Goal: Task Accomplishment & Management: Manage account settings

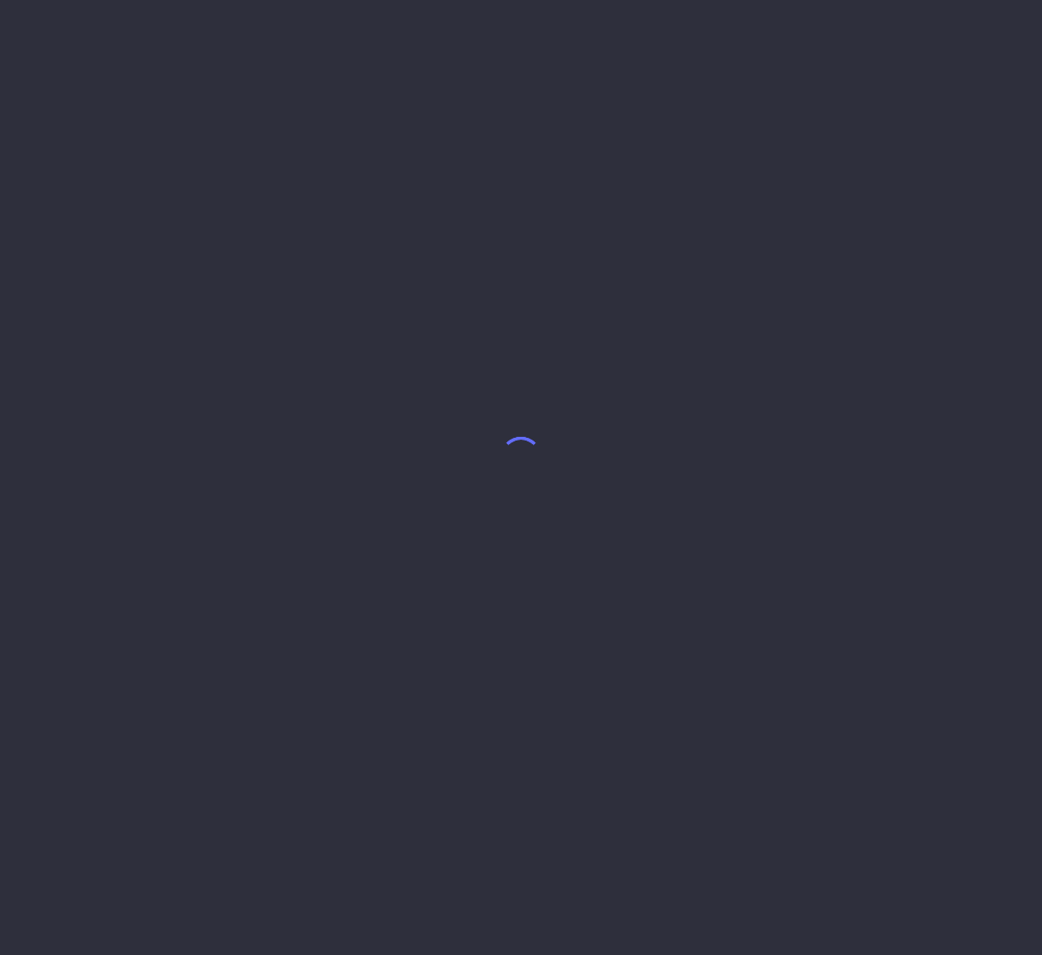
select select "8"
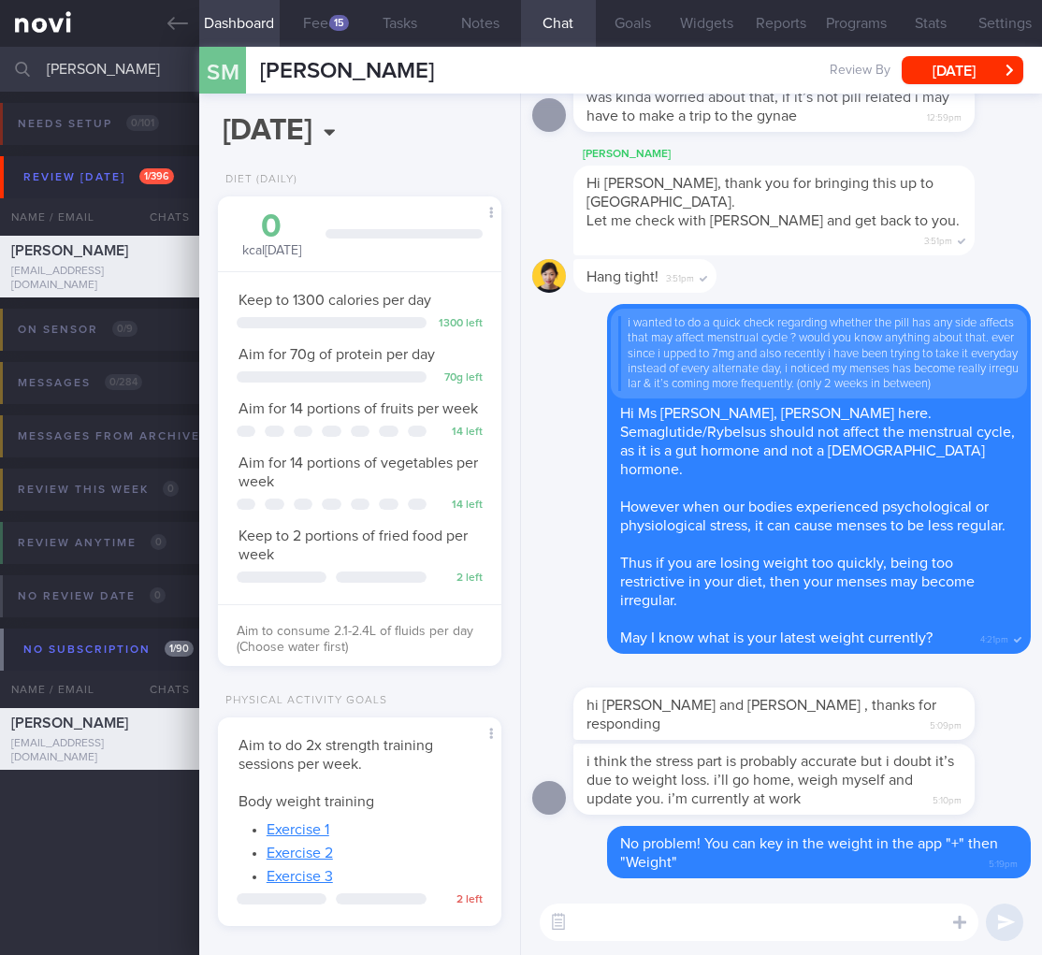
scroll to position [263, 0]
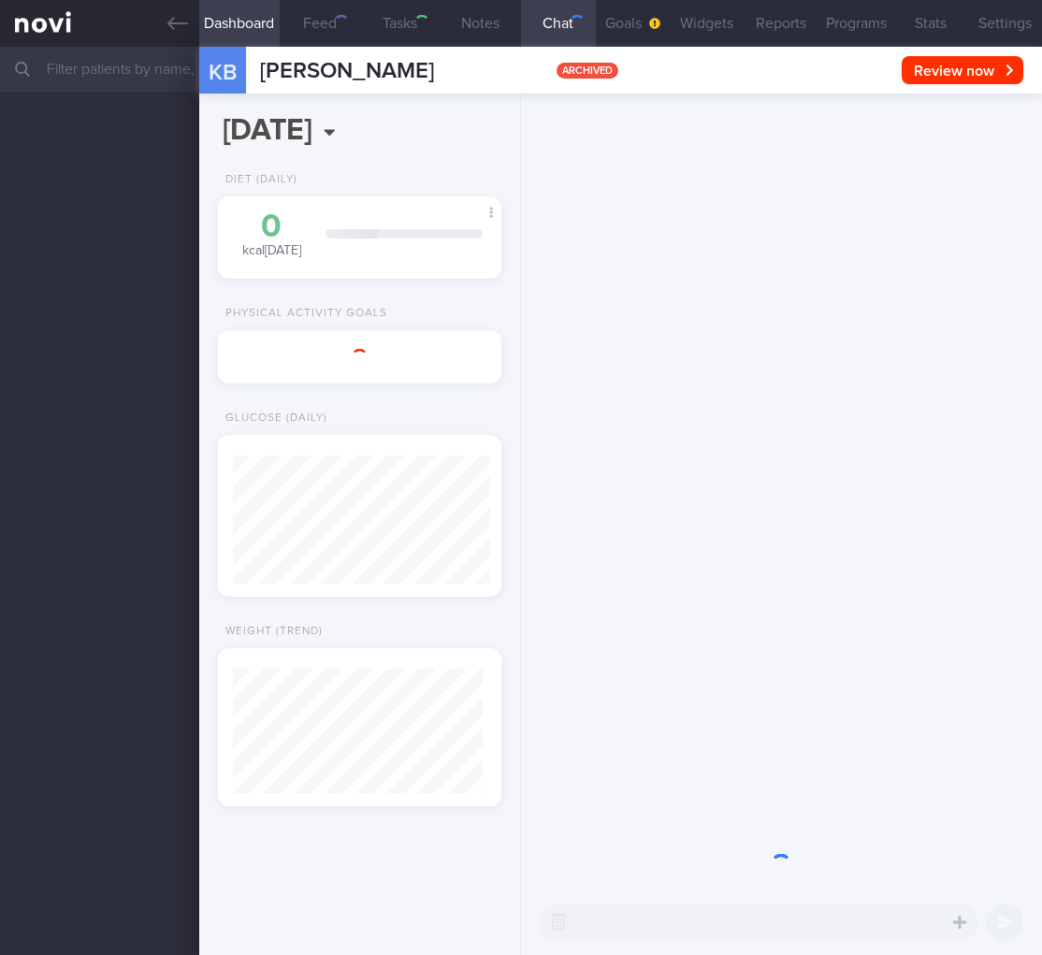
select select "9"
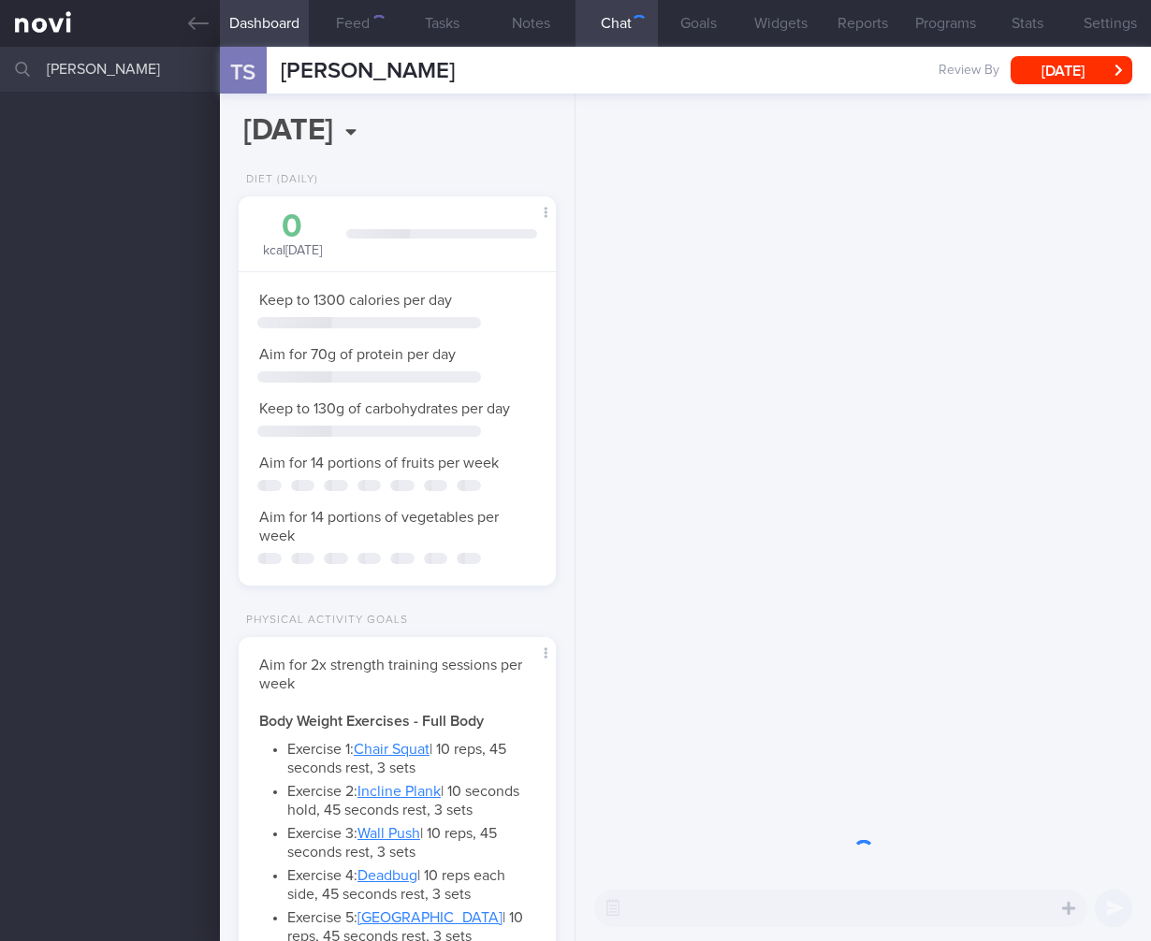
select select "4"
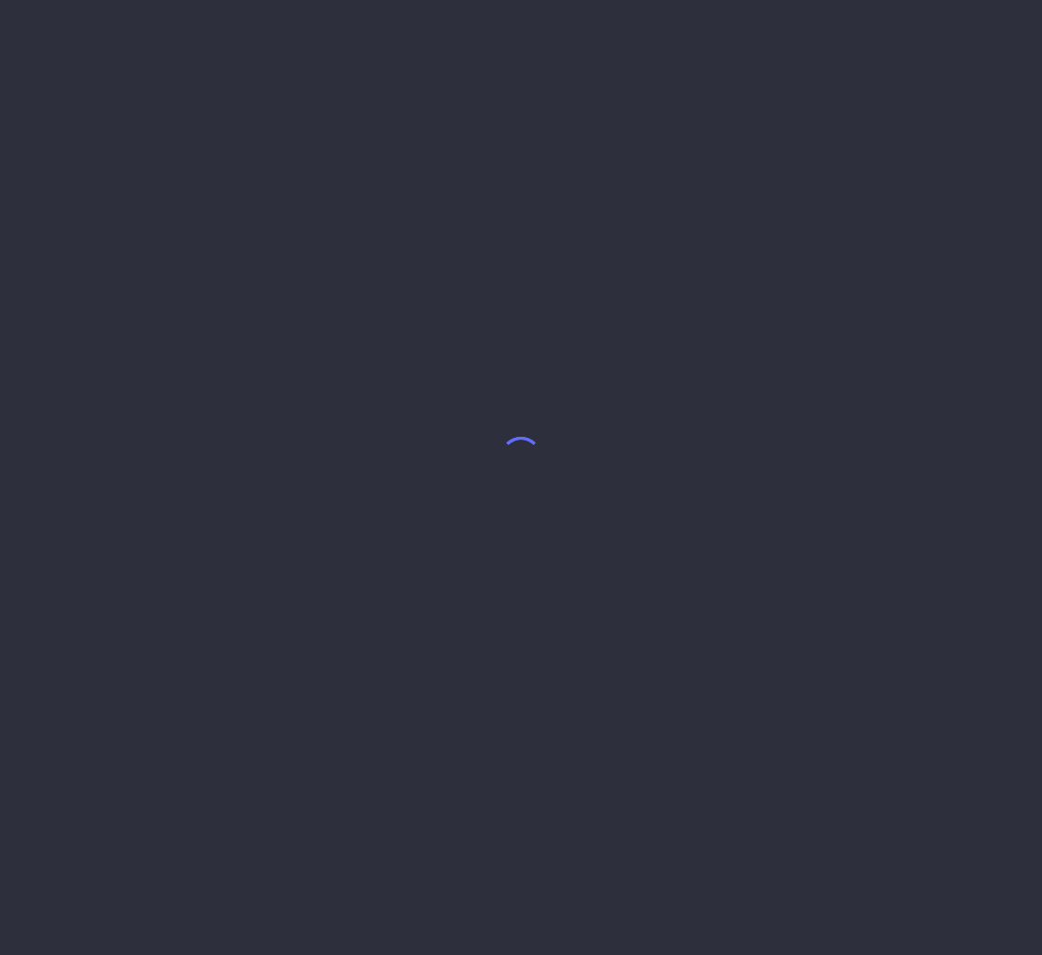
select select "8"
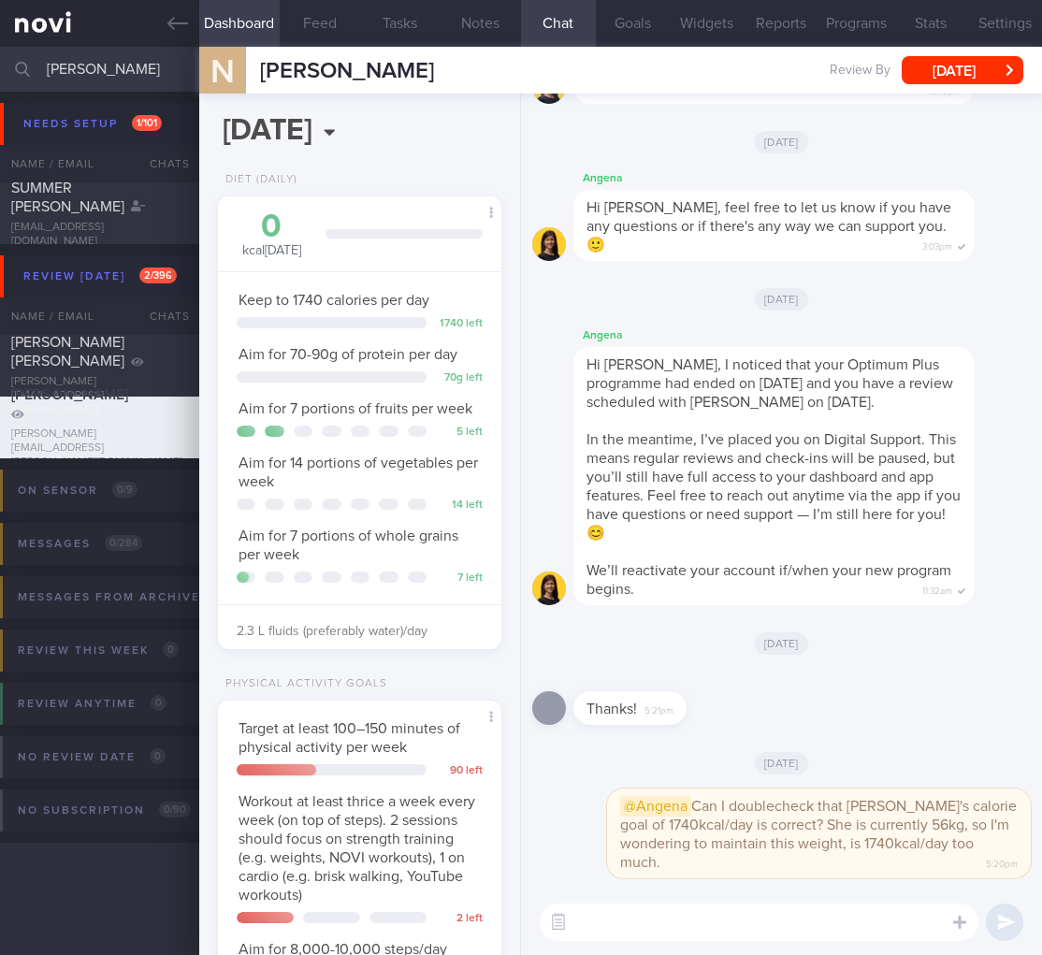
scroll to position [117, 236]
drag, startPoint x: 126, startPoint y: 68, endPoint x: -172, endPoint y: 69, distance: 298.5
click at [0, 69] on html "You are offline! Some functionality will be unavailable Patients New Users Coac…" at bounding box center [521, 477] width 1042 height 955
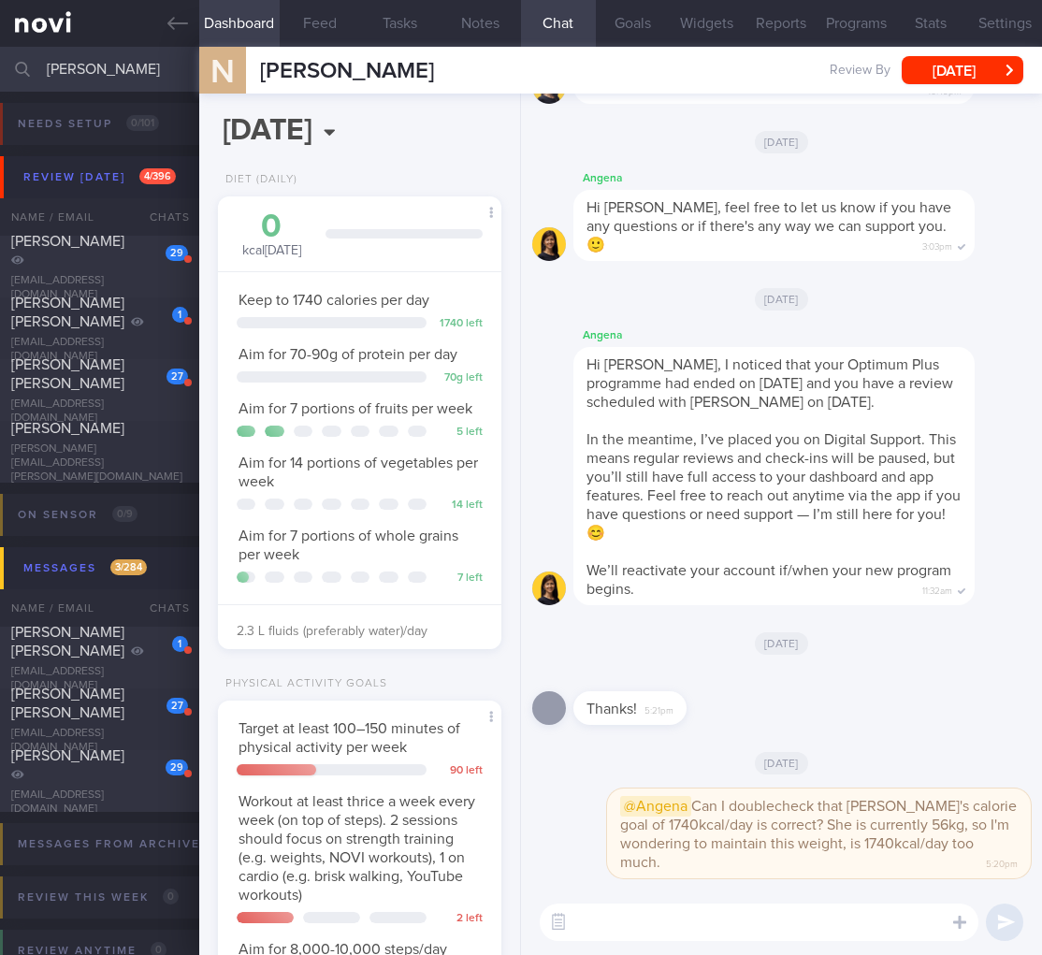
type input "[PERSON_NAME]"
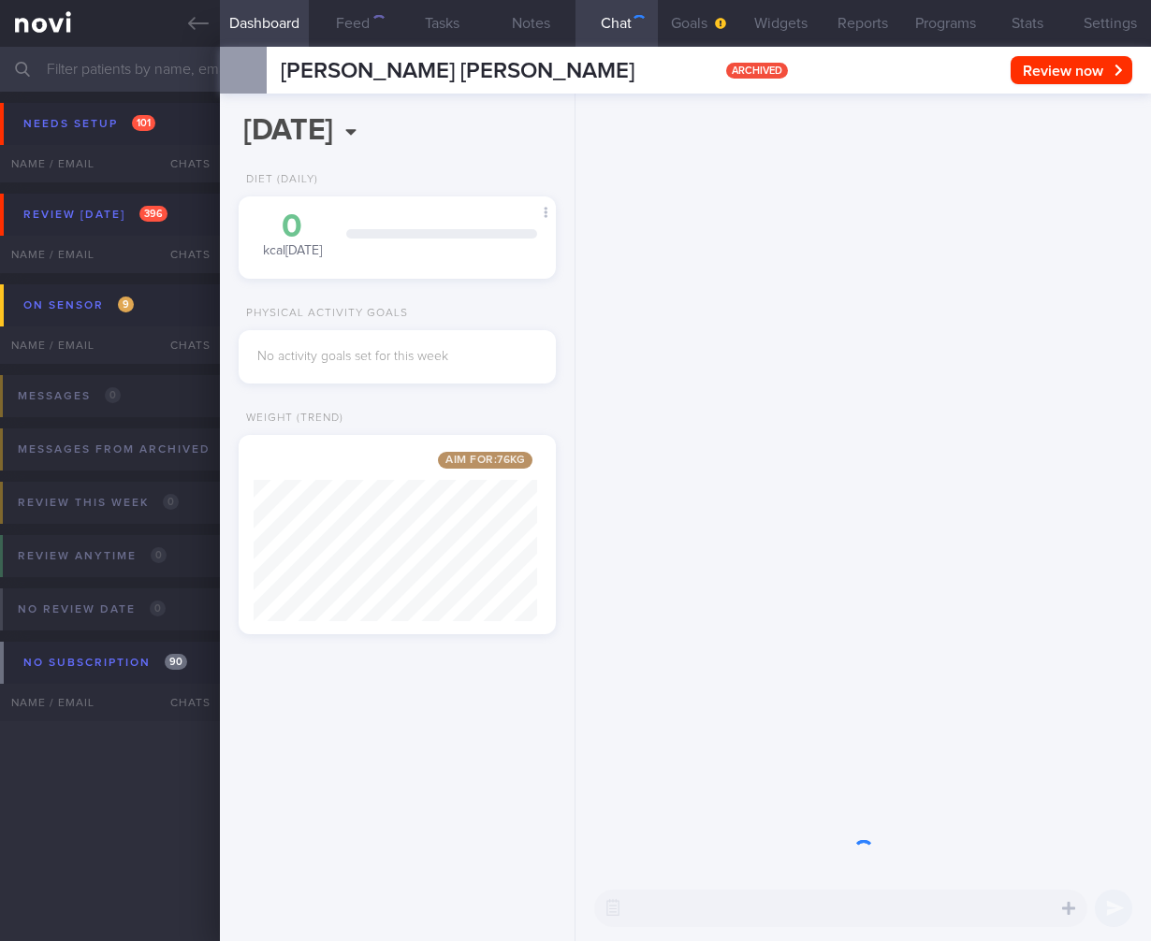
select select "9"
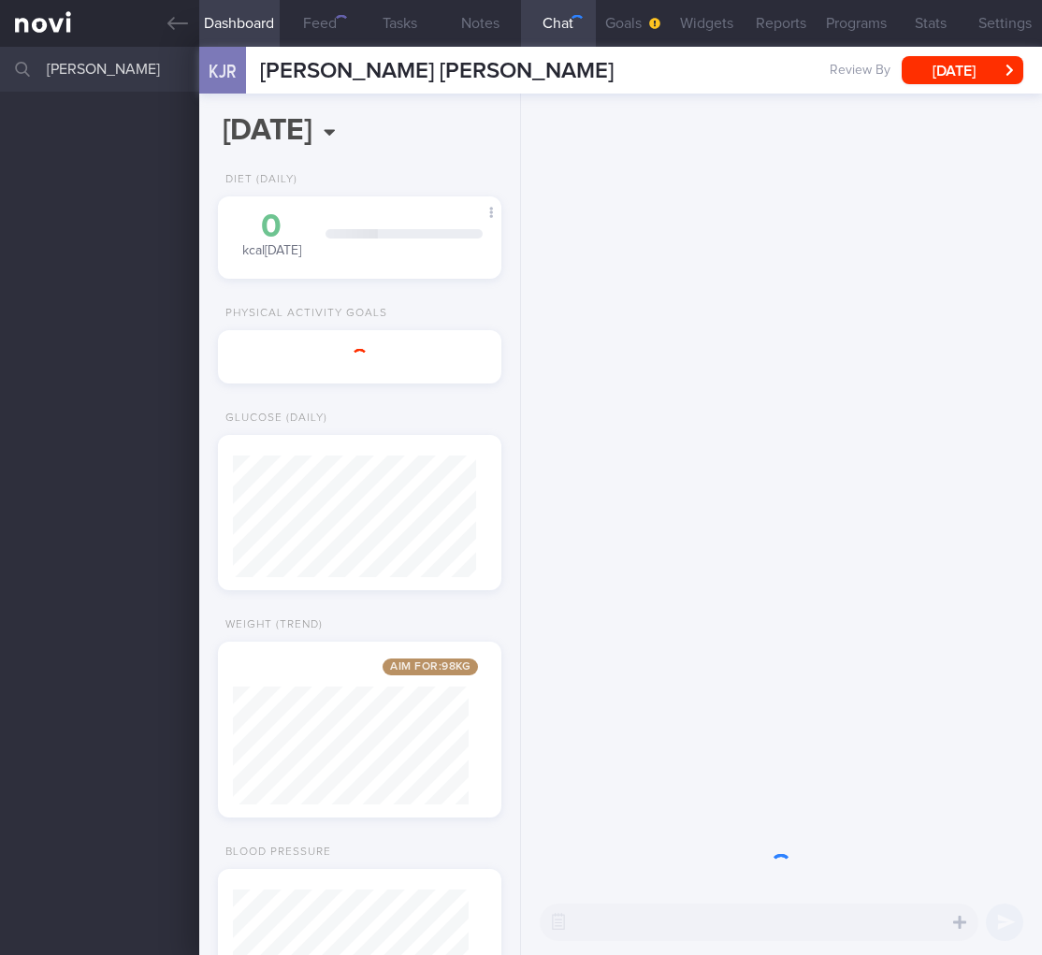
select select "8"
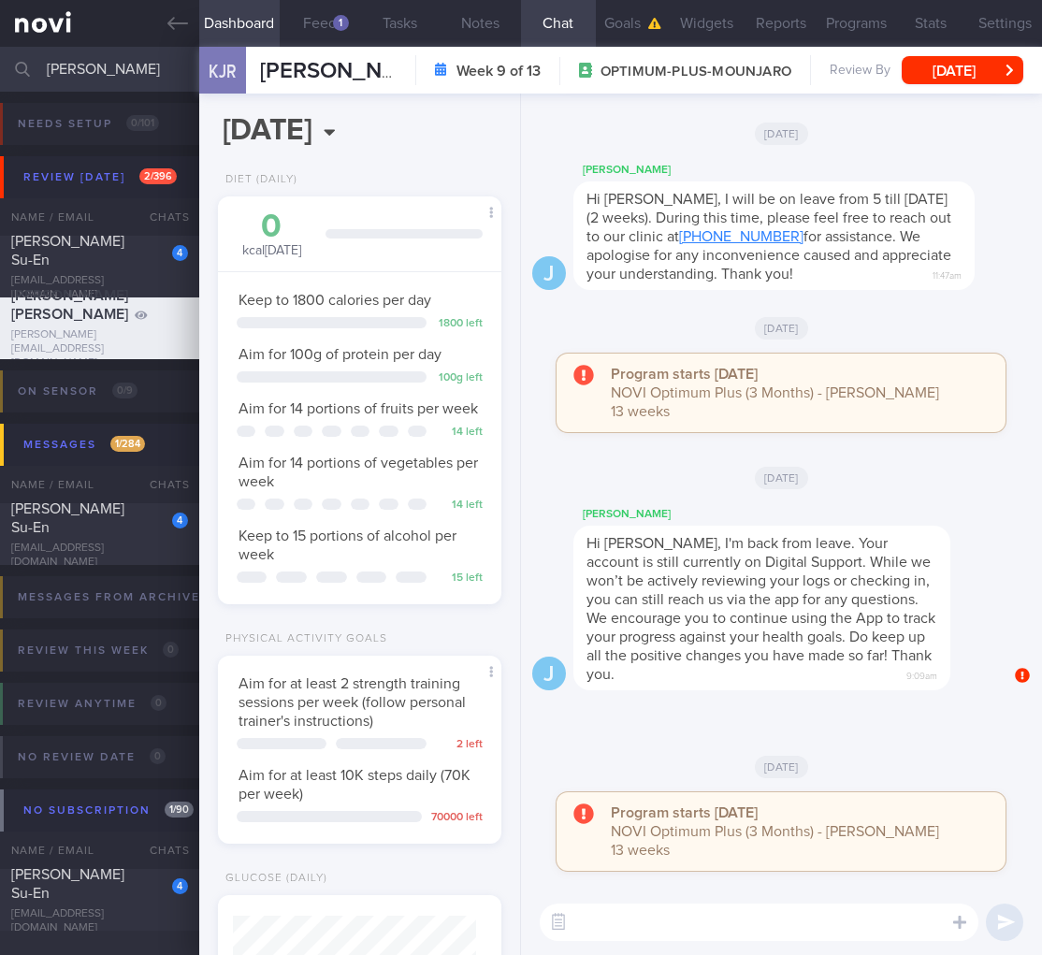
scroll to position [118, 236]
drag, startPoint x: 92, startPoint y: 64, endPoint x: -79, endPoint y: 30, distance: 173.6
click at [0, 30] on html "You are offline! Some functionality will be unavailable Patients New Users Coac…" at bounding box center [521, 477] width 1042 height 955
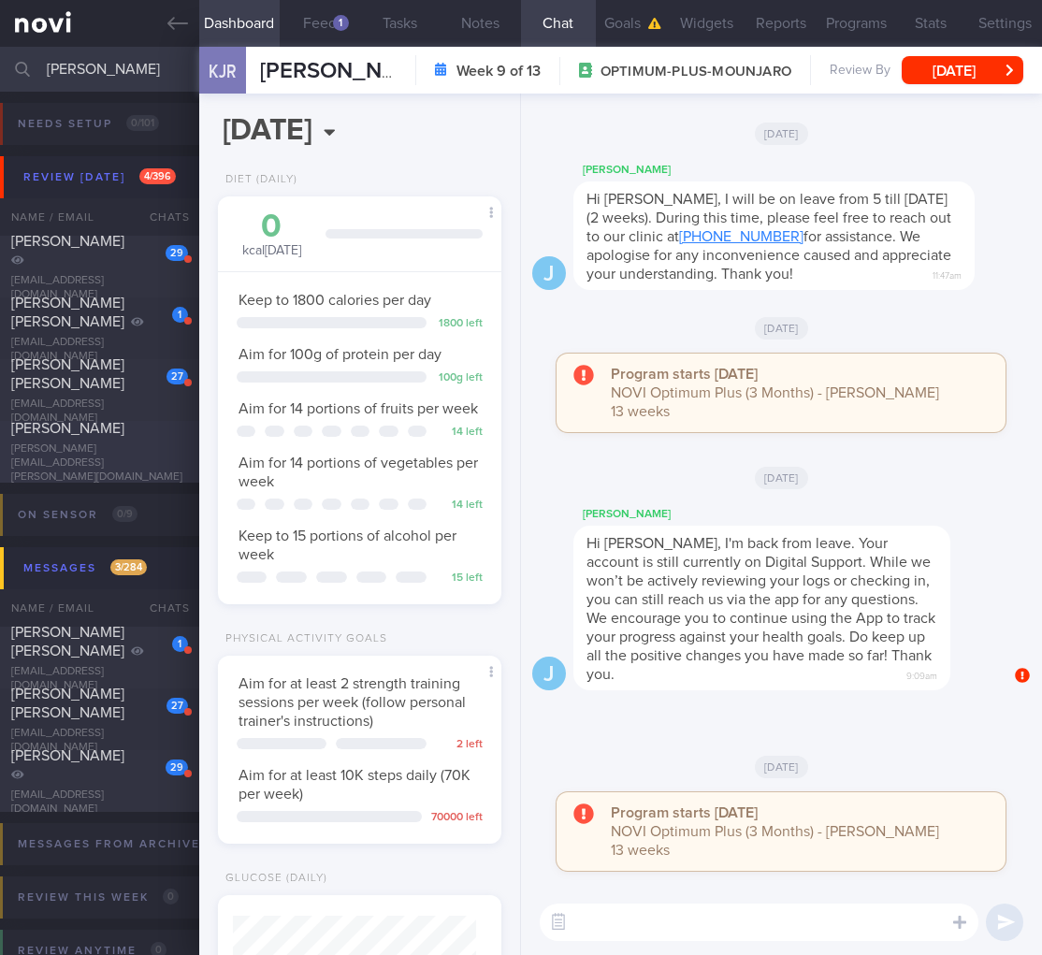
type input "[PERSON_NAME]"
click at [124, 451] on div "RATH SWAJIT swajit.rath@gmail.com" at bounding box center [99, 451] width 199 height 65
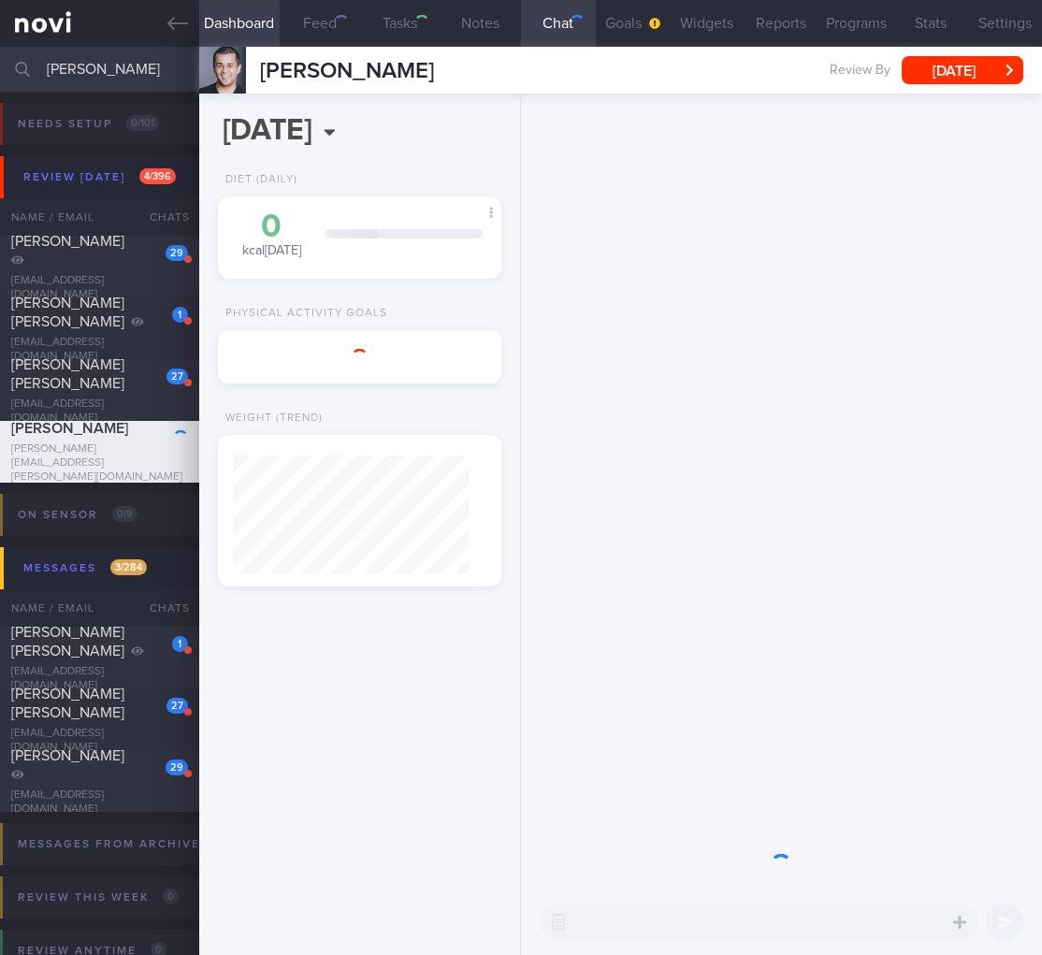
select select "7"
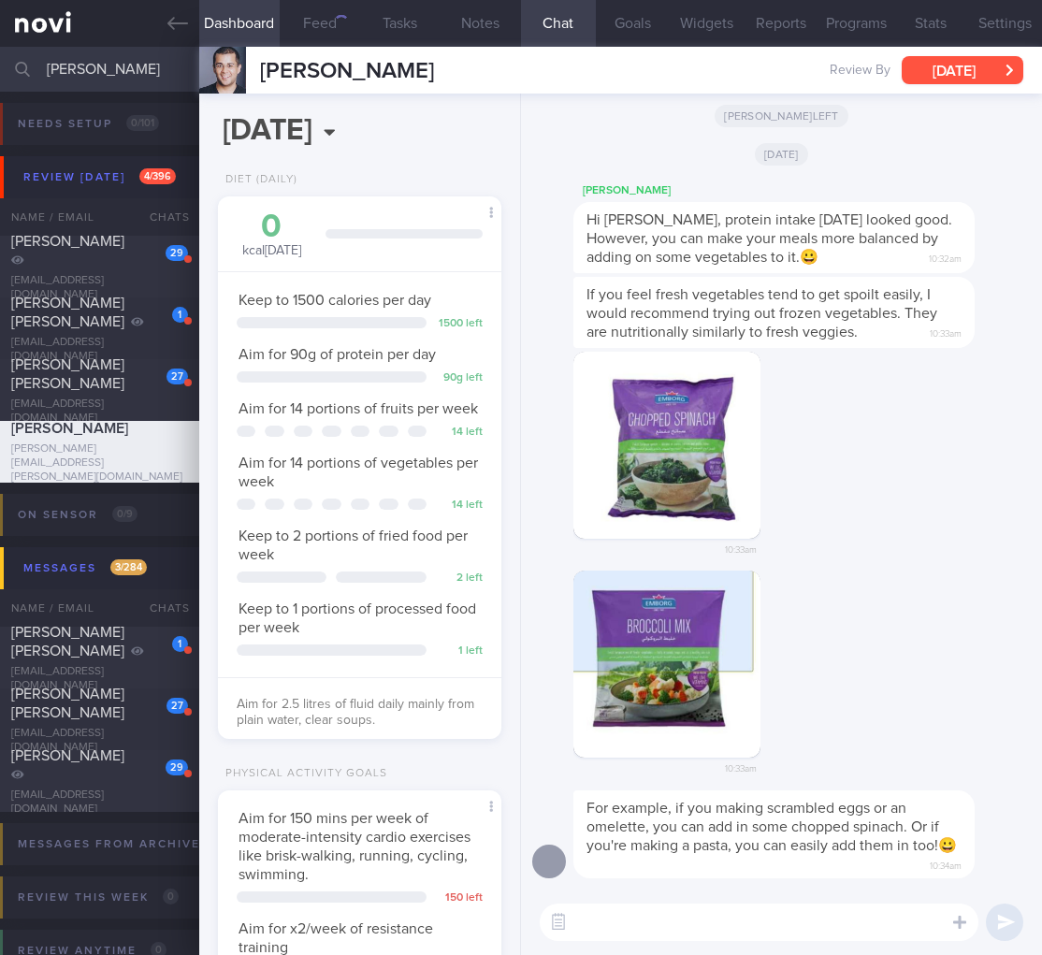
scroll to position [145, 236]
click at [971, 68] on button "[DATE]" at bounding box center [963, 70] width 122 height 28
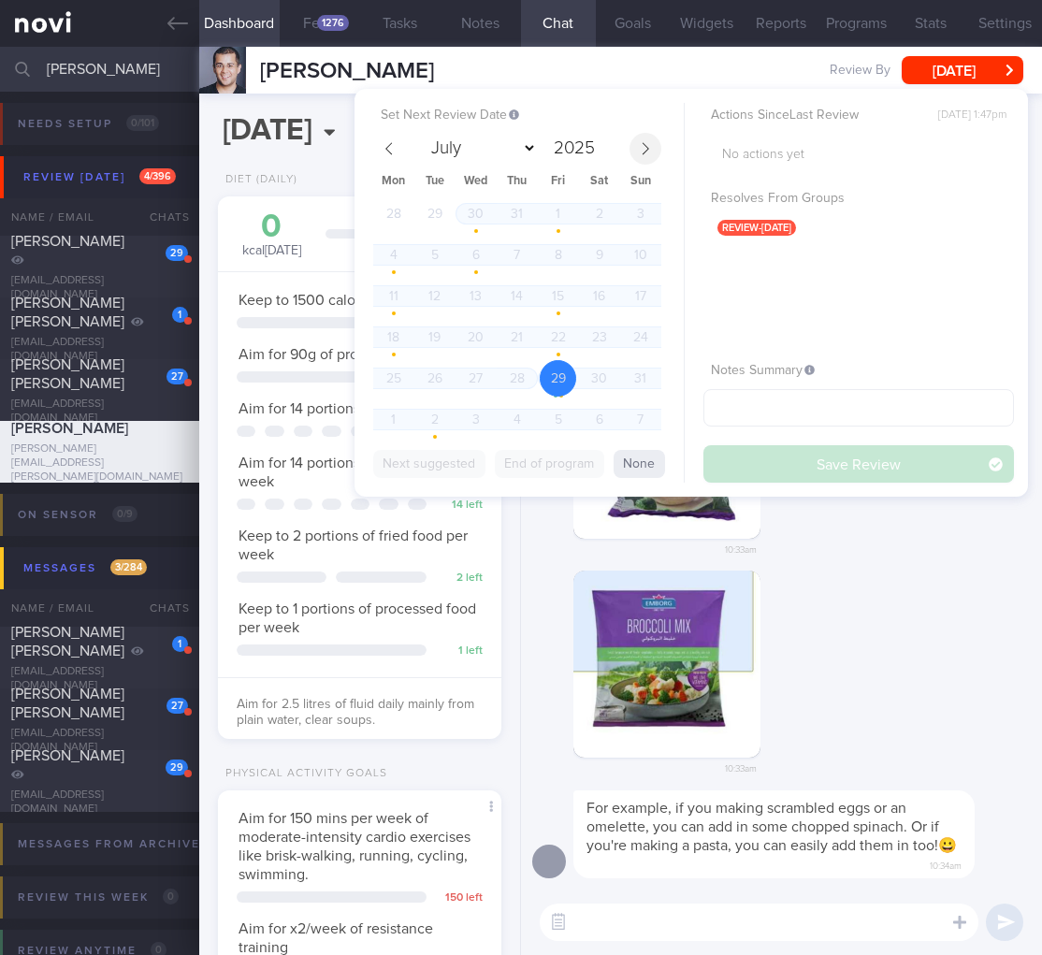
click at [647, 153] on icon at bounding box center [645, 148] width 13 height 13
click at [483, 380] on span "1" at bounding box center [476, 378] width 36 height 36
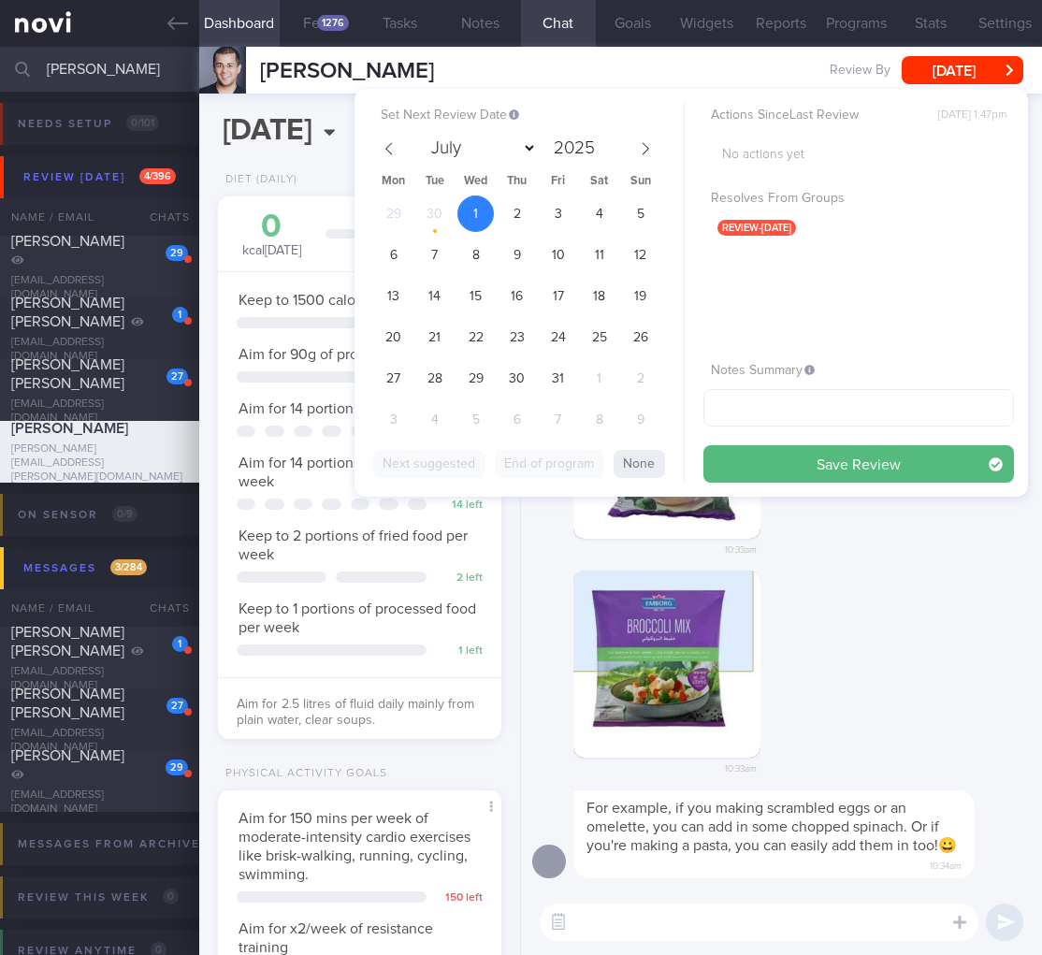
select select "9"
click at [778, 440] on div "Actions Since Last Review Fri, 29 Aug, 1:47pm No actions yet Resolves From Grou…" at bounding box center [859, 293] width 311 height 380
drag, startPoint x: 832, startPoint y: 473, endPoint x: 844, endPoint y: 409, distance: 64.8
click at [831, 474] on button "Save Review" at bounding box center [859, 463] width 311 height 37
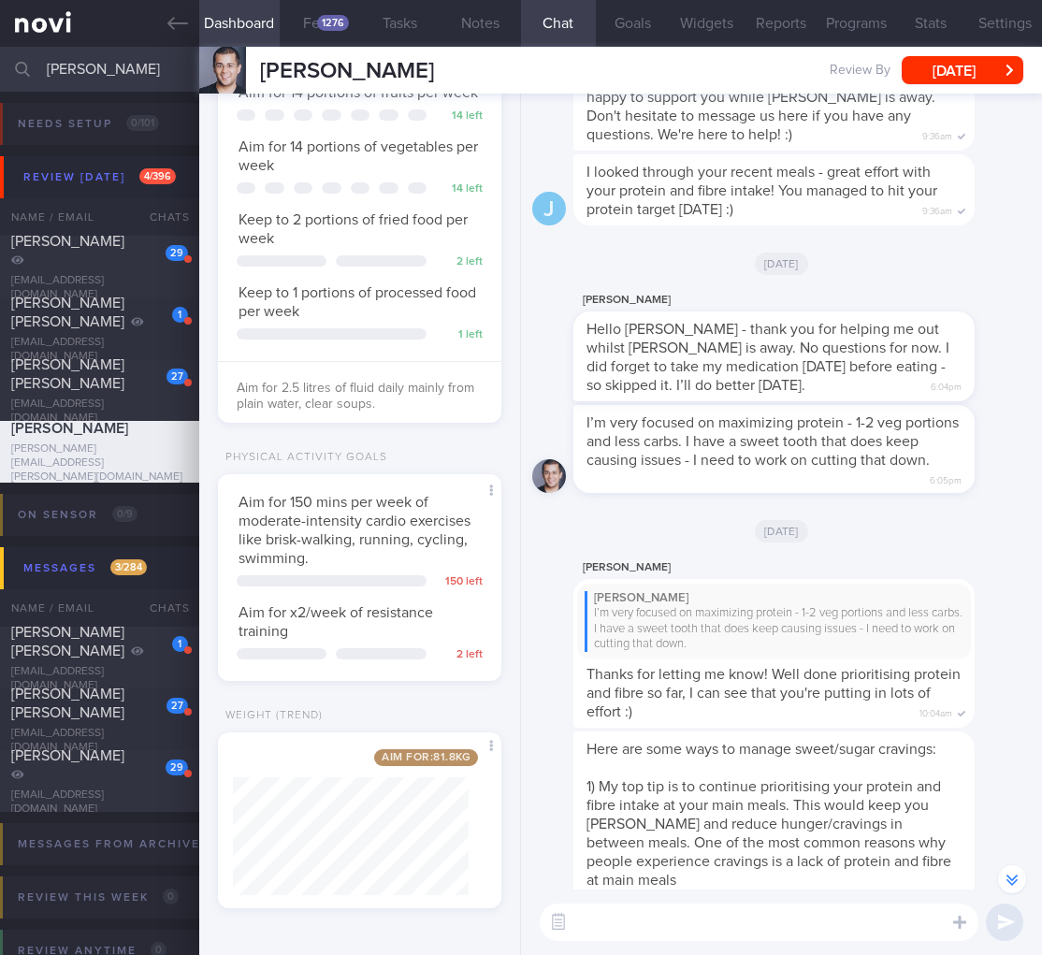
scroll to position [-3074, 0]
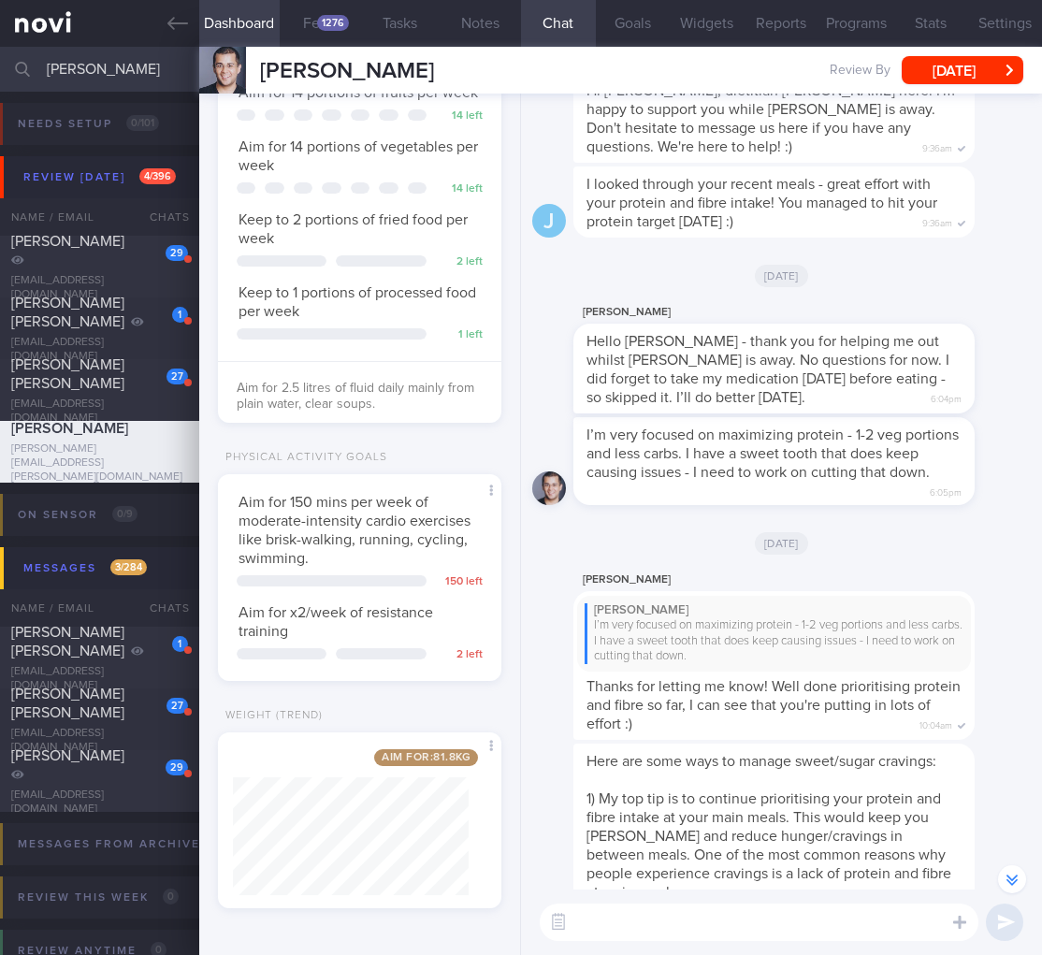
click at [34, 61] on div at bounding box center [22, 69] width 41 height 45
click at [85, 47] on input "[PERSON_NAME]" at bounding box center [521, 69] width 1042 height 45
click at [60, 66] on input "[PERSON_NAME]" at bounding box center [521, 69] width 1042 height 45
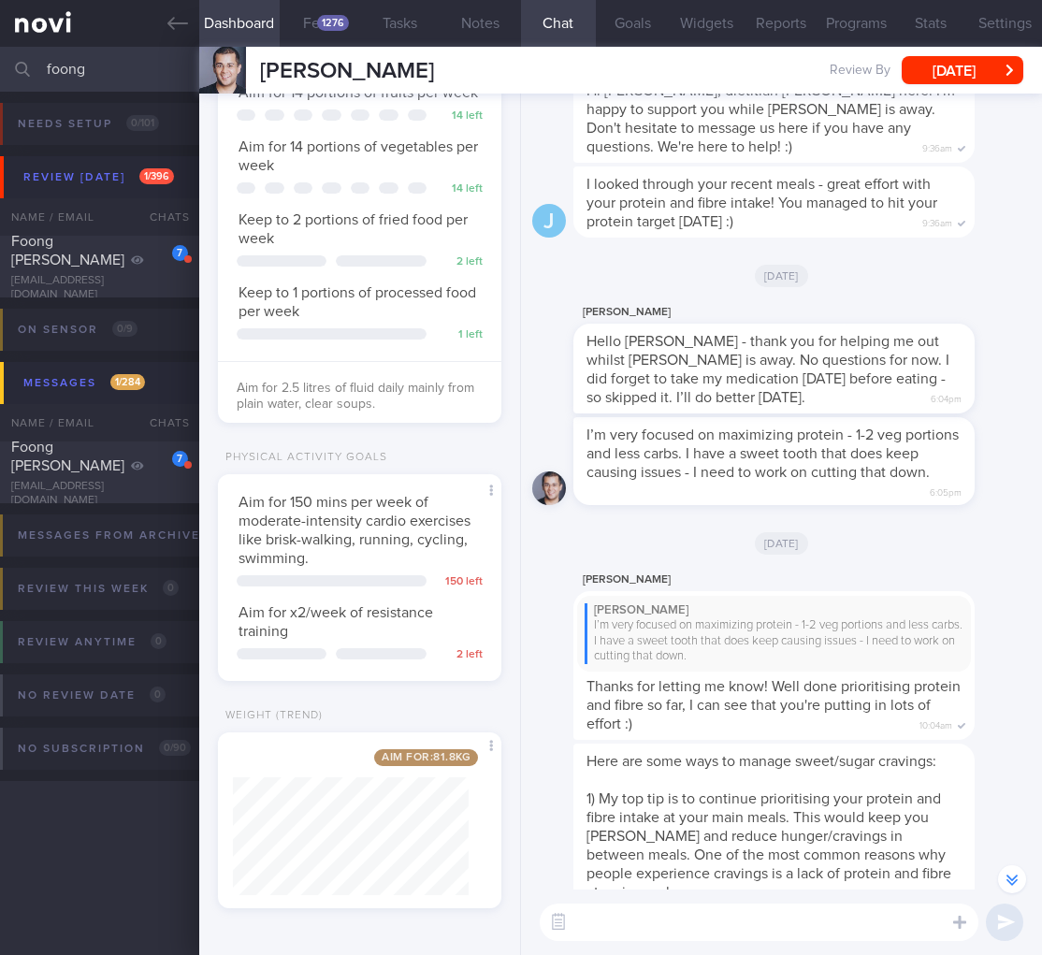
type input "foong"
click at [171, 284] on div "foongwailumn@gmail.com" at bounding box center [99, 288] width 177 height 28
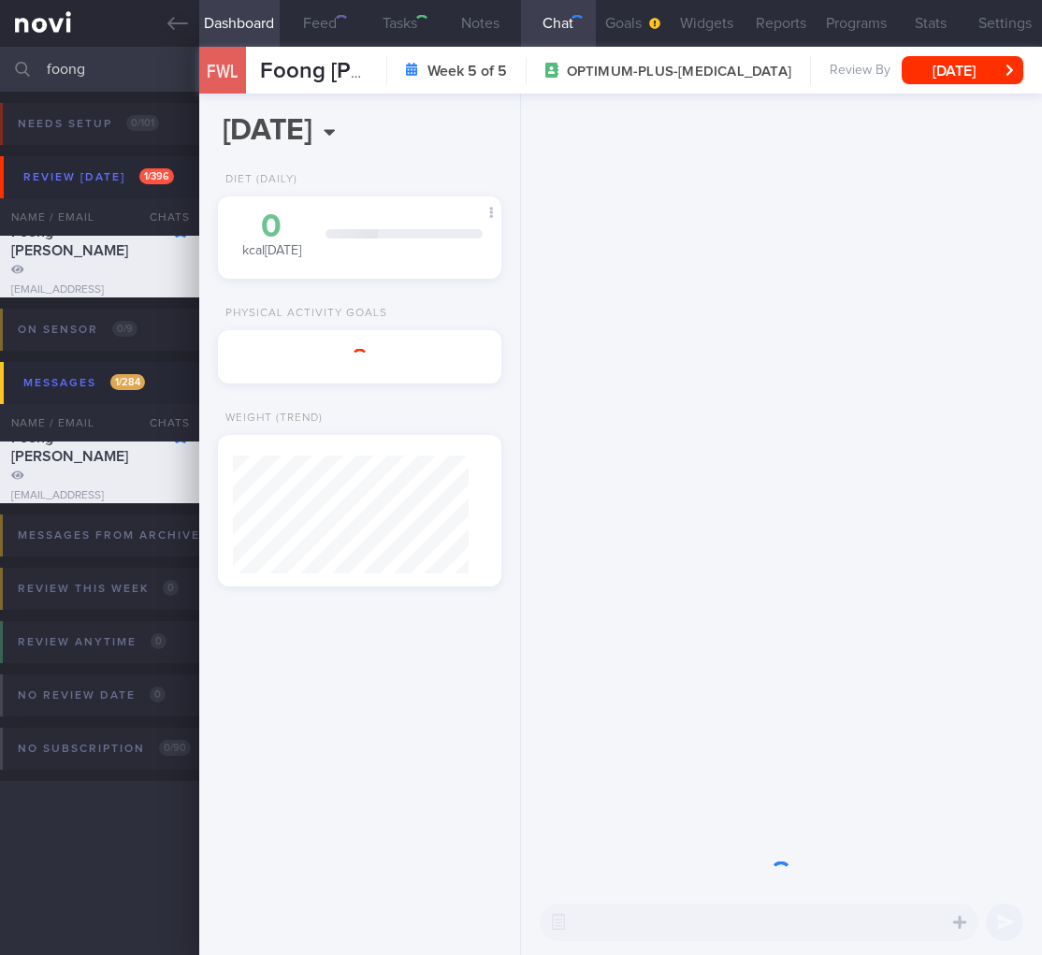
click at [956, 86] on div "FWL Foong Wai Lumn Foong Wai Lumn foongwailumn@gmail.com Week 5 of 5 OPTIMUM-PL…" at bounding box center [620, 70] width 843 height 47
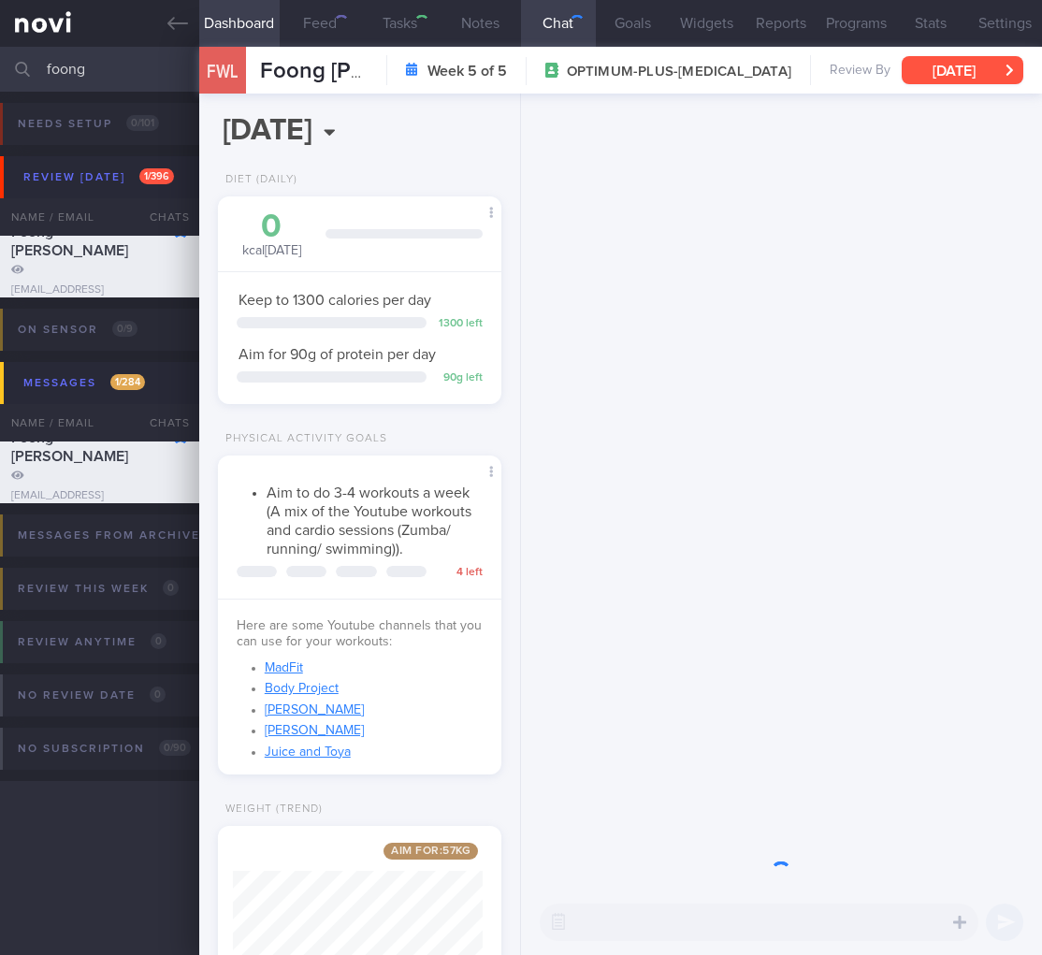
scroll to position [145, 236]
click at [955, 75] on button "Tue, 2 Sep" at bounding box center [963, 70] width 122 height 28
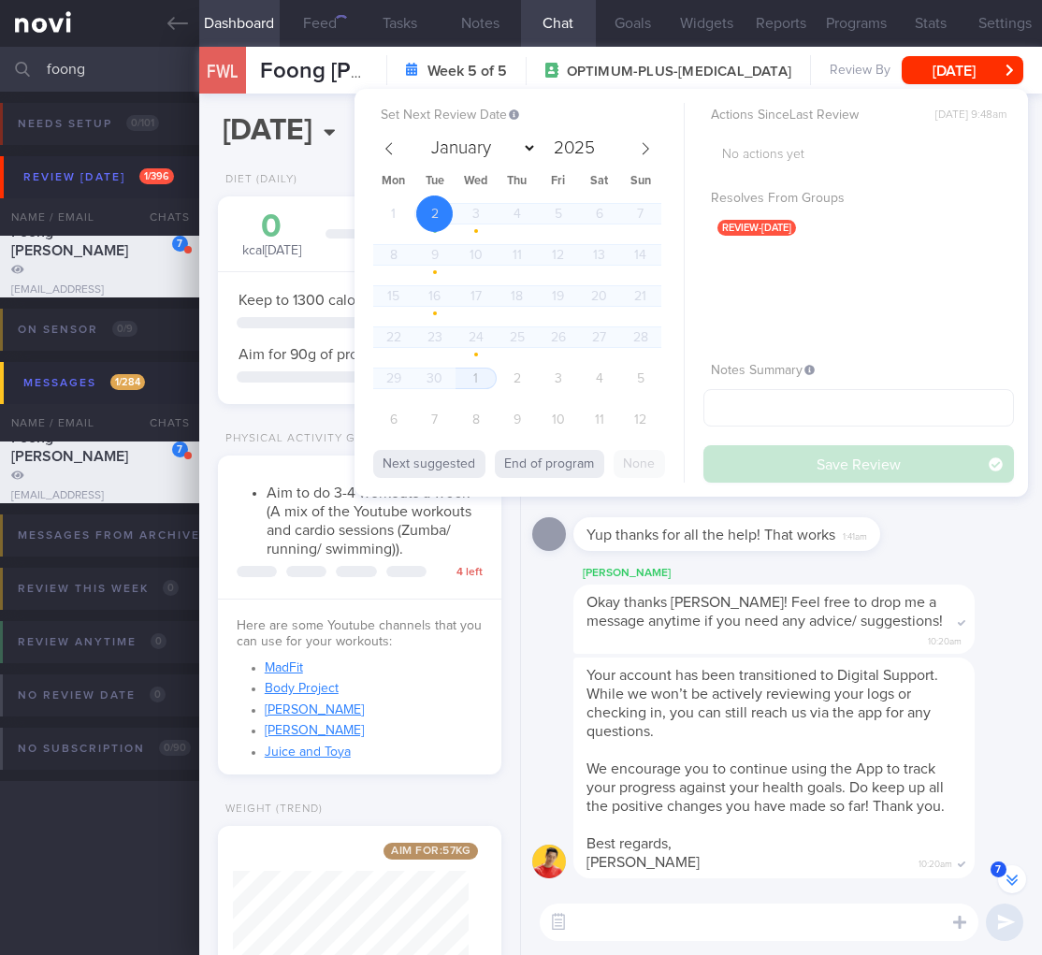
scroll to position [-648, 0]
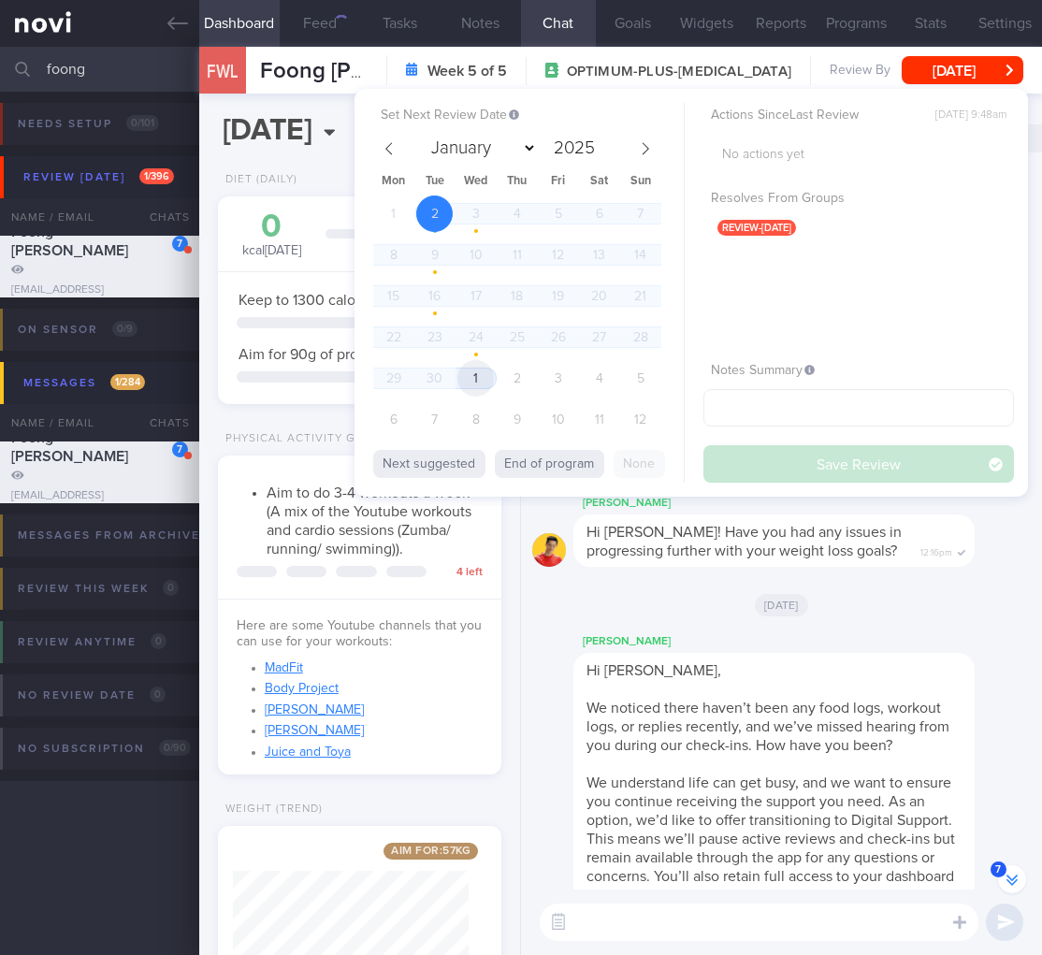
click at [475, 375] on span "1" at bounding box center [476, 378] width 36 height 36
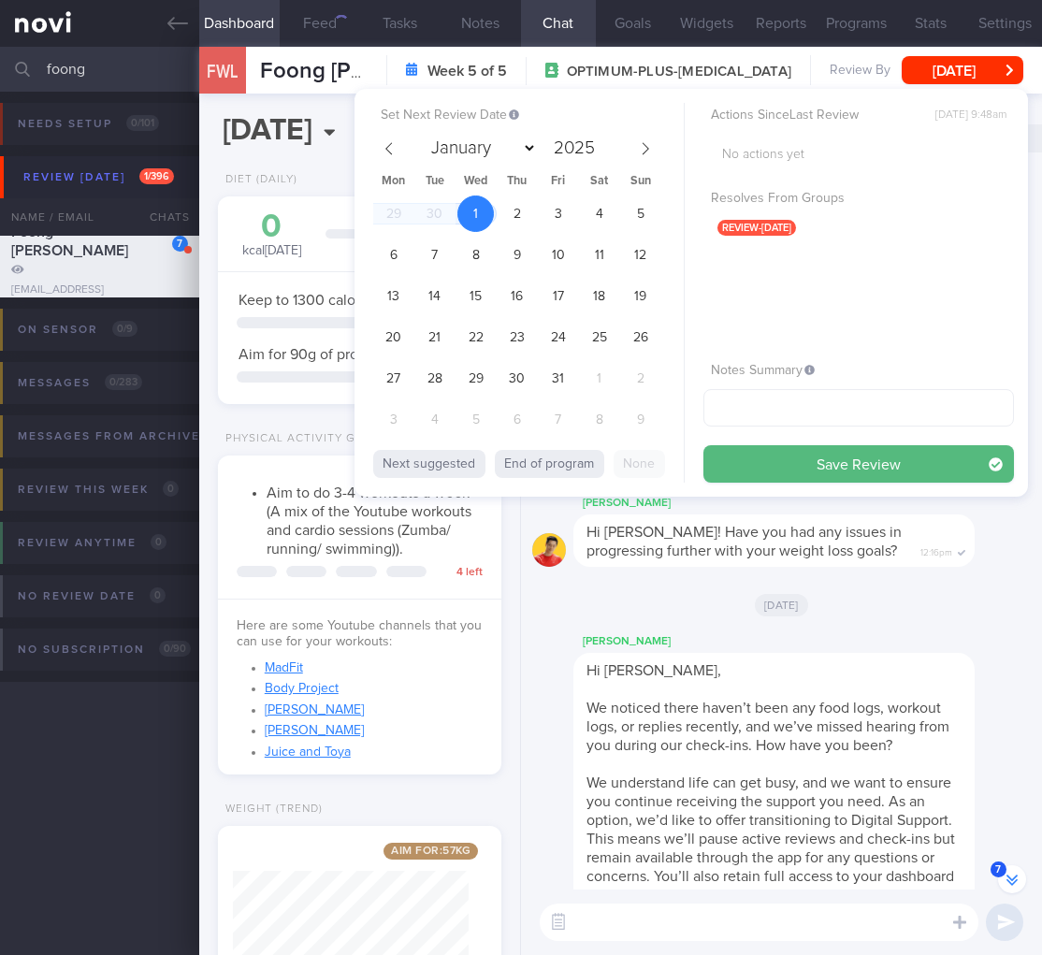
select select "9"
click at [858, 456] on button "Save Review" at bounding box center [859, 463] width 311 height 37
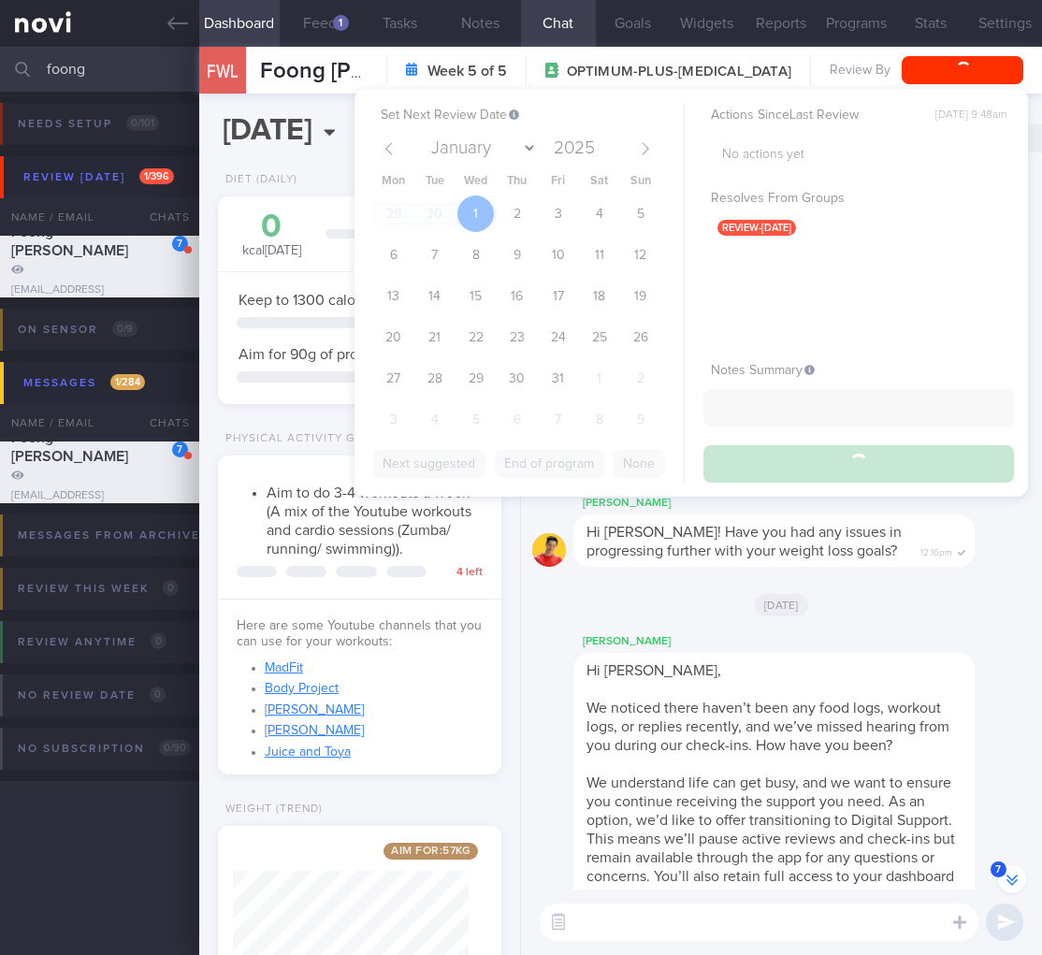
click at [808, 701] on span "We noticed there haven’t been any food logs, workout logs, or replies recently,…" at bounding box center [768, 727] width 363 height 52
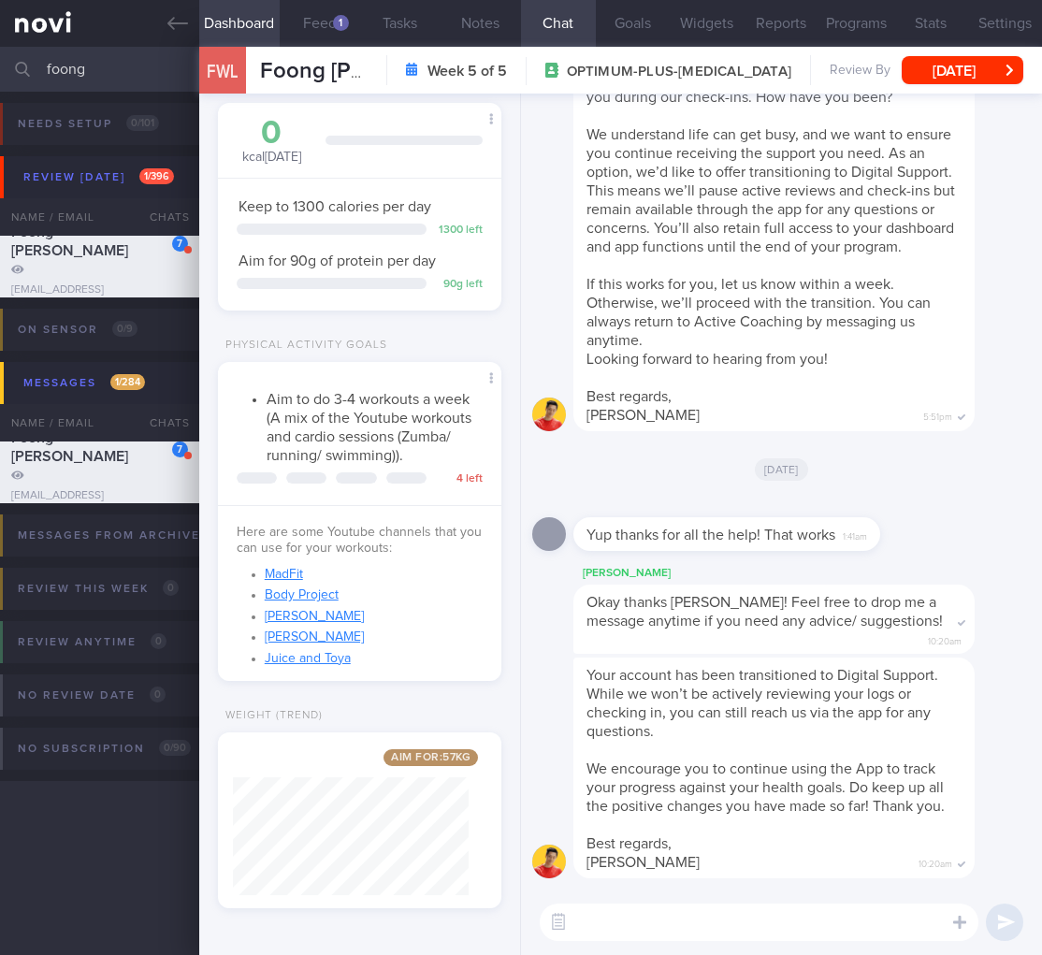
scroll to position [0, 0]
click at [149, 72] on input "foong" at bounding box center [521, 69] width 1042 height 45
drag, startPoint x: 149, startPoint y: 72, endPoint x: -96, endPoint y: 61, distance: 245.4
click at [0, 61] on html "You are offline! Some functionality will be unavailable Patients New Users Coac…" at bounding box center [521, 477] width 1042 height 955
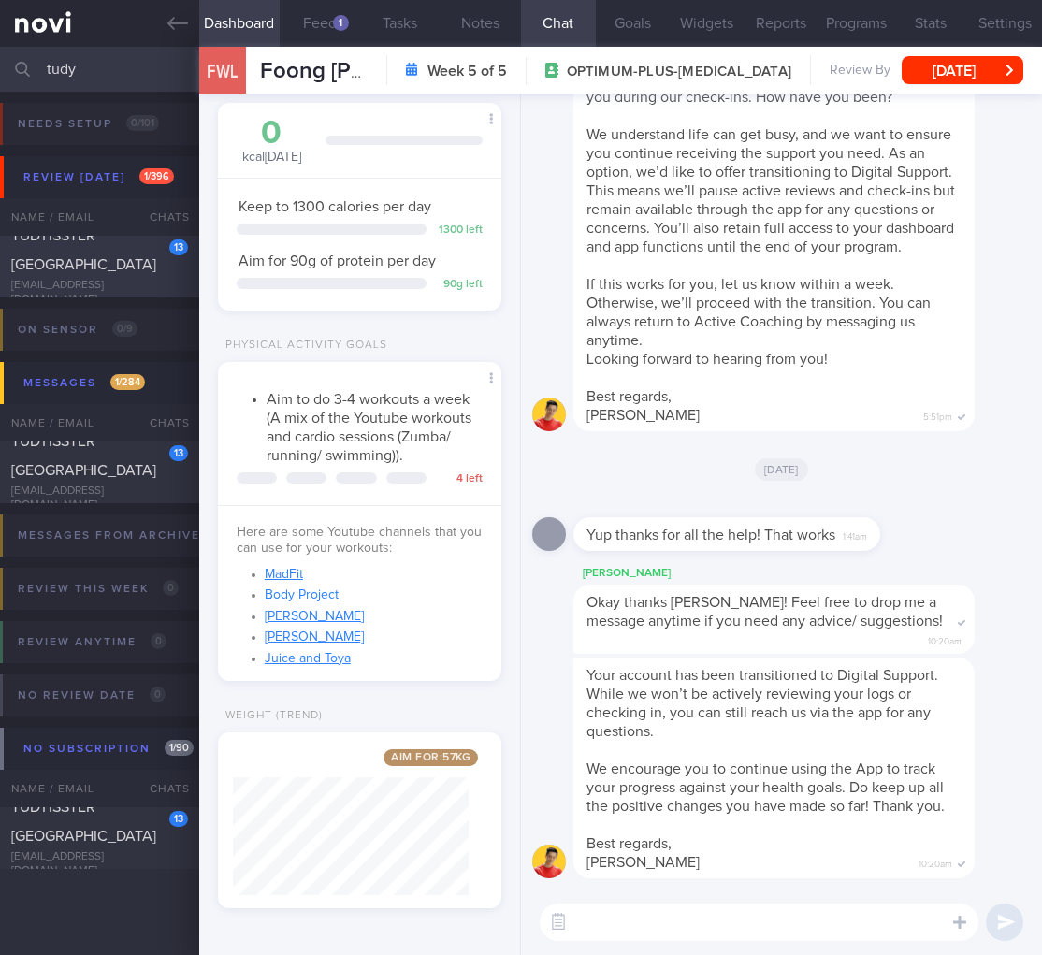
type input "tudy"
click at [85, 288] on div "tudyisster97@gmail.com" at bounding box center [99, 293] width 177 height 28
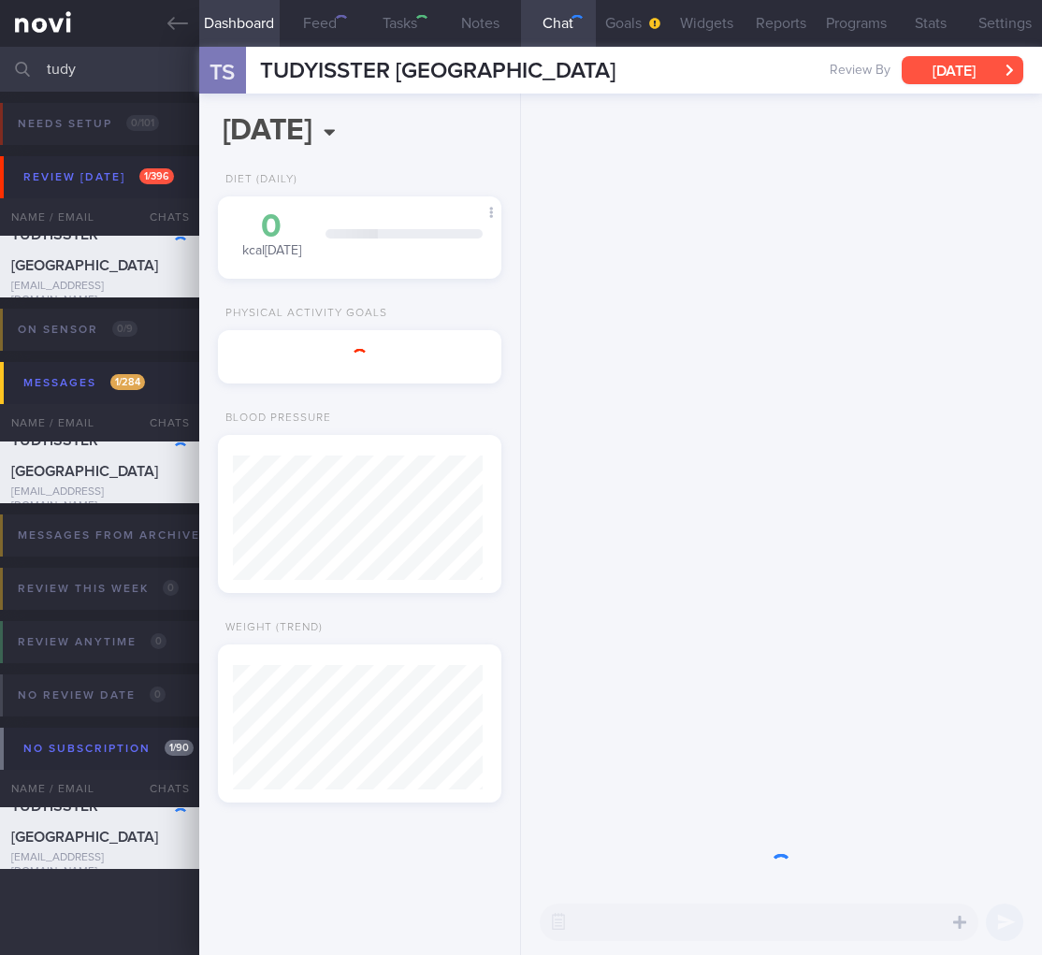
scroll to position [124, 250]
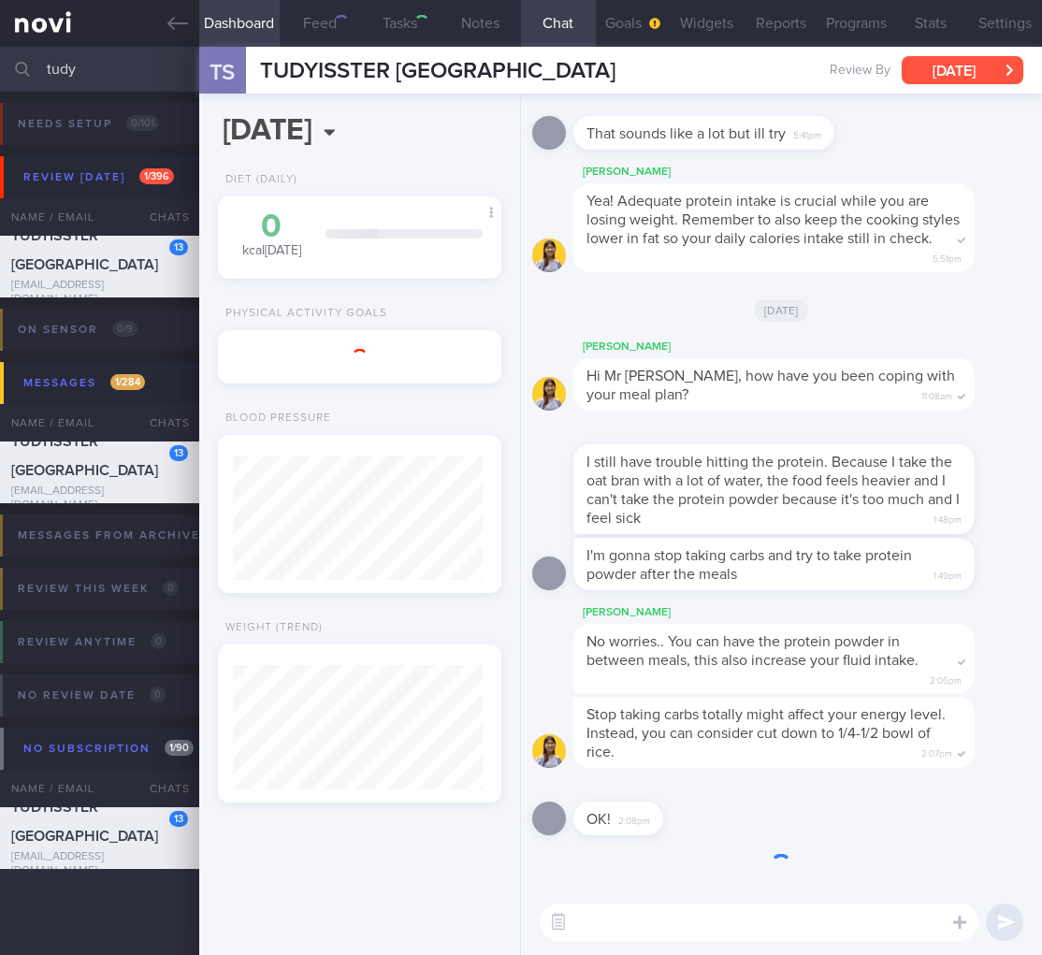
click at [986, 75] on button "Fri, 22 Aug" at bounding box center [963, 70] width 122 height 28
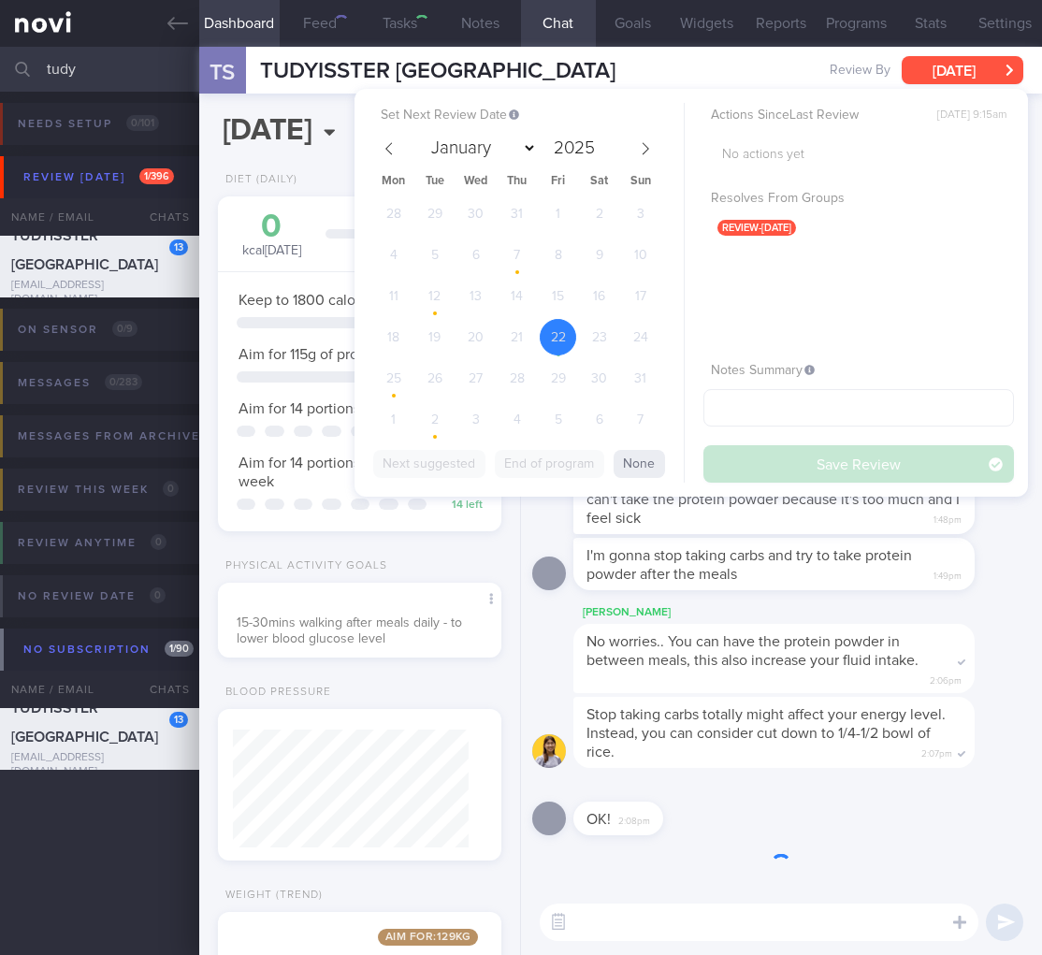
scroll to position [935560, 935442]
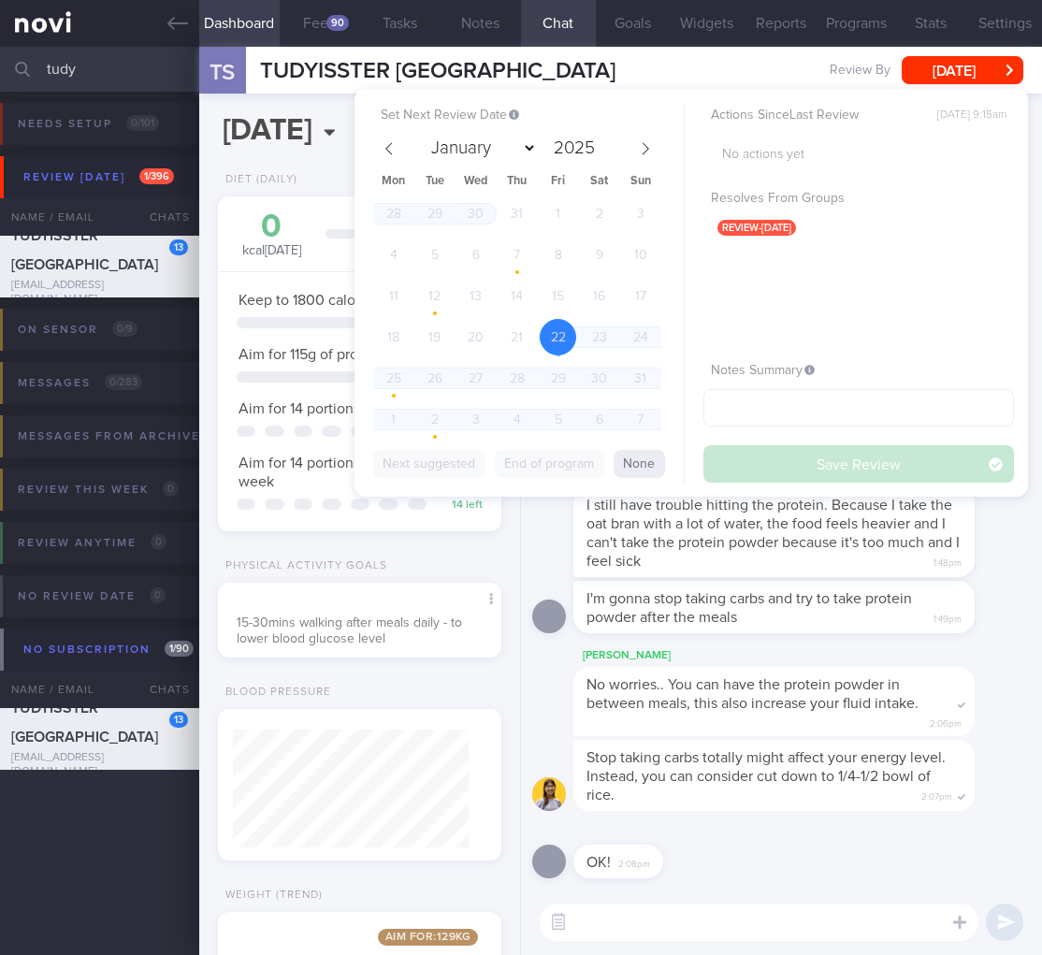
click at [389, 428] on div "28 29 30 31 1 2 3 4 5 6 7 8 9 10 11 12 13 14 15 16 17 18 19 20 21 22 23 24 25 2…" at bounding box center [517, 319] width 288 height 247
click at [389, 423] on div "28 29 30 31 1 2 3 4 5 6 7 8 9 10 11 12 13 14 15 16 17 18 19 20 21 22 23 24 25 2…" at bounding box center [517, 319] width 288 height 247
click at [637, 156] on span at bounding box center [646, 149] width 32 height 32
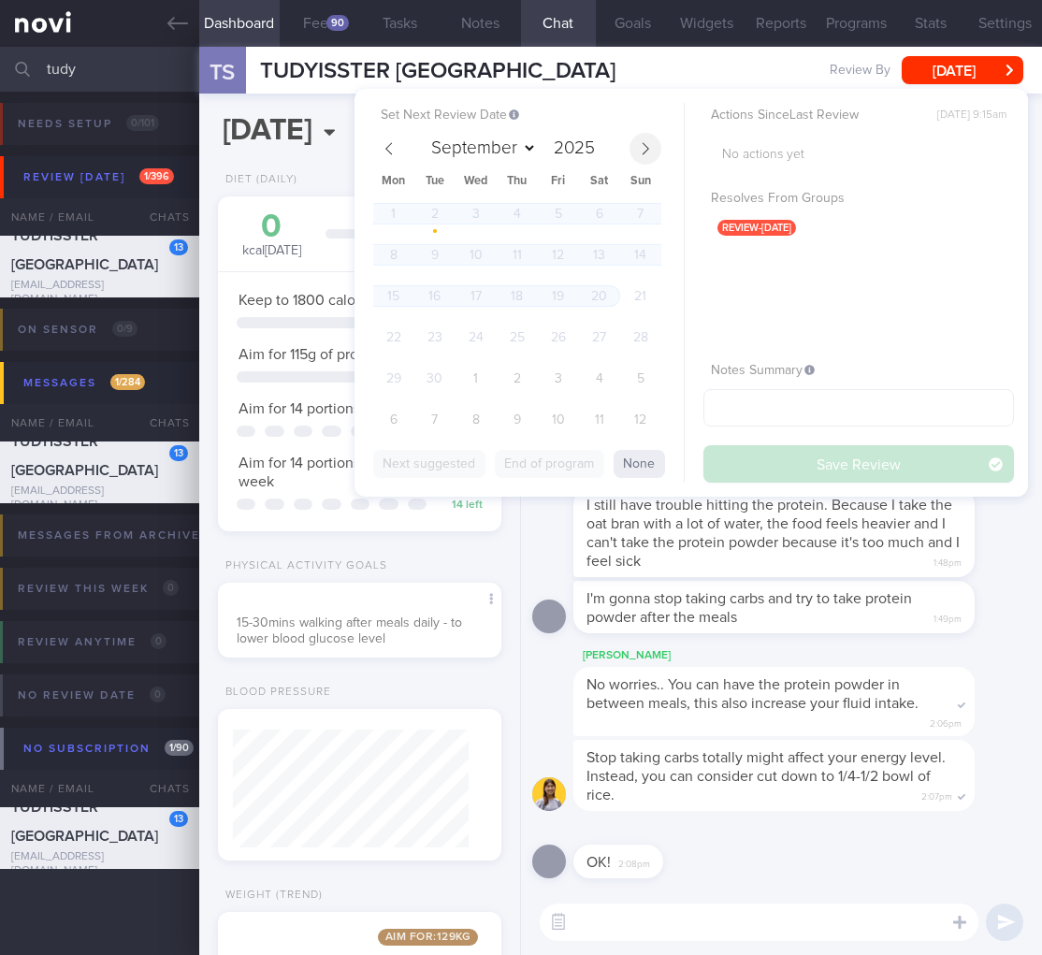
click at [637, 156] on span at bounding box center [646, 149] width 32 height 32
click at [637, 155] on span at bounding box center [646, 149] width 32 height 32
click at [396, 158] on span at bounding box center [389, 149] width 32 height 32
click at [391, 144] on icon at bounding box center [389, 148] width 13 height 13
click at [646, 146] on icon at bounding box center [645, 148] width 13 height 13
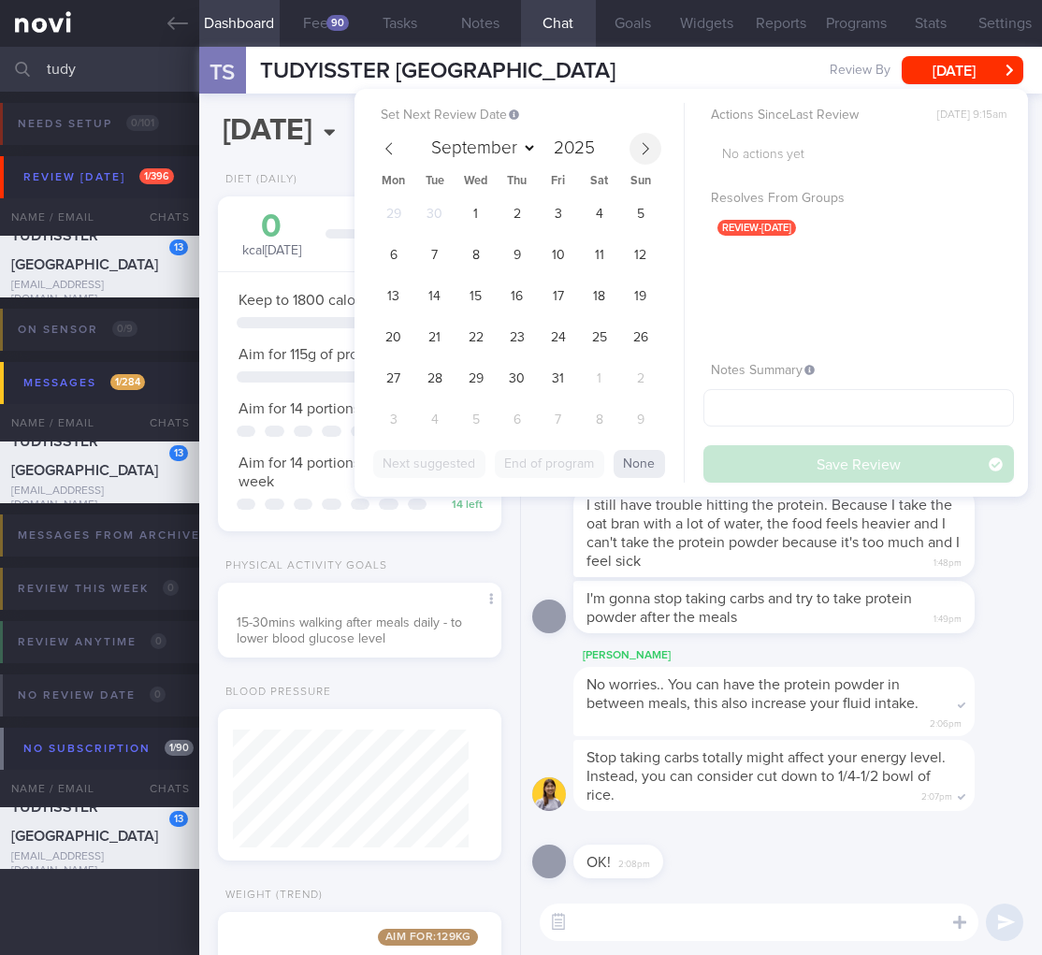
select select "9"
click at [474, 199] on span "1" at bounding box center [476, 214] width 36 height 36
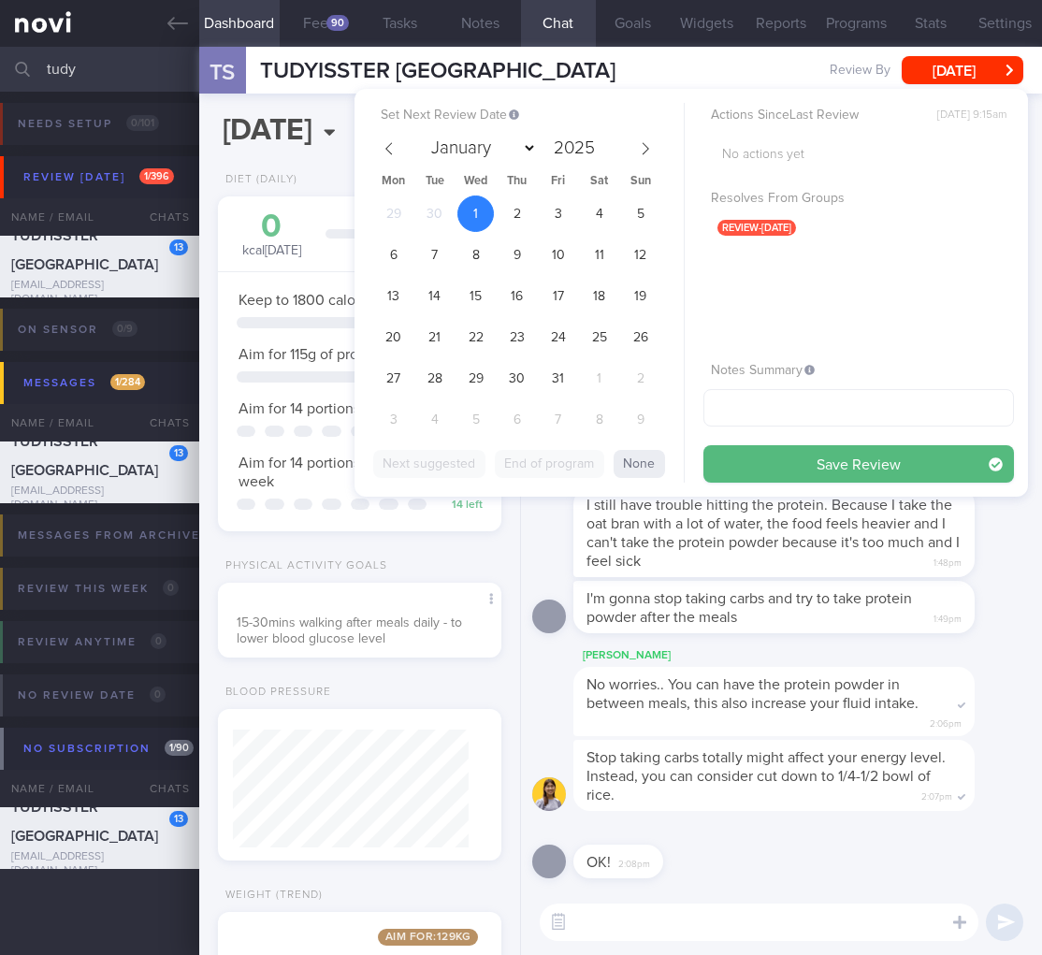
click at [473, 208] on span "1" at bounding box center [476, 214] width 36 height 36
click at [862, 465] on button "Save Review" at bounding box center [859, 463] width 311 height 37
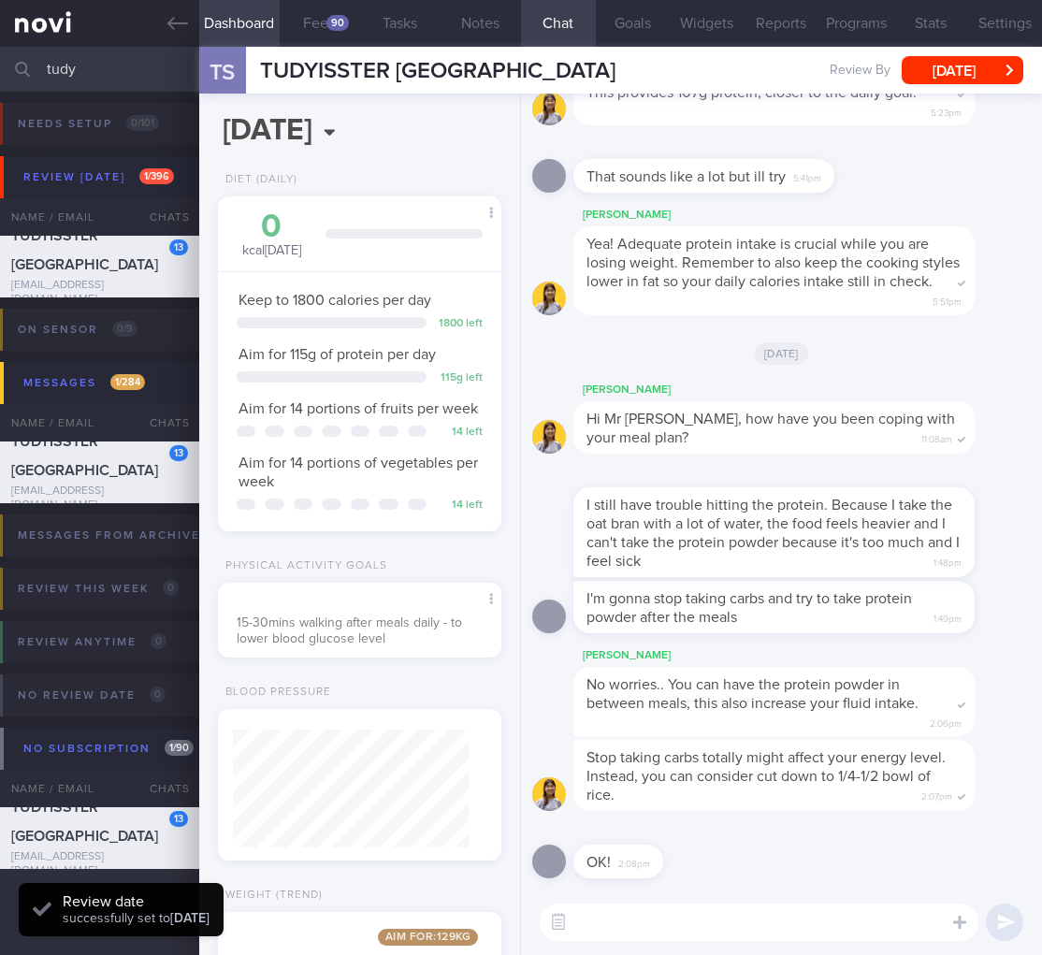
scroll to position [197, 0]
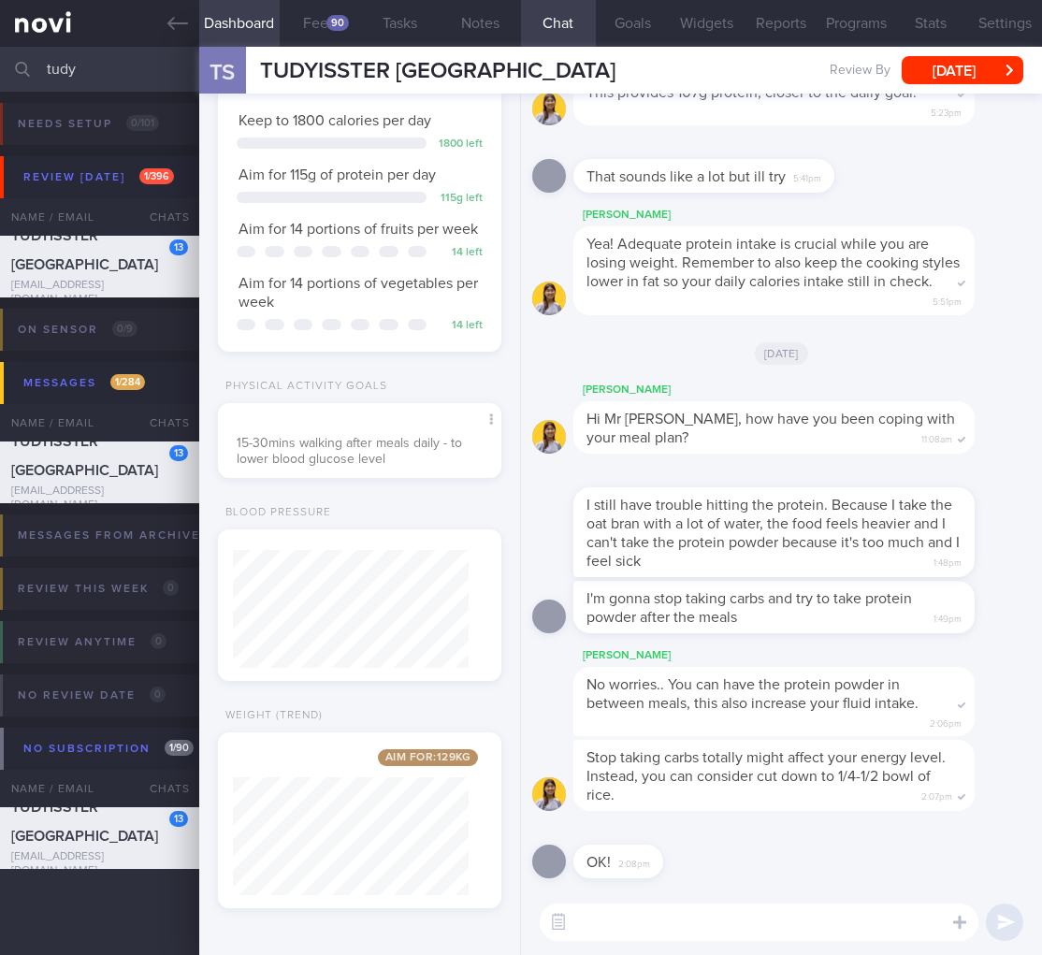
drag, startPoint x: 120, startPoint y: 65, endPoint x: -114, endPoint y: 51, distance: 234.3
click at [0, 51] on html "You are offline! Some functionality will be unavailable Patients New Users Coac…" at bounding box center [521, 477] width 1042 height 955
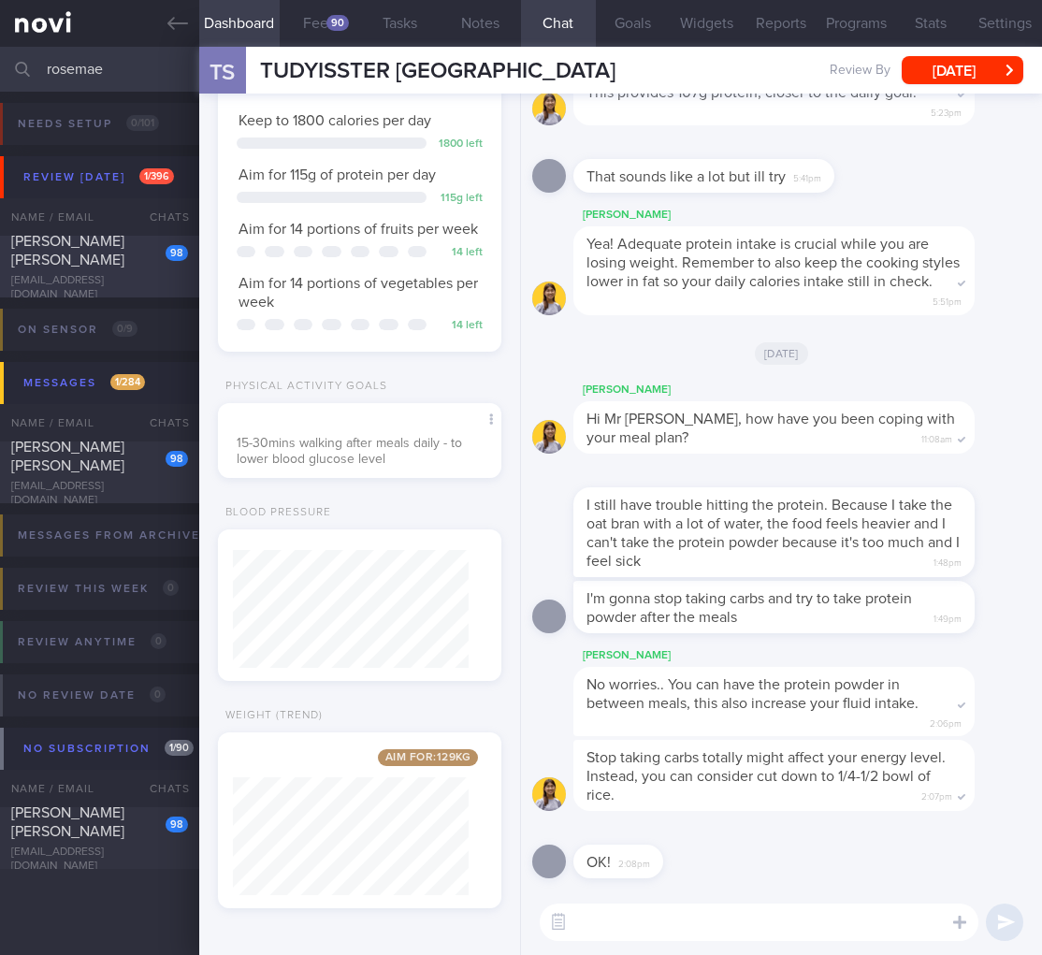
type input "rosemae"
click at [109, 269] on div "Maquilan Rosemae Ann Calvo" at bounding box center [97, 250] width 172 height 37
type input "F/up Dr Chelvin Sng for asymptomatic glaucoma suspect"
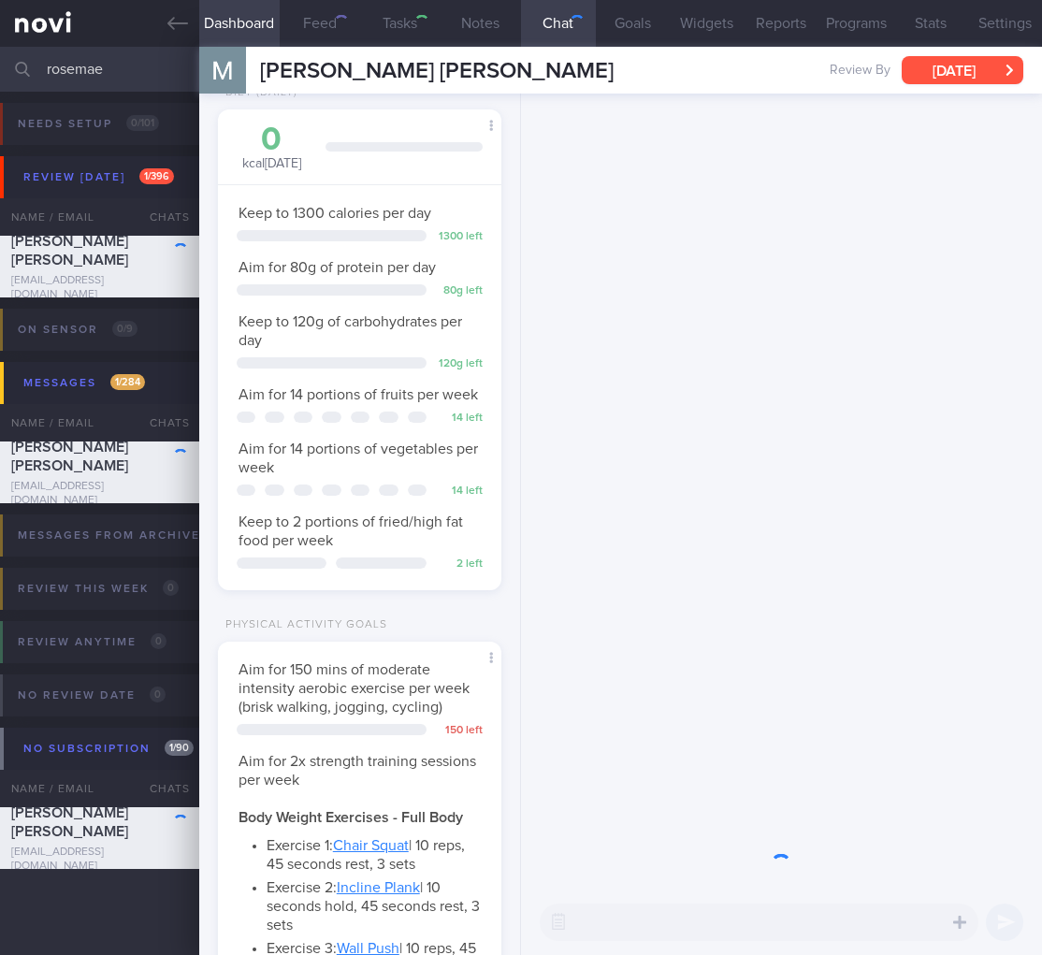
scroll to position [118, 236]
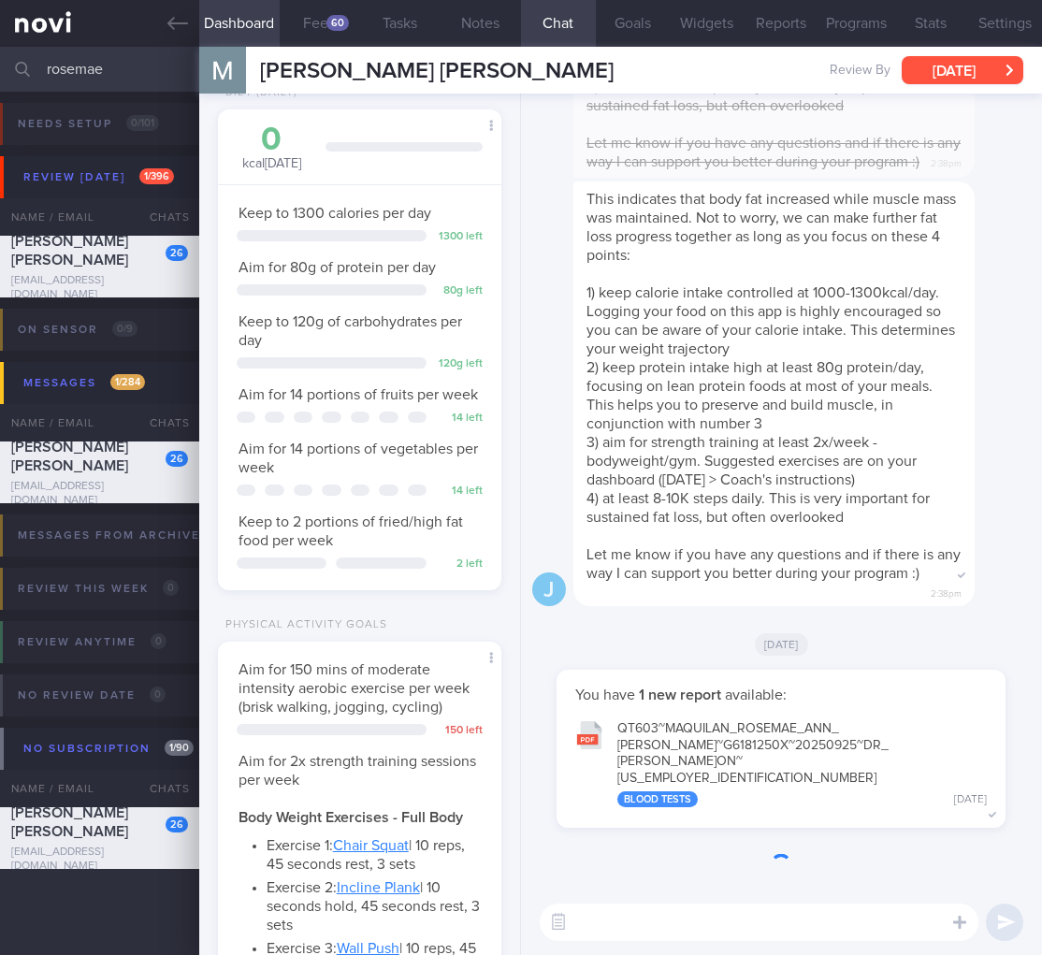
click at [1001, 77] on button "Mon, 23 Jun" at bounding box center [963, 70] width 122 height 28
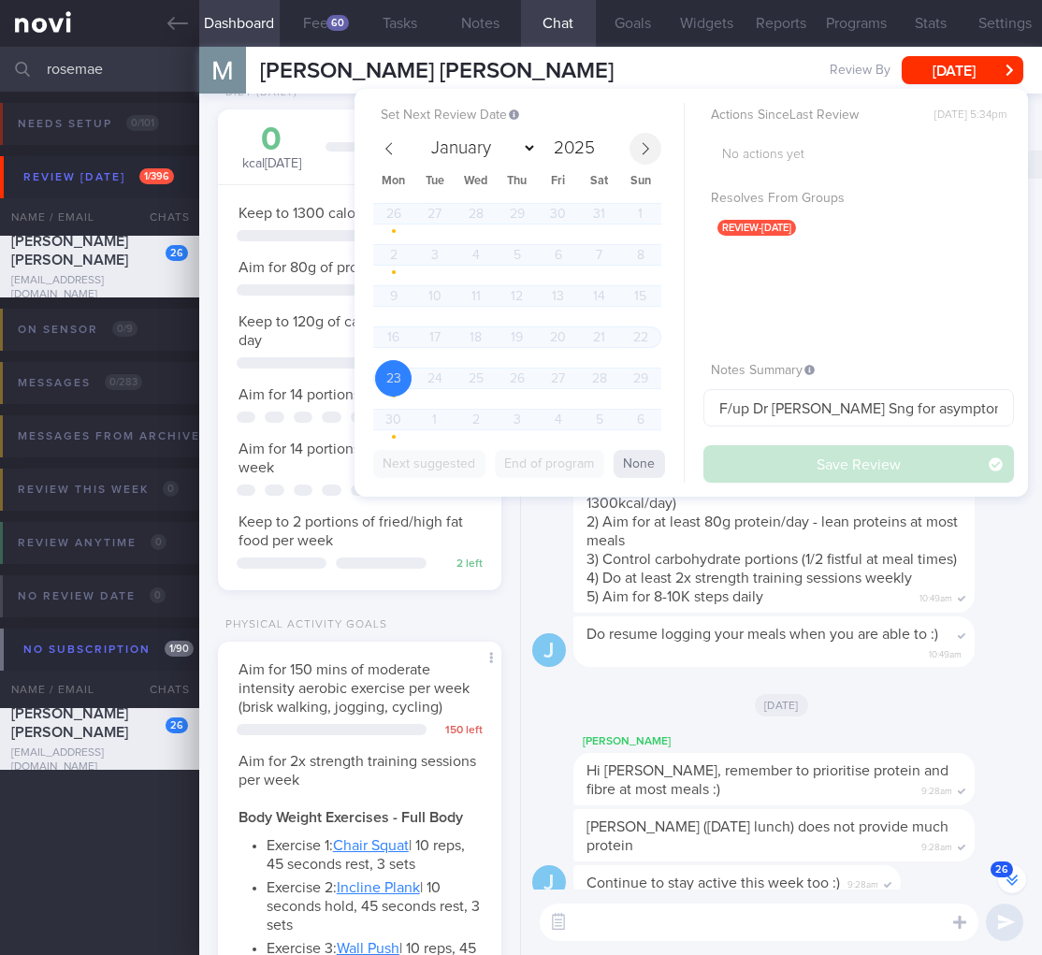
scroll to position [122, 243]
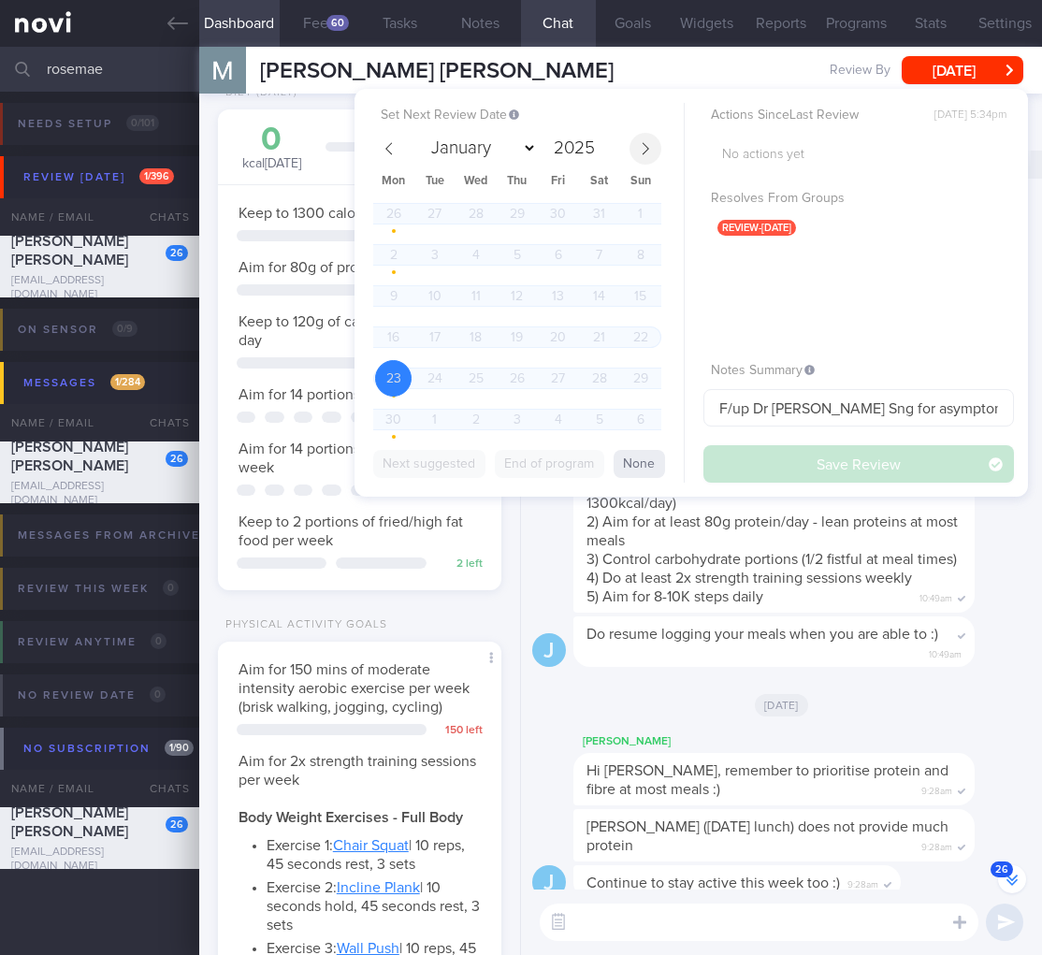
click at [641, 156] on span at bounding box center [646, 149] width 32 height 32
select select "9"
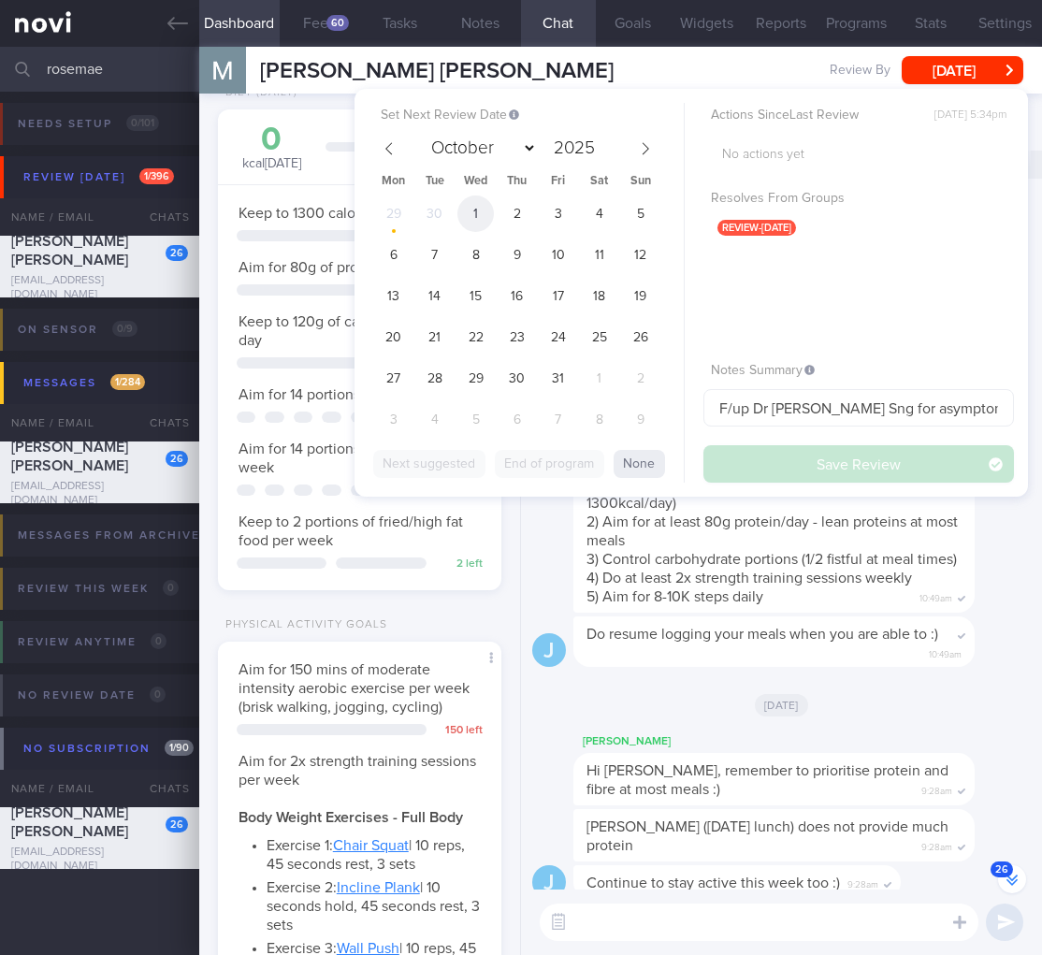
click at [465, 213] on span "1" at bounding box center [476, 214] width 36 height 36
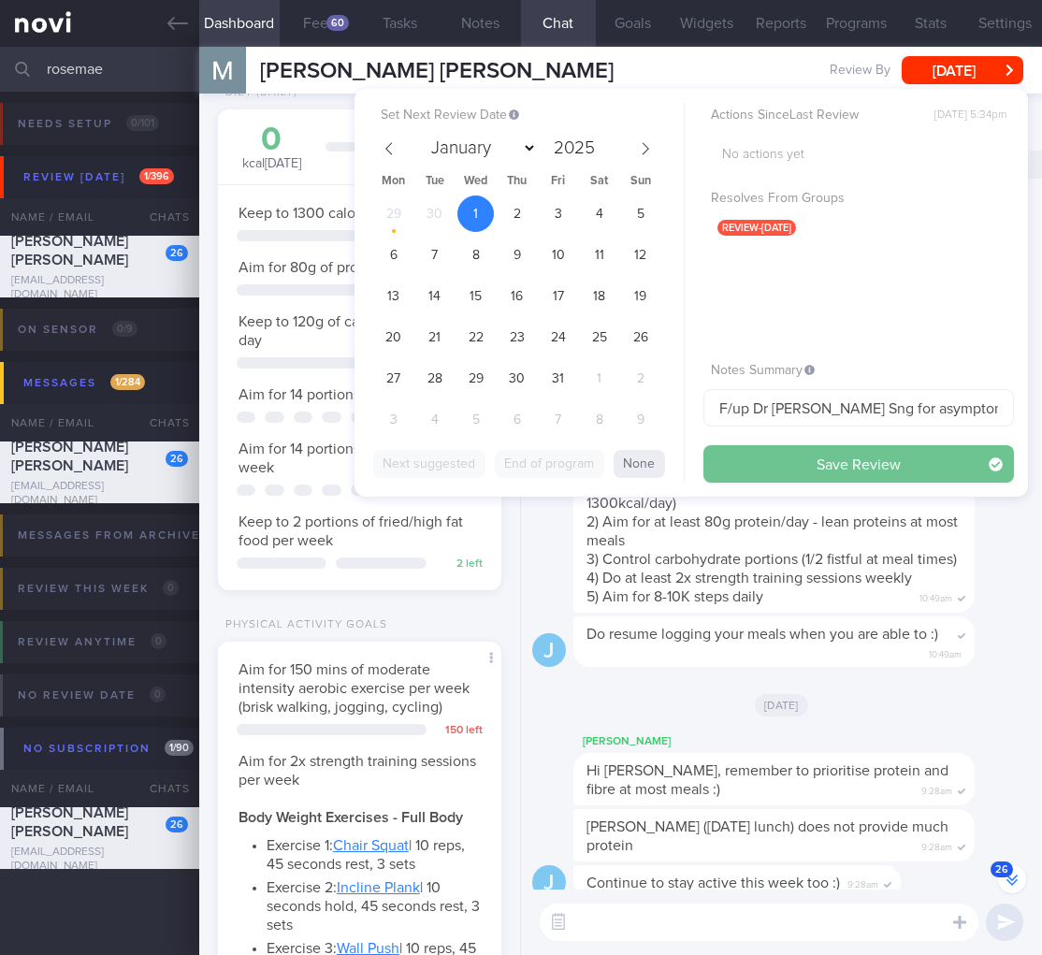
click at [790, 458] on button "Save Review" at bounding box center [859, 463] width 311 height 37
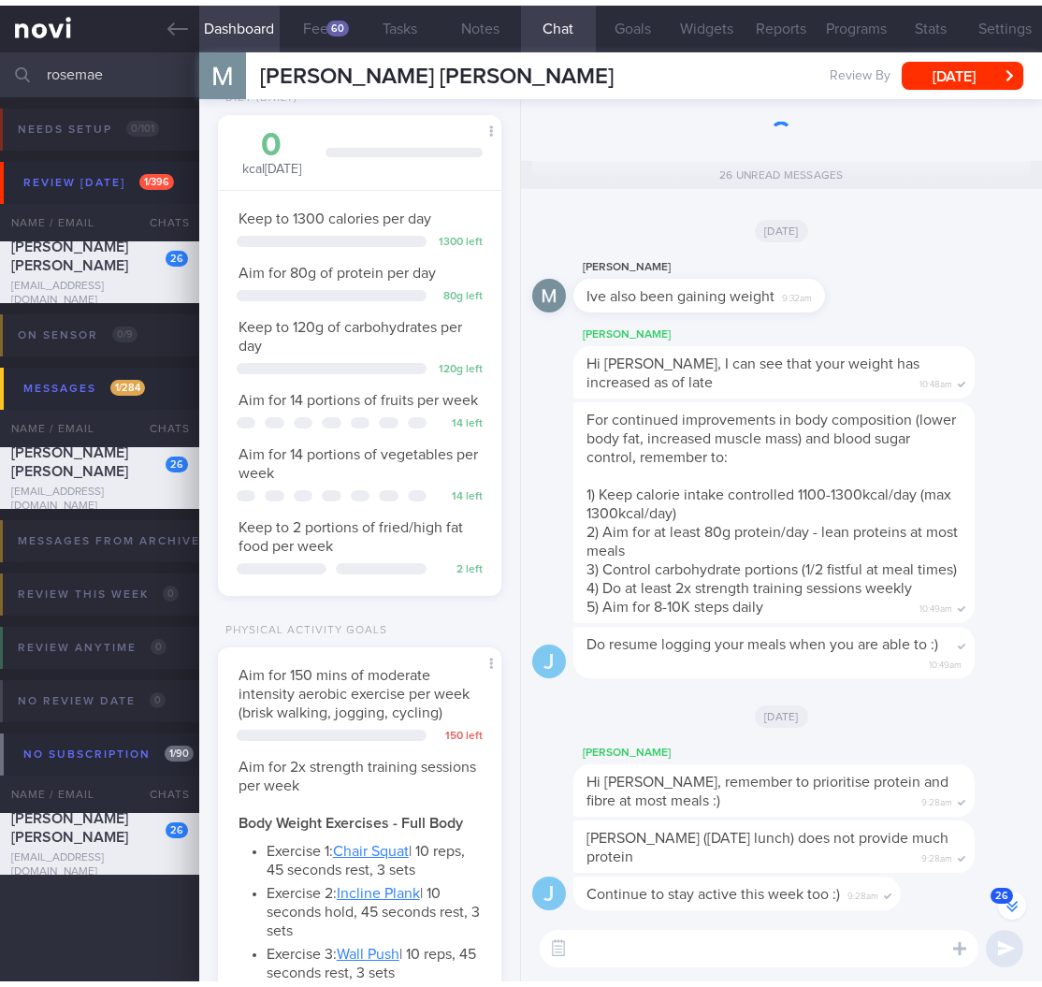
scroll to position [-2907, 0]
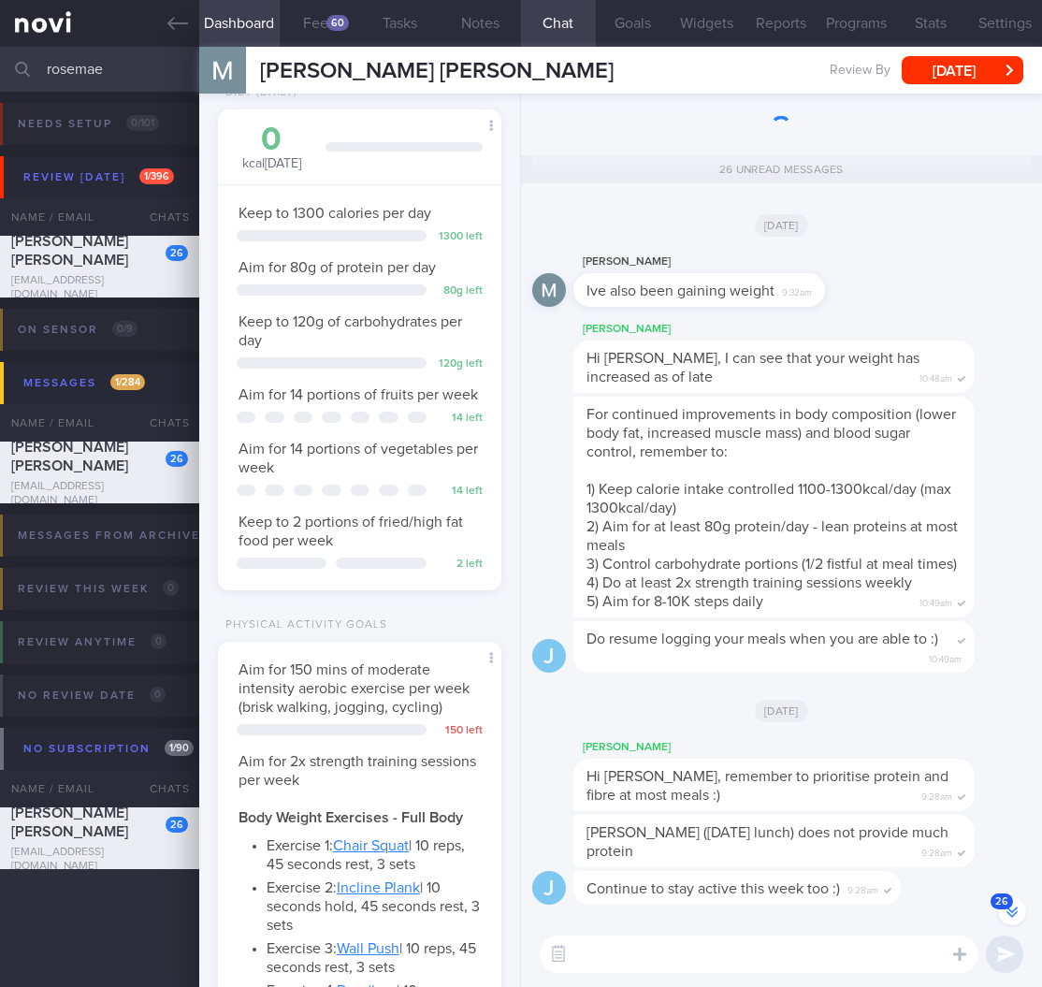
click at [92, 81] on input "rosemae" at bounding box center [521, 69] width 1042 height 45
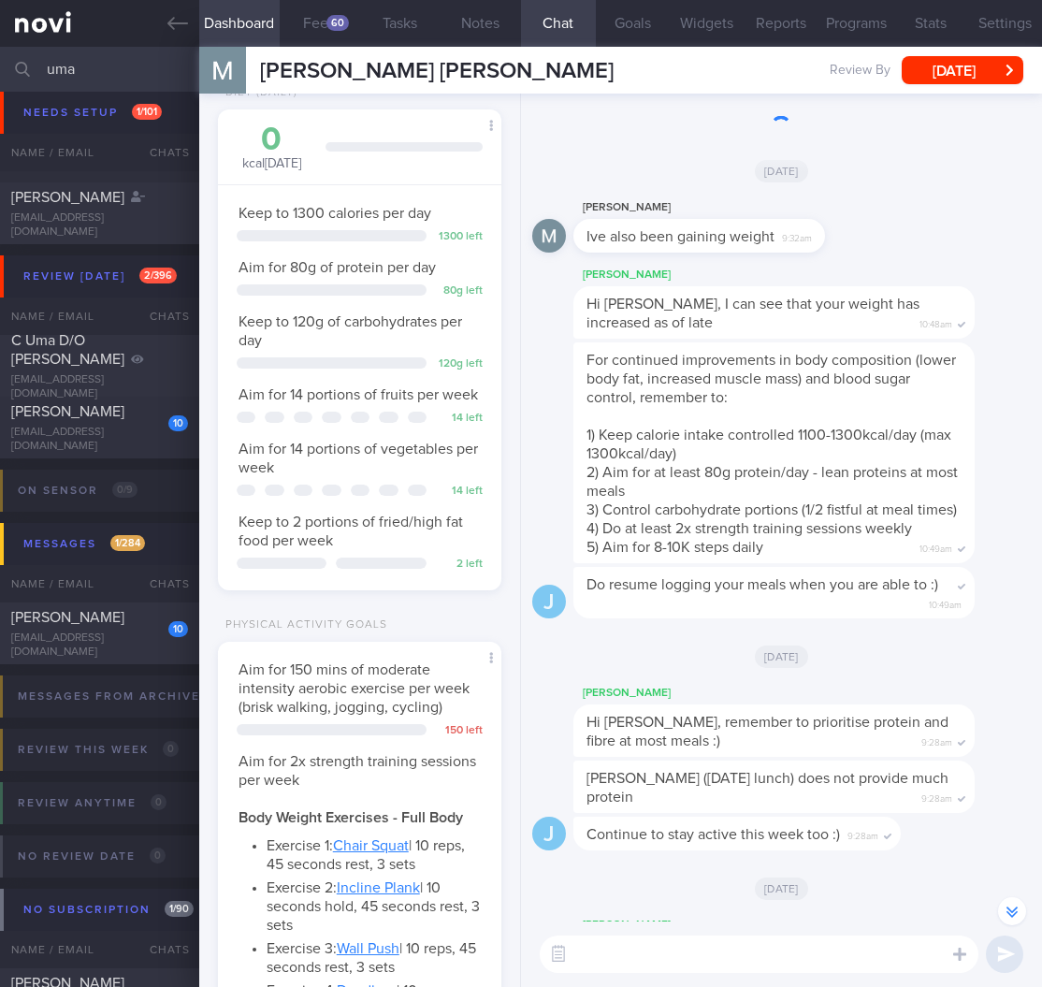
scroll to position [105, 0]
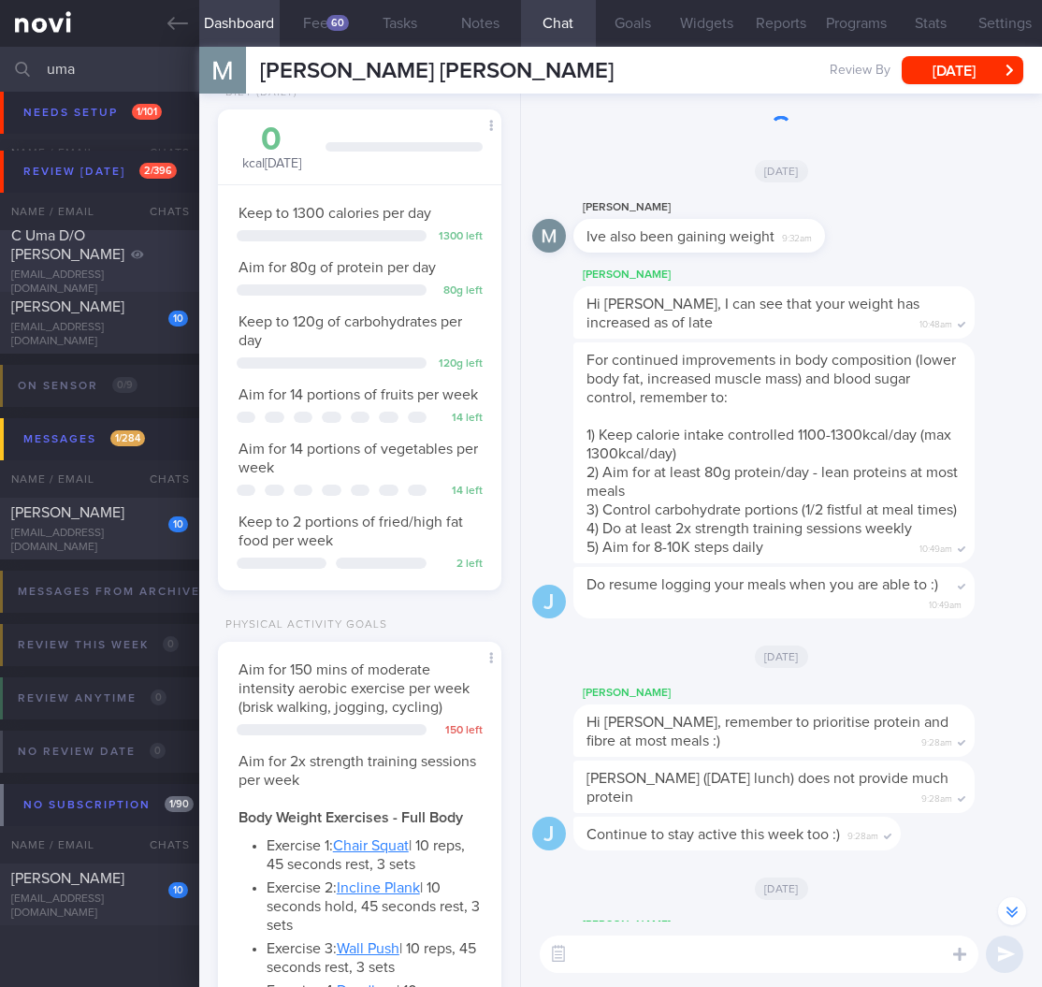
type input "uma"
click at [135, 273] on div "C Uma D/O Chandra Segara uma_0276@yahoo.com.sg" at bounding box center [99, 261] width 199 height 70
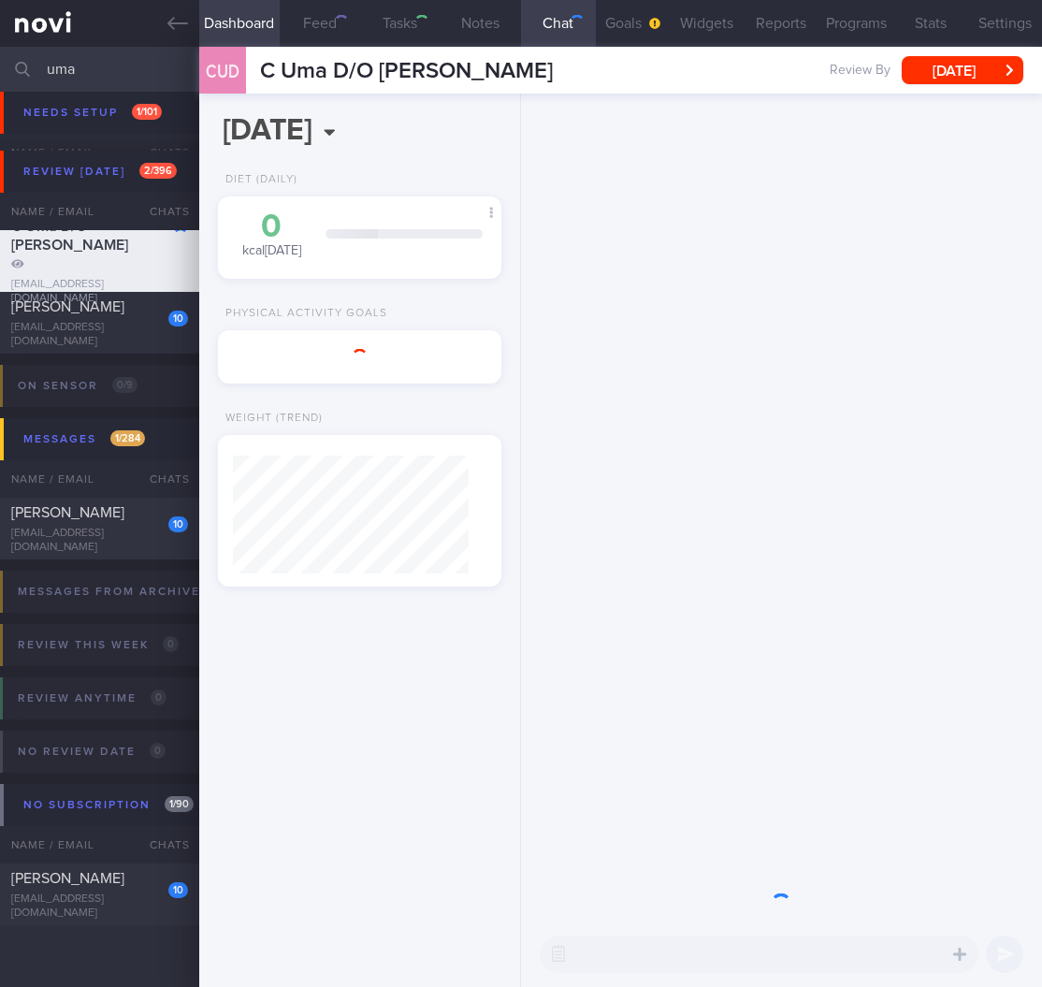
select select "5"
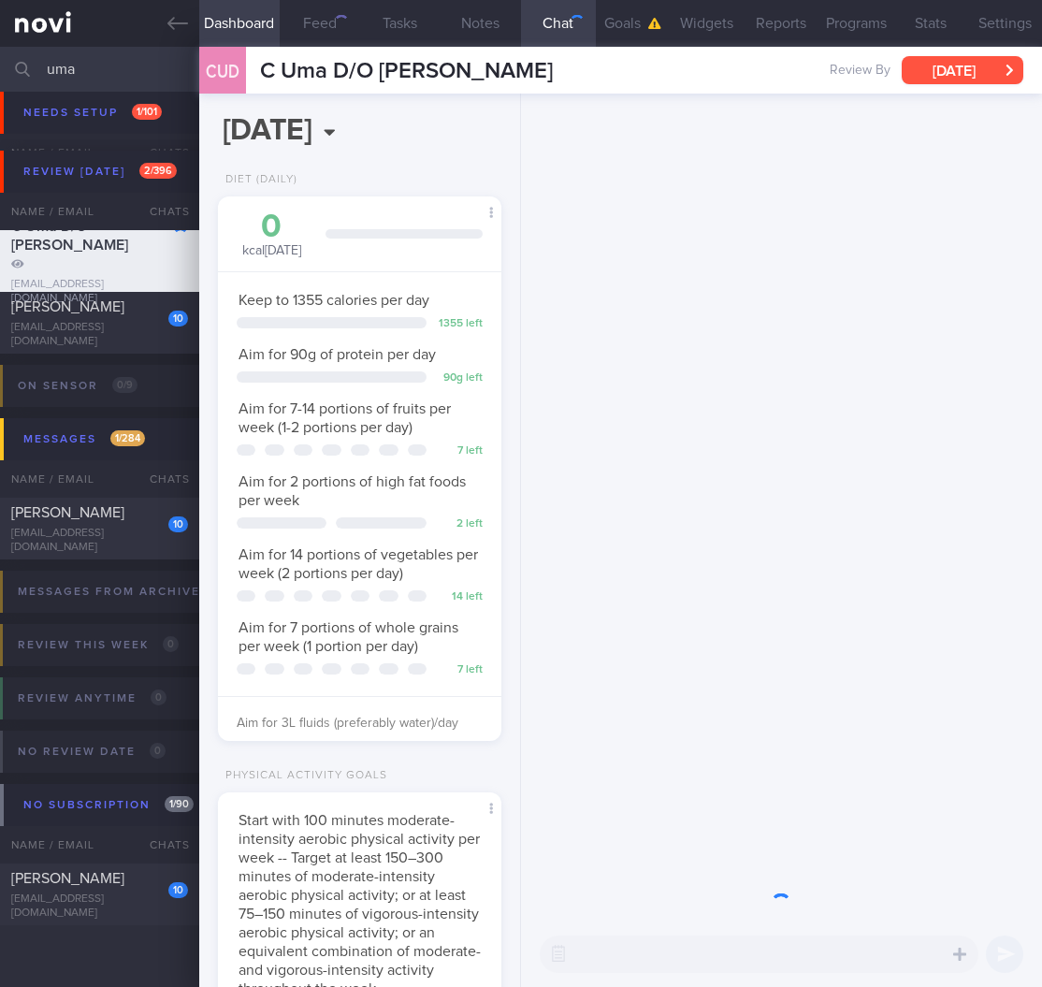
click at [980, 78] on button "Mon, 2 Jun" at bounding box center [963, 70] width 122 height 28
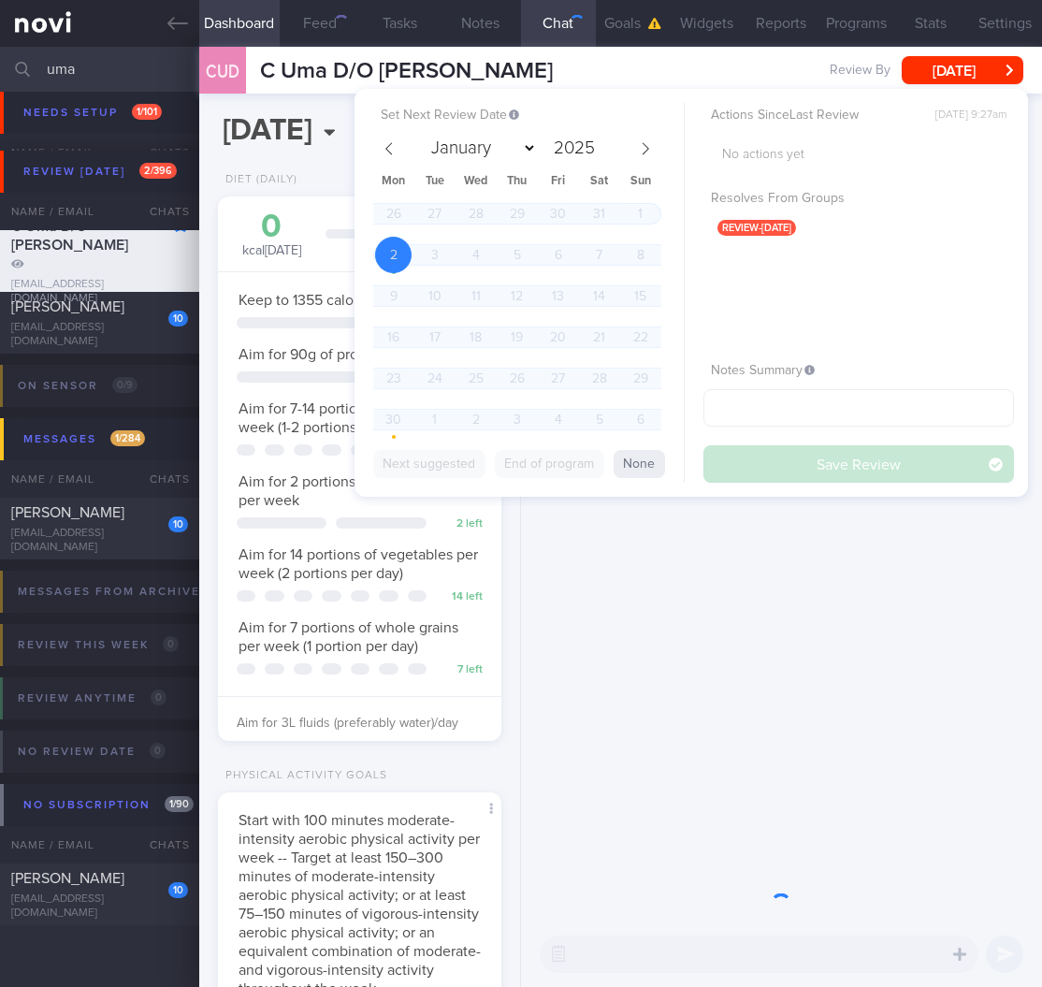
scroll to position [145, 236]
click at [633, 140] on span at bounding box center [646, 149] width 32 height 32
click at [633, 139] on span at bounding box center [646, 149] width 32 height 32
click at [479, 371] on span "1" at bounding box center [476, 378] width 36 height 36
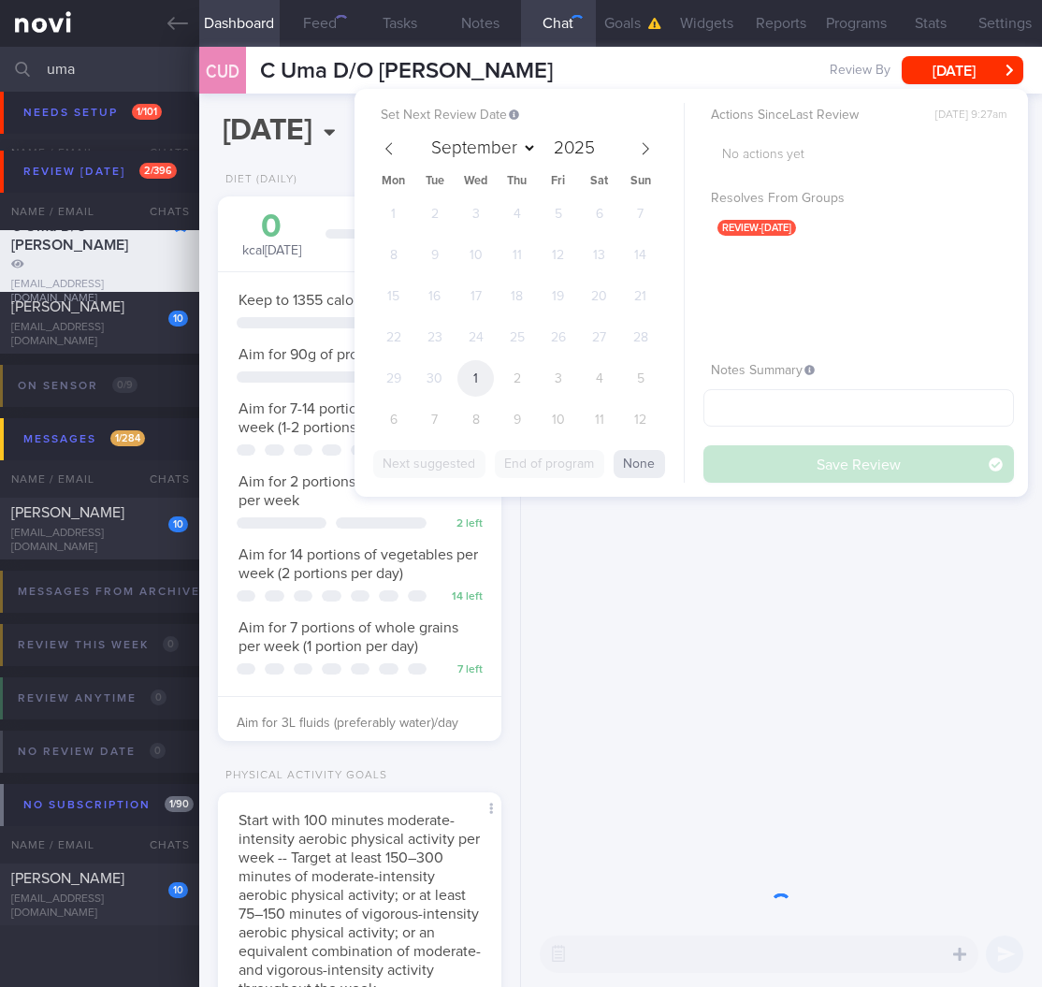
select select "9"
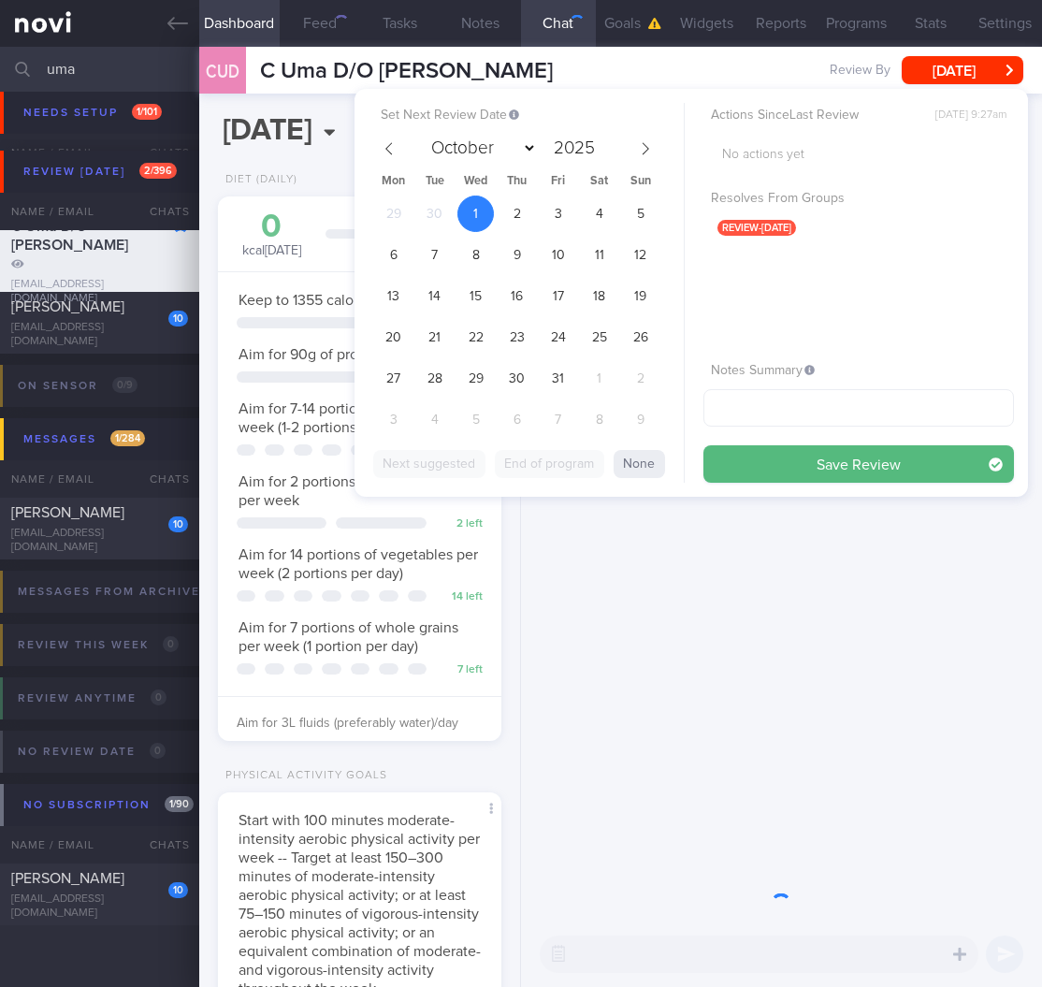
drag, startPoint x: 866, startPoint y: 462, endPoint x: 327, endPoint y: 515, distance: 541.5
click at [864, 462] on button "Save Review" at bounding box center [859, 463] width 311 height 37
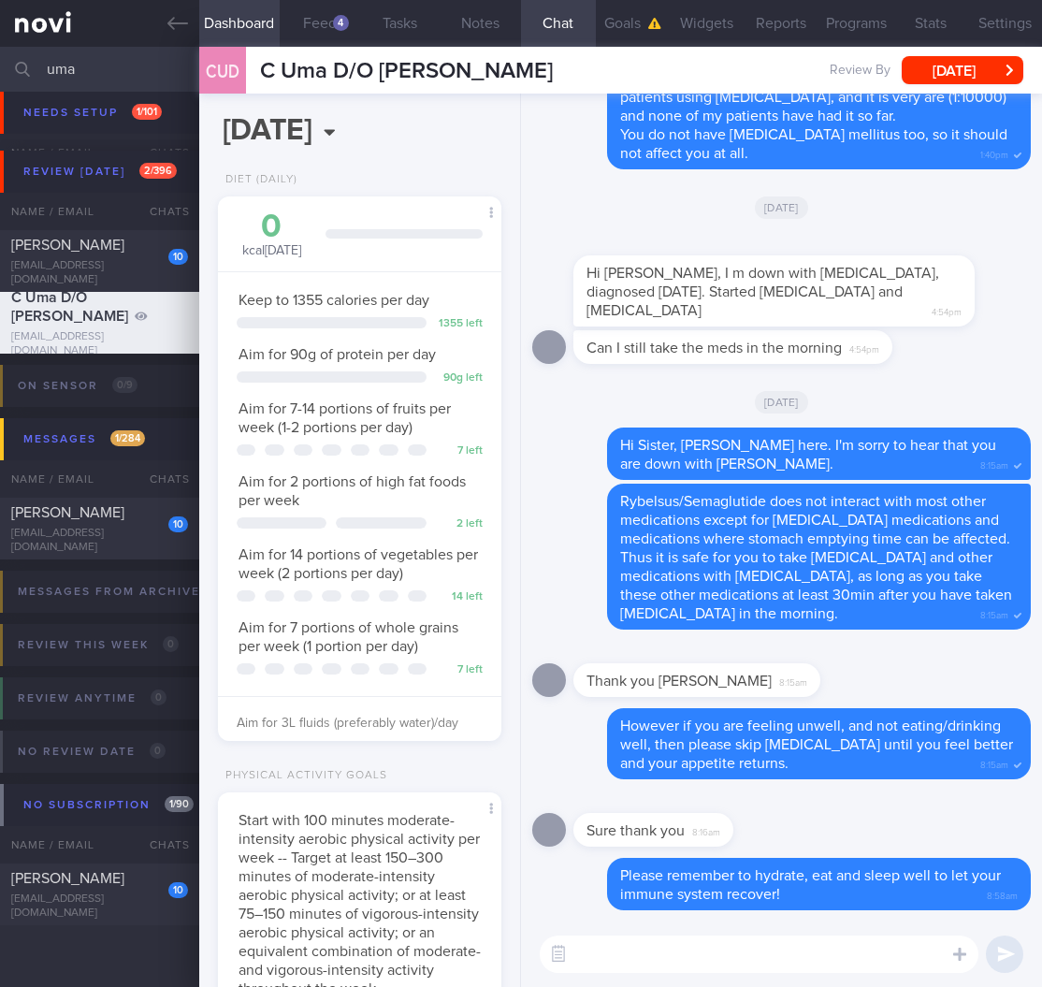
drag, startPoint x: 128, startPoint y: 65, endPoint x: -141, endPoint y: 51, distance: 269.9
click at [0, 51] on html "You are offline! Some functionality will be unavailable Patients New Users Coac…" at bounding box center [521, 493] width 1042 height 987
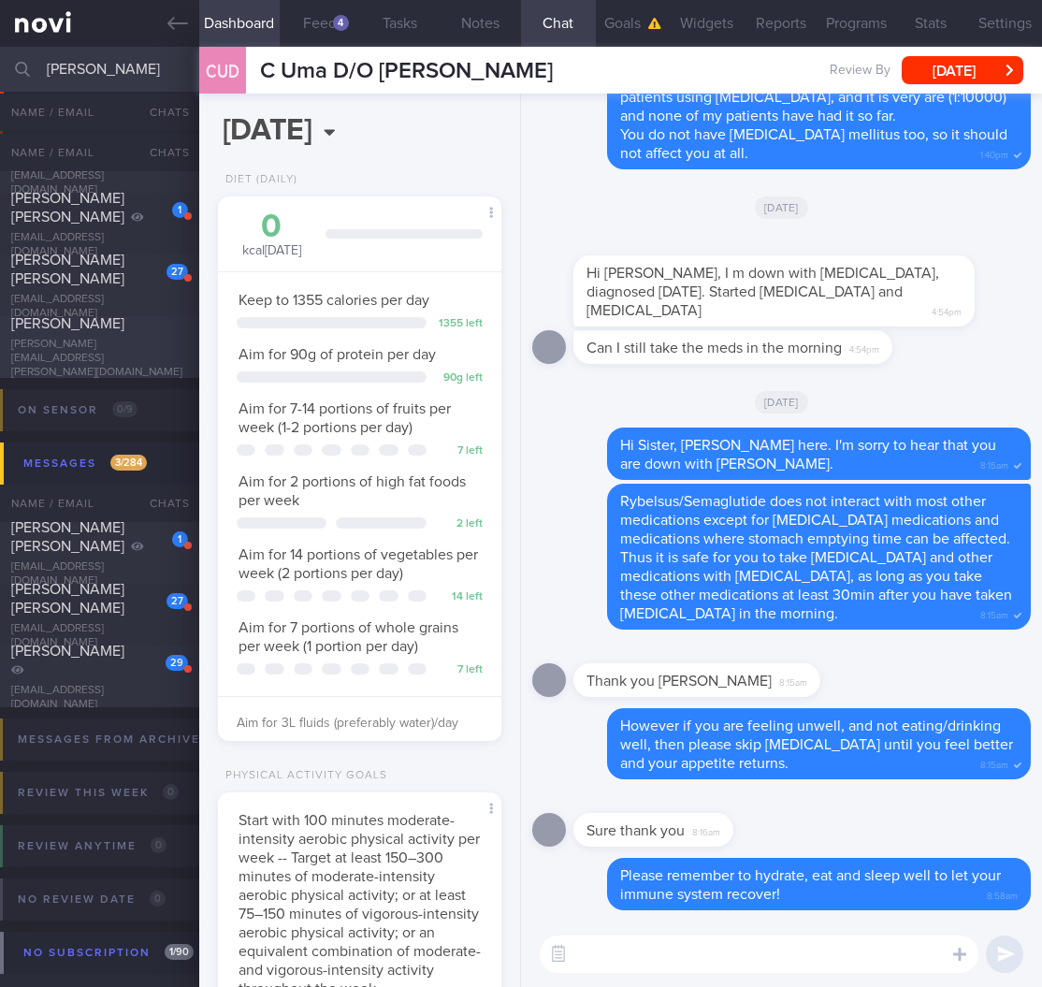
type input "[PERSON_NAME]"
click at [101, 331] on span "[PERSON_NAME]" at bounding box center [67, 323] width 113 height 15
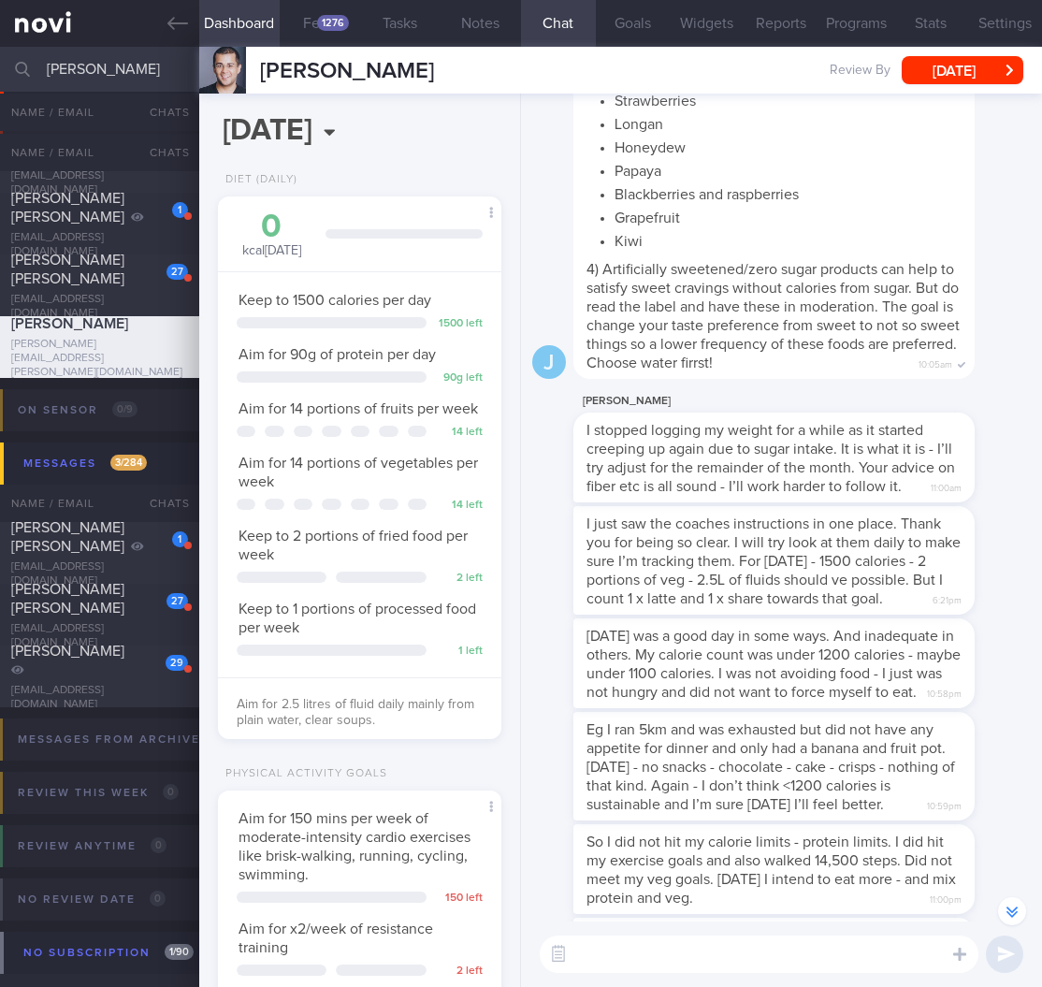
scroll to position [-2247, 0]
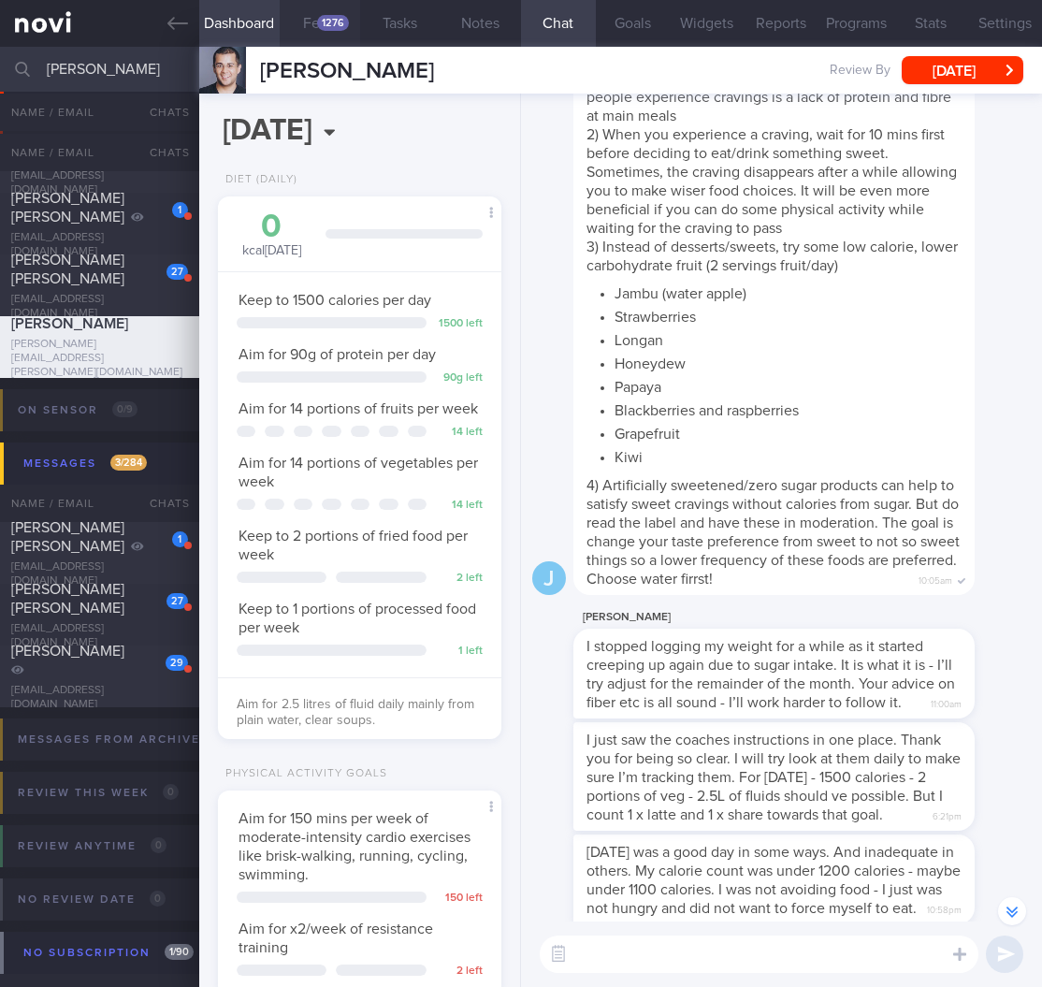
click at [333, 13] on button "Feed 1276" at bounding box center [320, 23] width 80 height 47
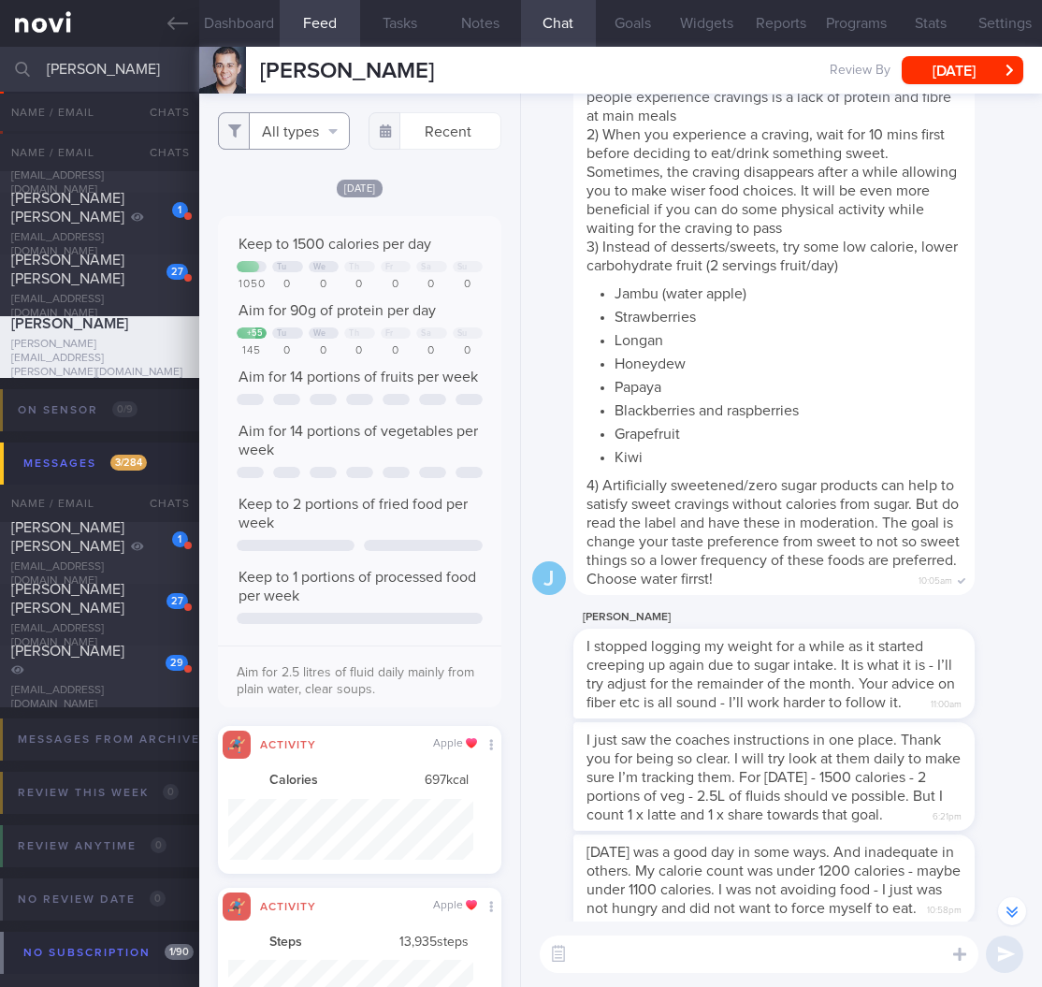
click at [284, 137] on button "All types" at bounding box center [284, 130] width 133 height 37
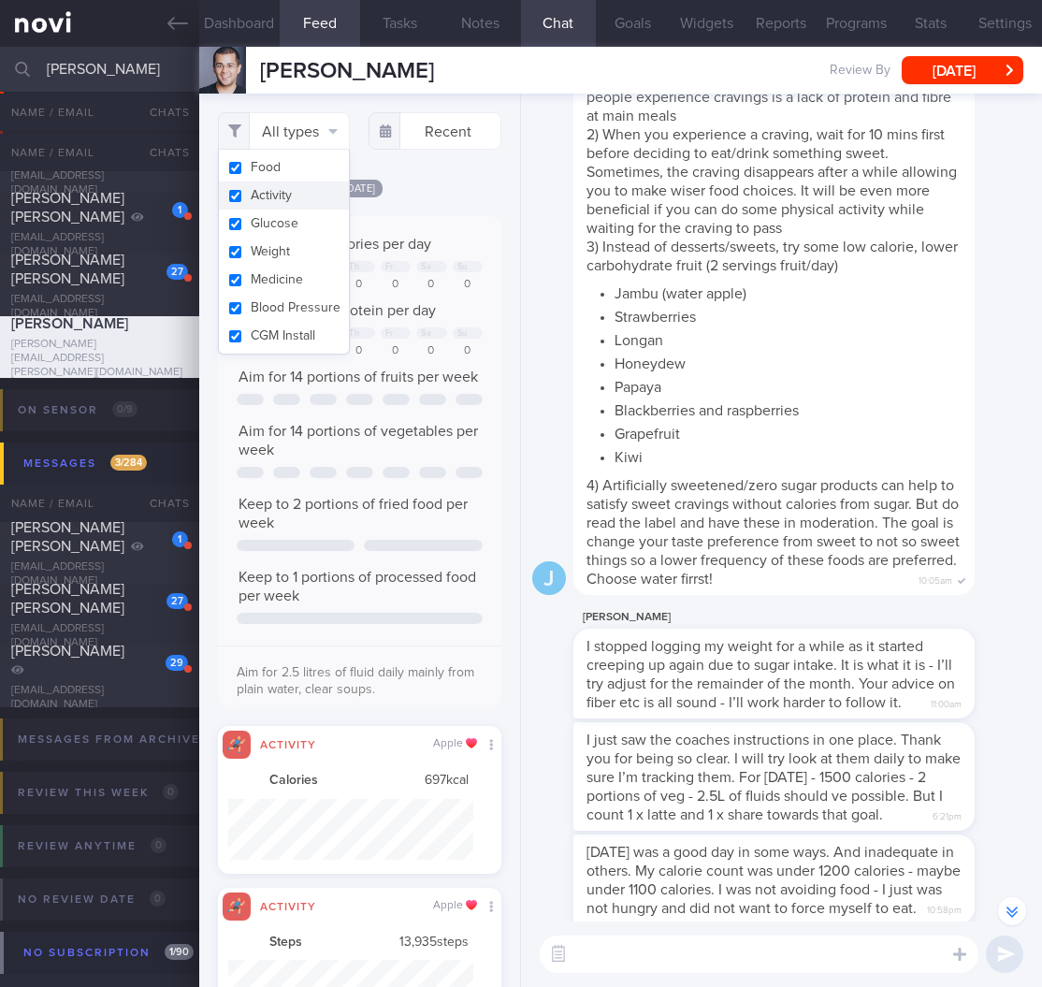
click at [307, 204] on button "Activity" at bounding box center [284, 196] width 131 height 28
checkbox input "false"
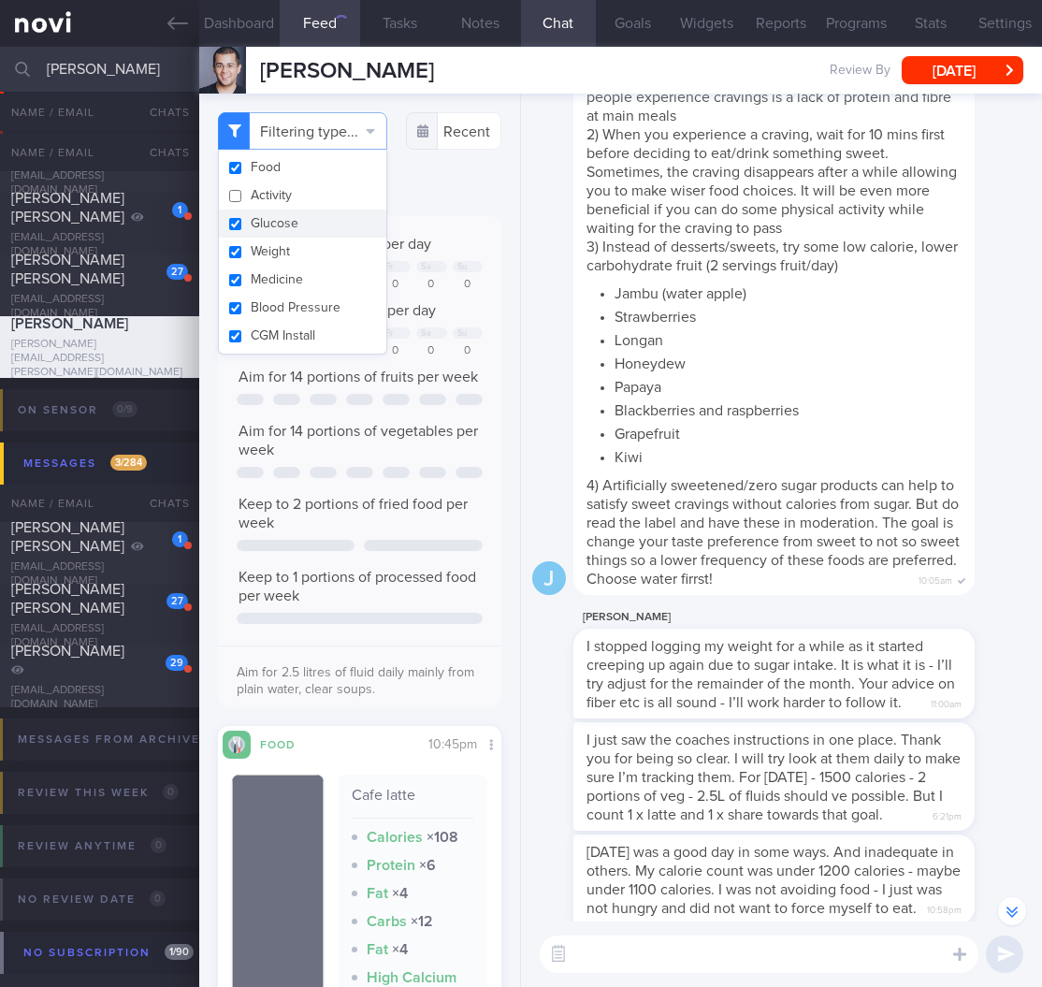
click at [458, 234] on div "Mon, 29 Sep Keep to 1500 calories per day Tu We Th Fr Sa Su 1050 0 0 0 0 0 0 Ai…" at bounding box center [360, 639] width 284 height 922
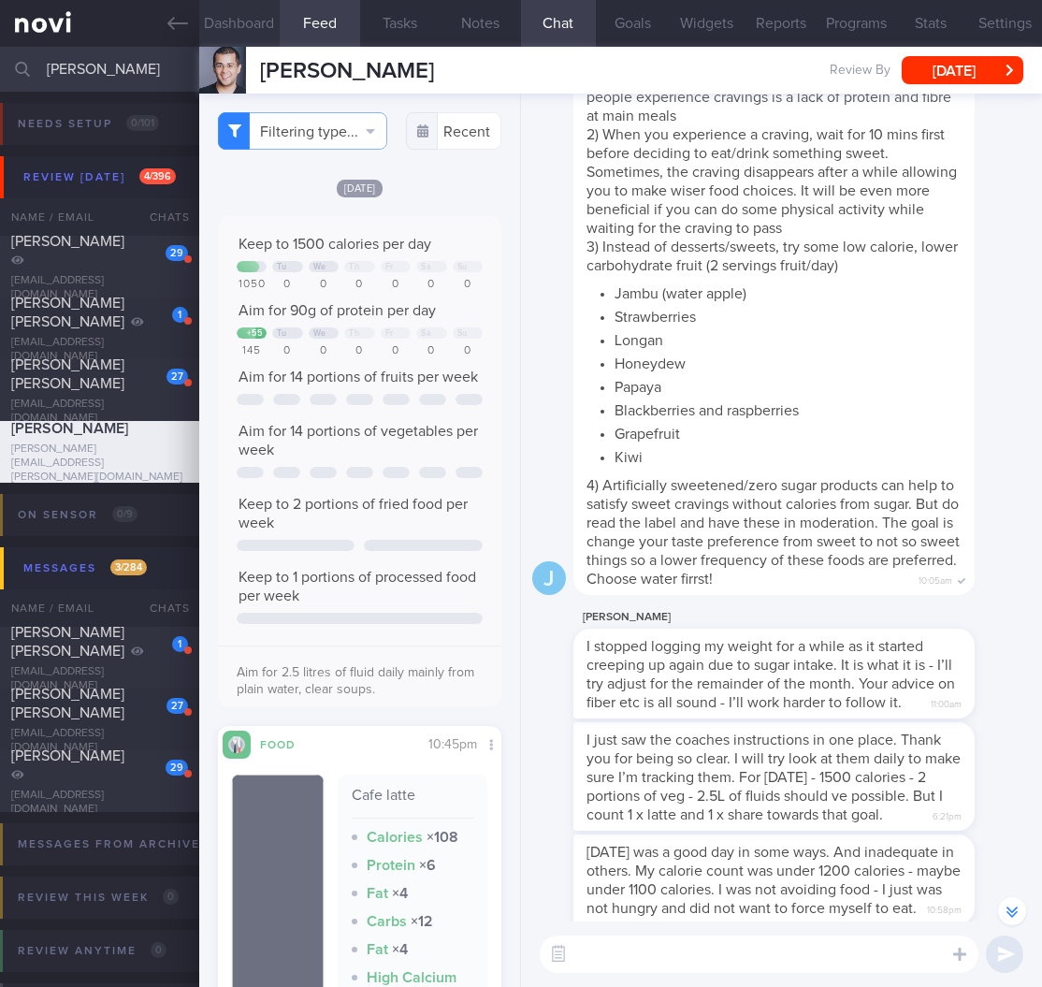
click at [250, 24] on button "Dashboard" at bounding box center [239, 23] width 80 height 47
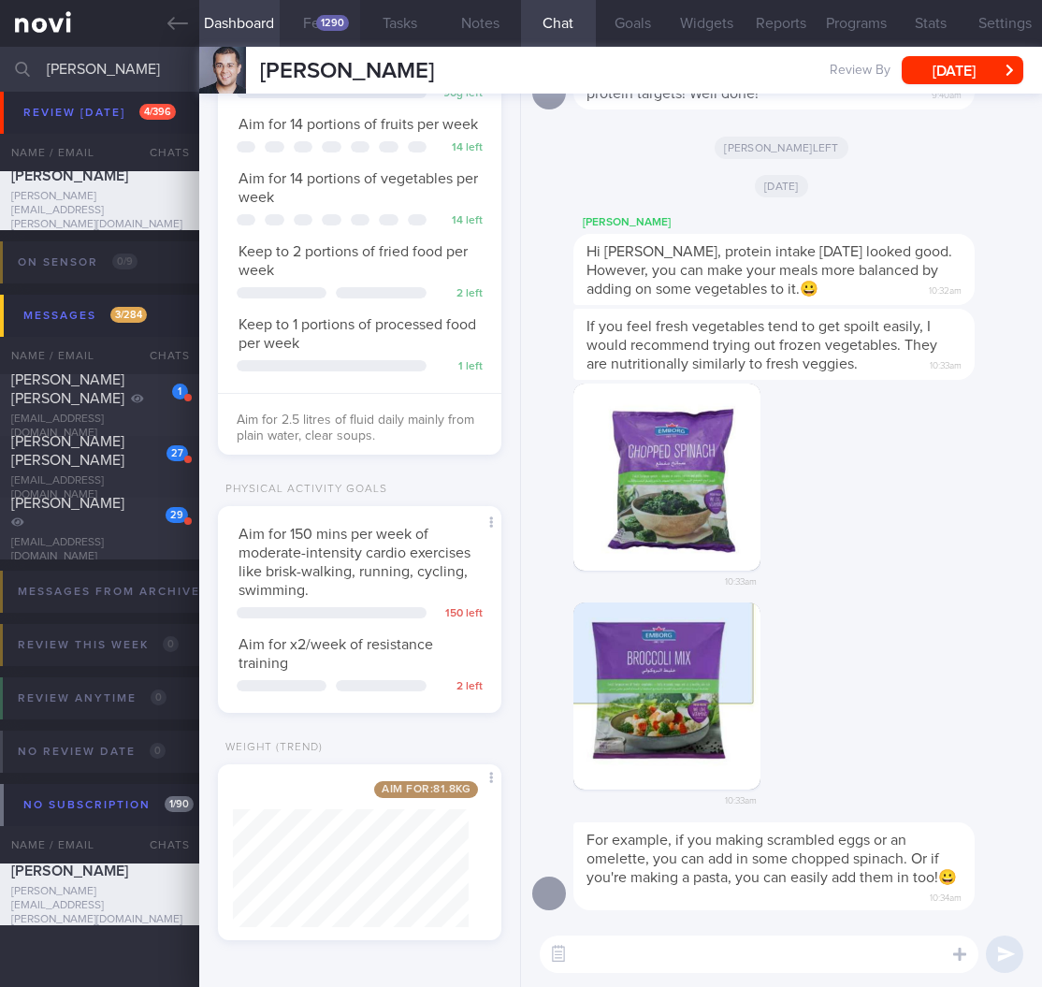
click at [322, 24] on div "1290" at bounding box center [332, 23] width 33 height 16
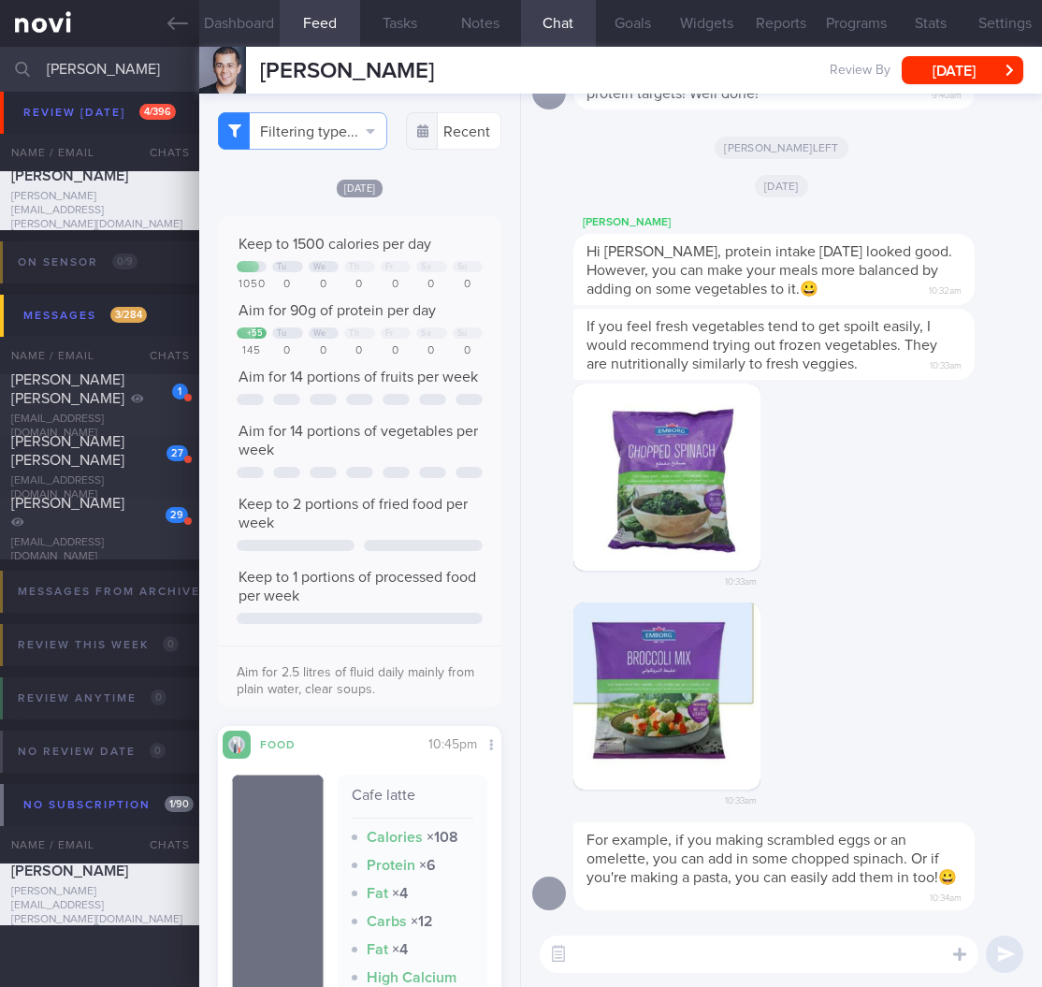
click at [229, 34] on button "Dashboard" at bounding box center [239, 23] width 80 height 47
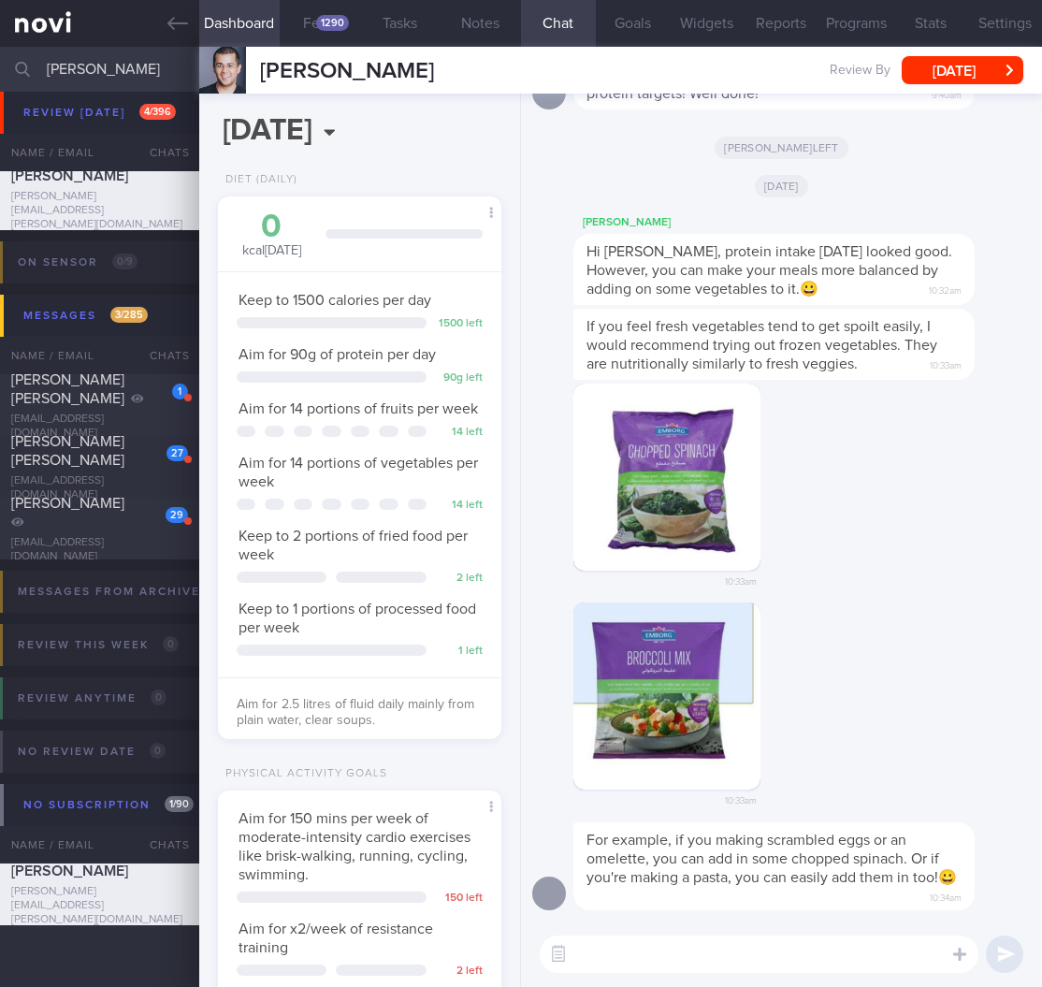
click at [53, 79] on input "[PERSON_NAME]" at bounding box center [521, 69] width 1042 height 45
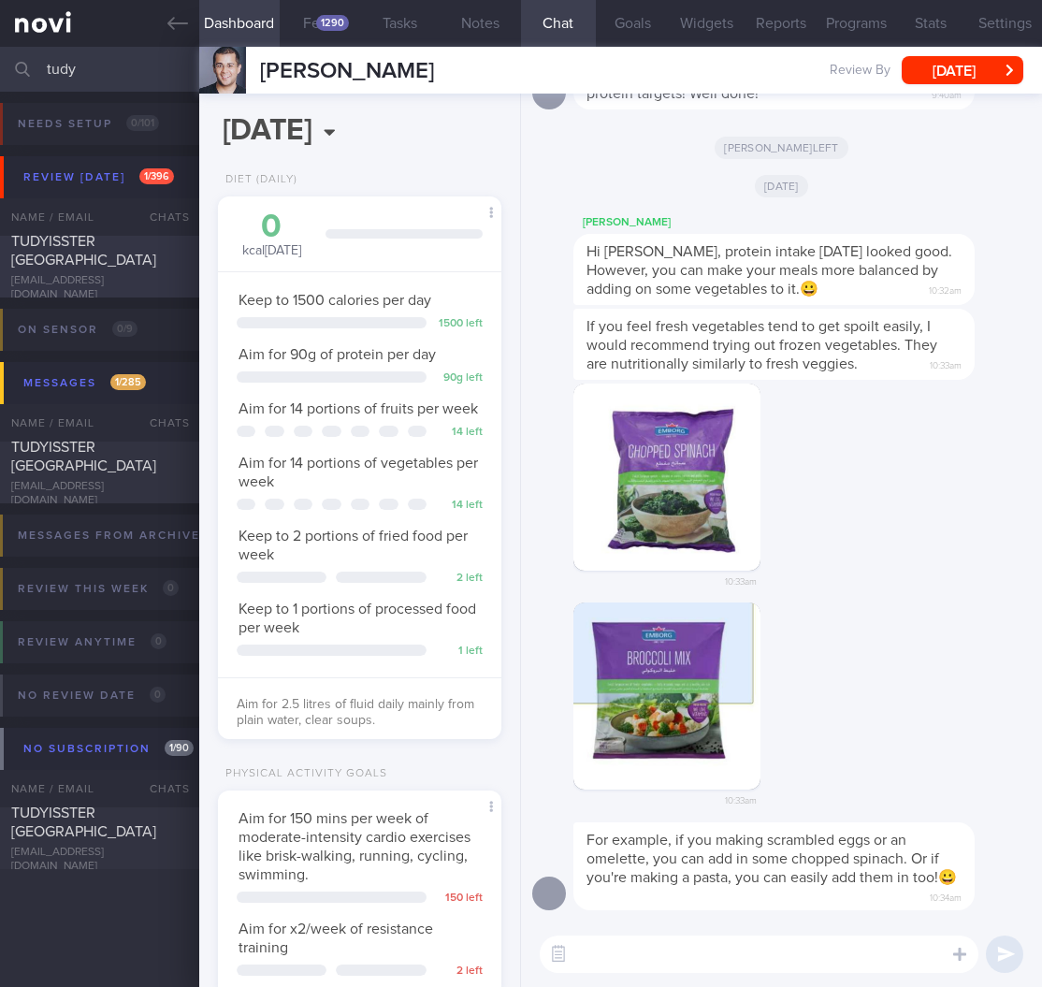
type input "tudy"
click at [123, 246] on div "TUDYISSTER SIVACHANDRAN" at bounding box center [97, 250] width 172 height 37
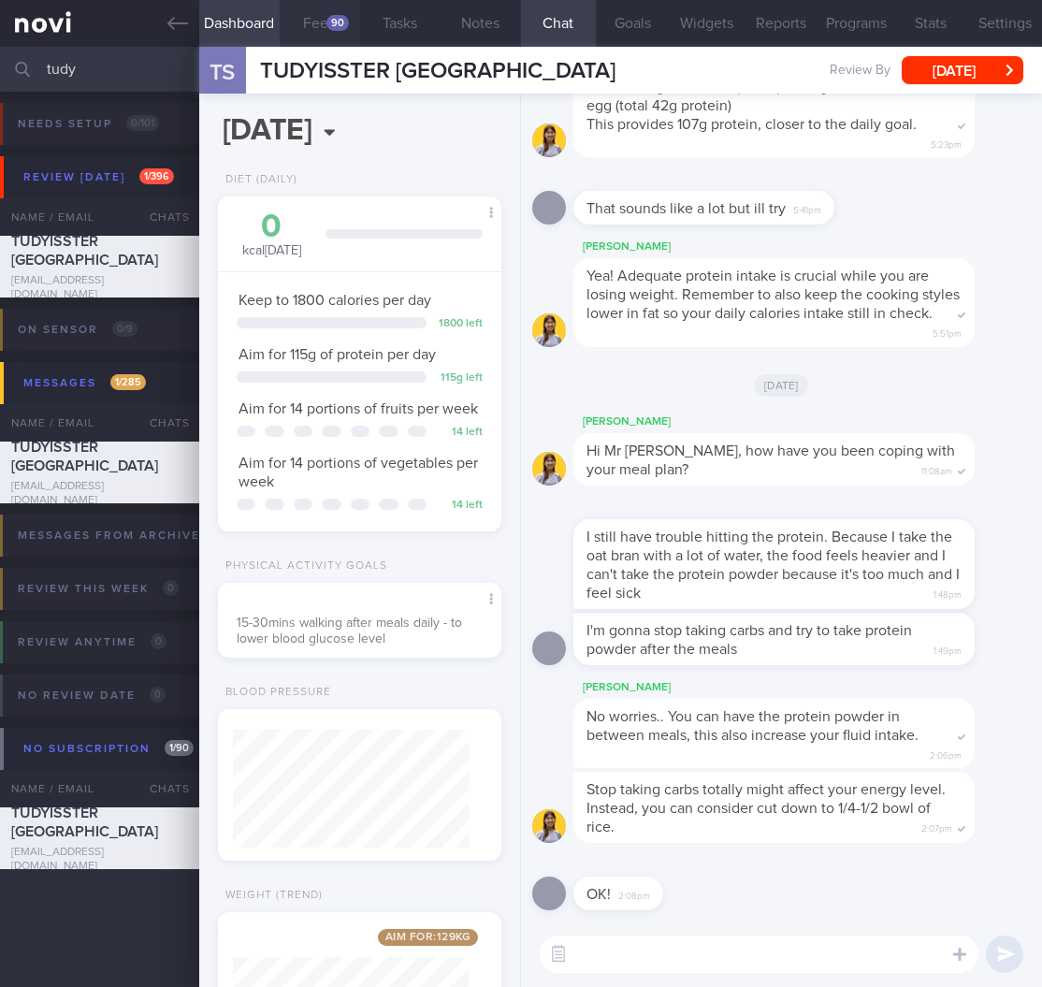
click at [333, 31] on button "Feed 90" at bounding box center [320, 23] width 80 height 47
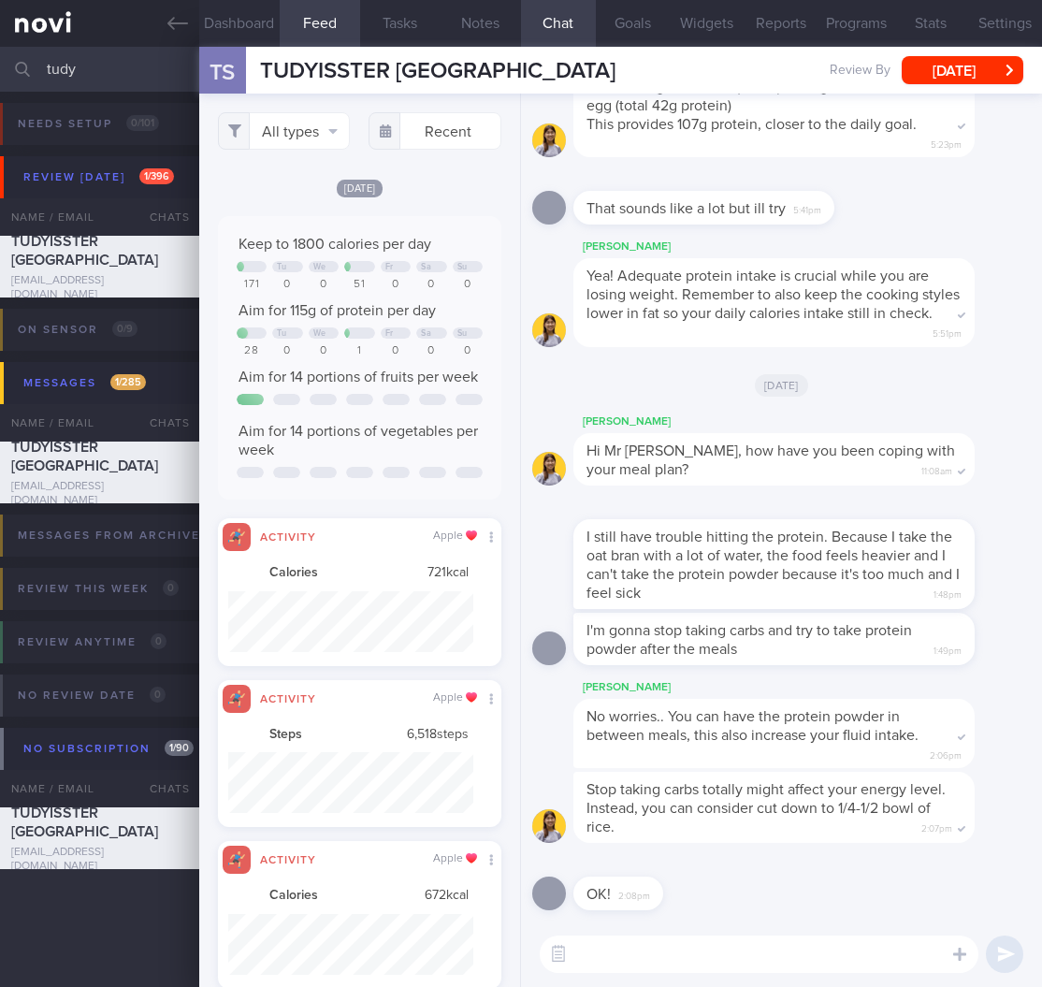
scroll to position [61, 245]
click at [313, 129] on button "All types" at bounding box center [284, 130] width 133 height 37
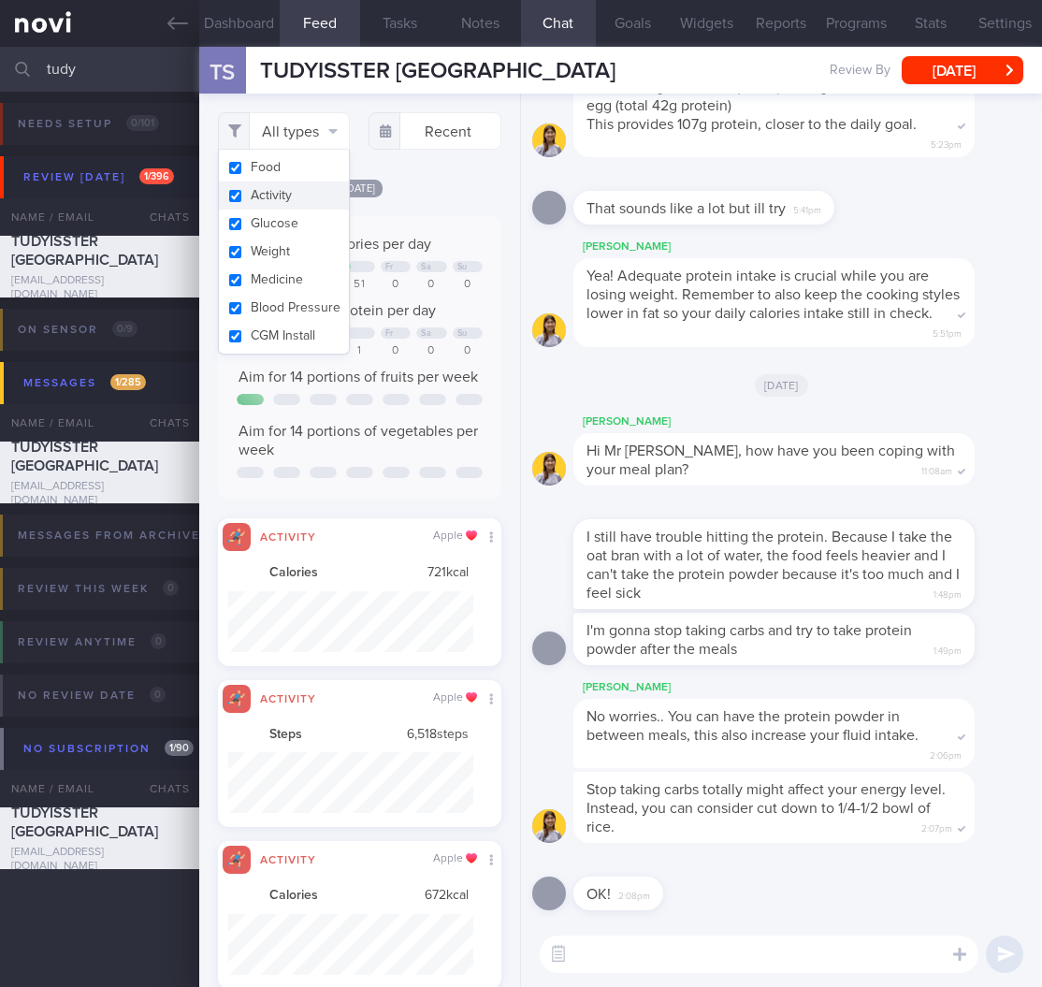
click at [295, 196] on button "Activity" at bounding box center [284, 196] width 131 height 28
checkbox input "false"
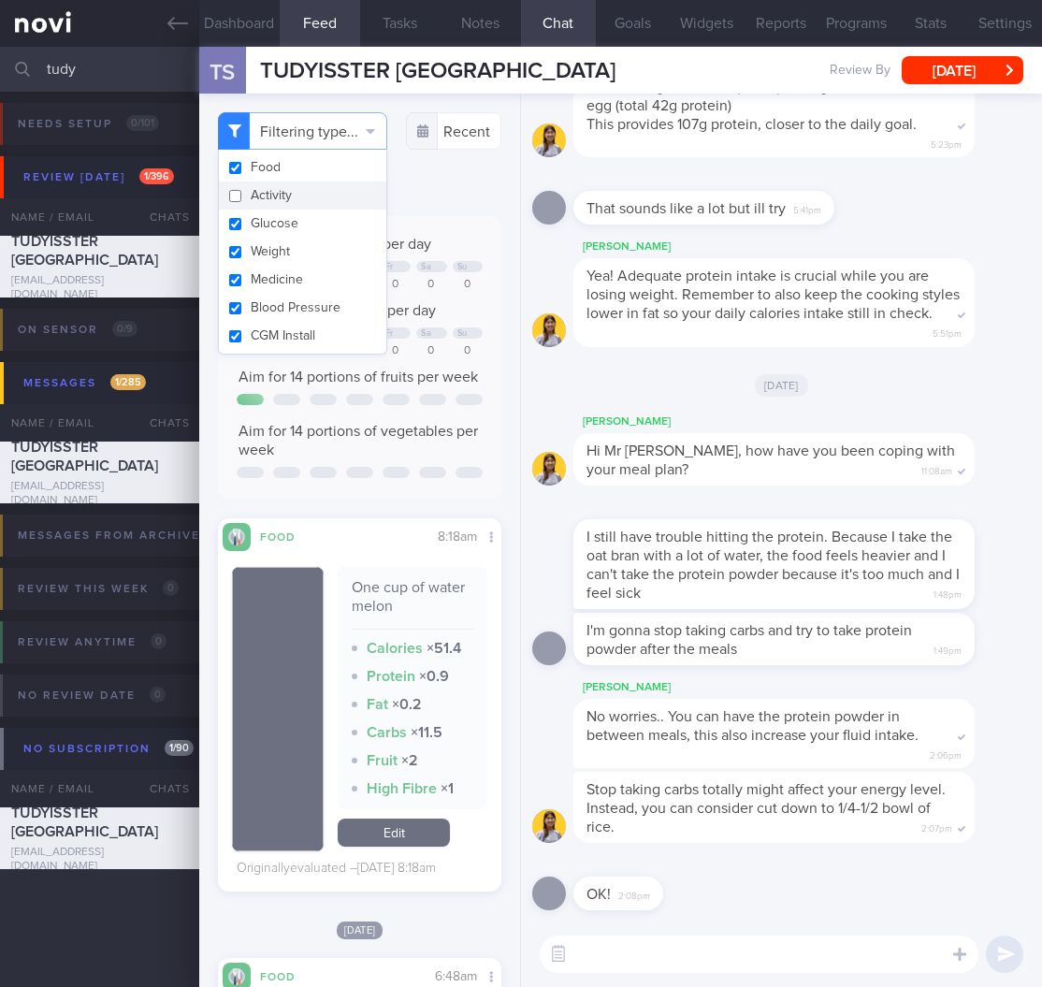
click at [415, 458] on span "Aim for 14 portions of vegetables per week" at bounding box center [359, 441] width 240 height 34
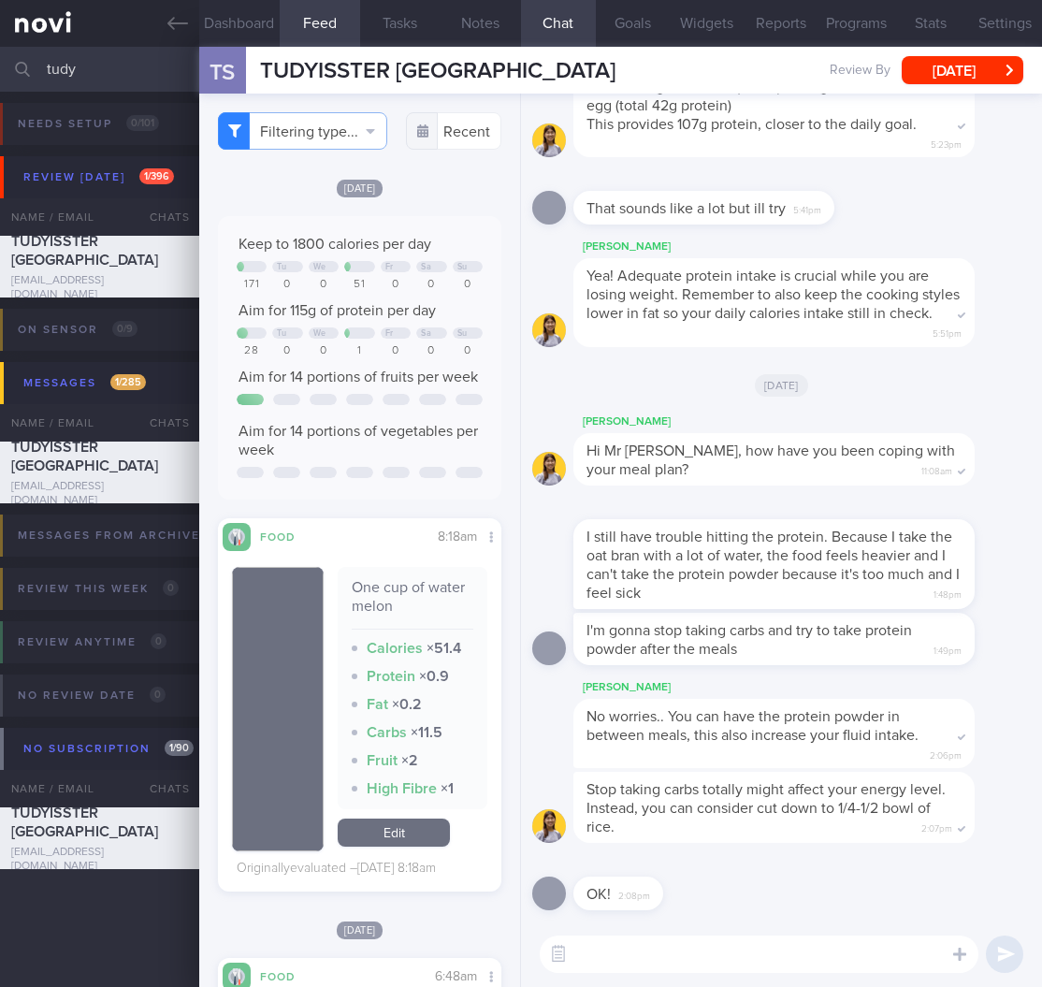
drag, startPoint x: 126, startPoint y: 76, endPoint x: -29, endPoint y: 71, distance: 155.4
click at [0, 71] on html "You are offline! Some functionality will be unavailable Patients New Users Coac…" at bounding box center [521, 493] width 1042 height 987
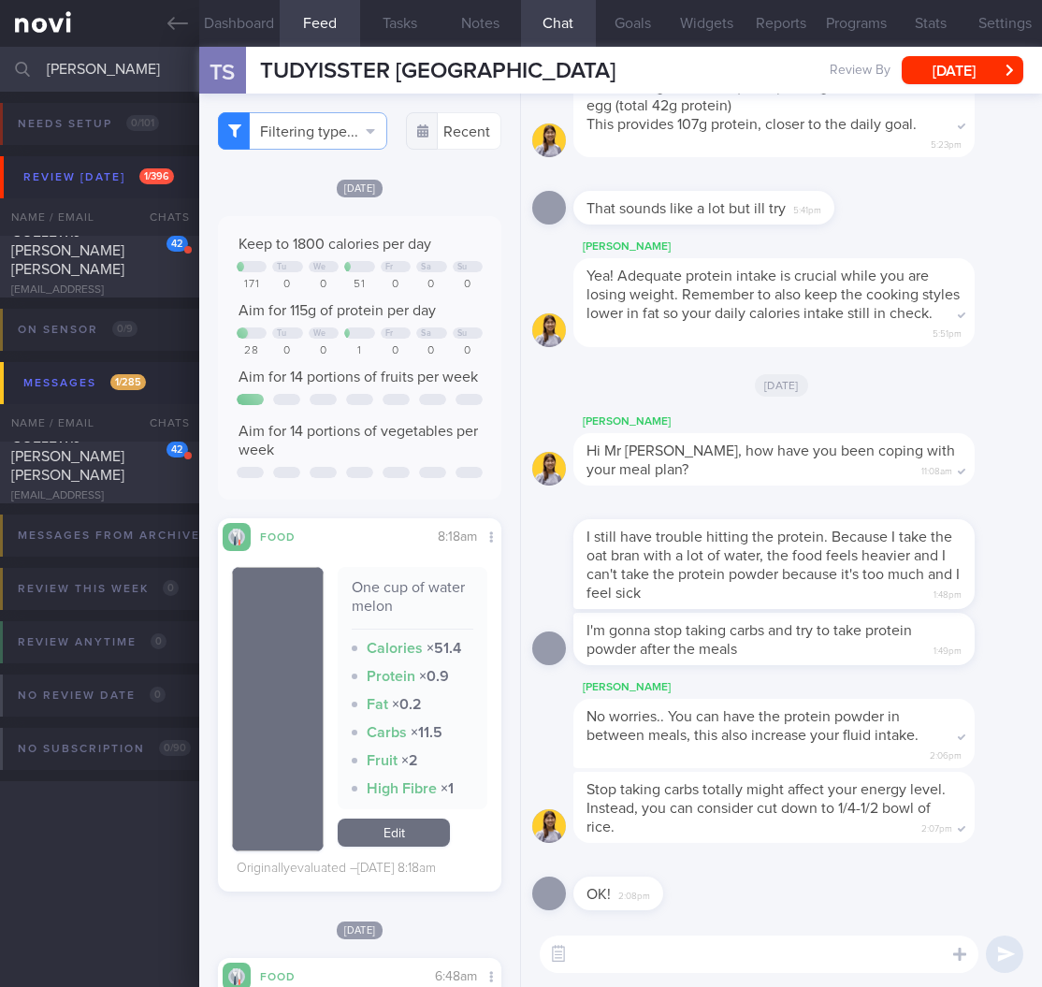
type input "petrus"
click at [102, 255] on div "COELEWIJ PETRUS ANTONIUS JOHANNES" at bounding box center [97, 251] width 172 height 56
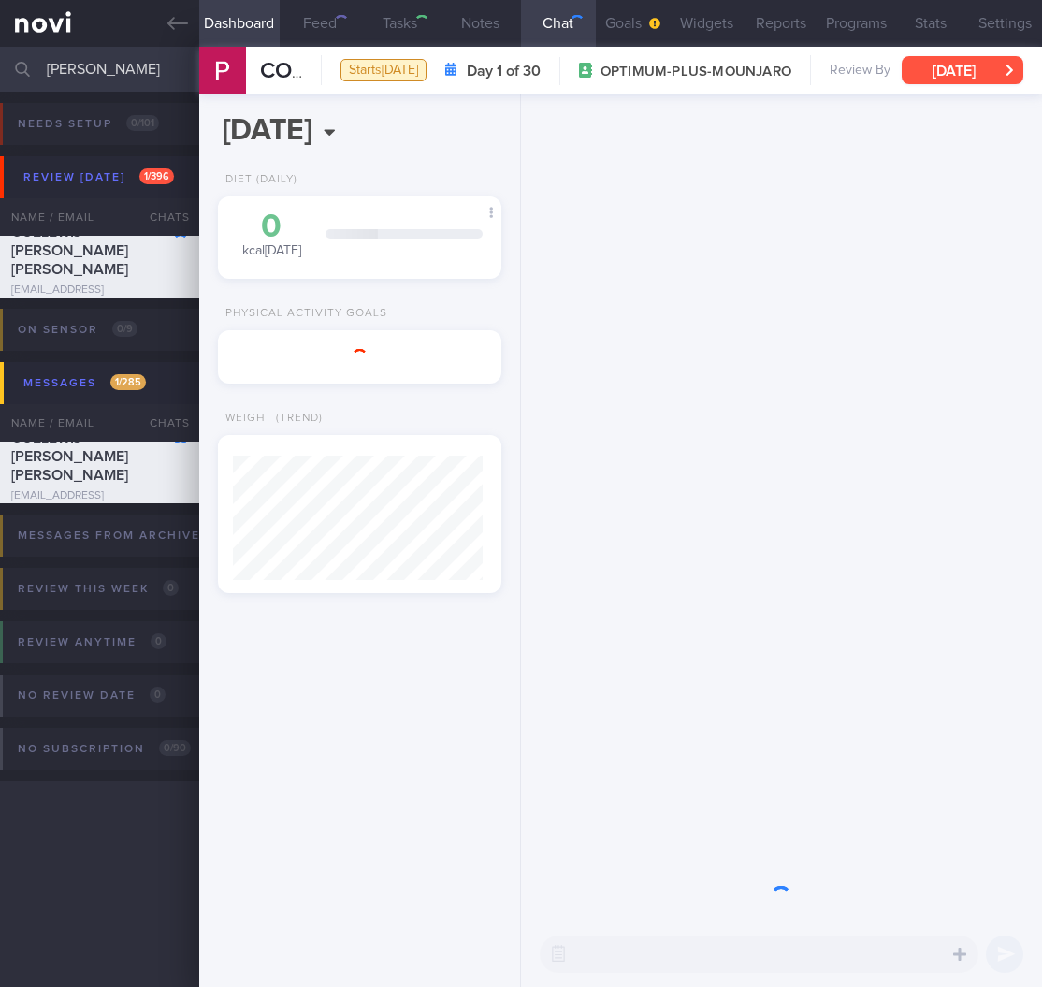
click at [969, 81] on button "[DATE]" at bounding box center [963, 70] width 122 height 28
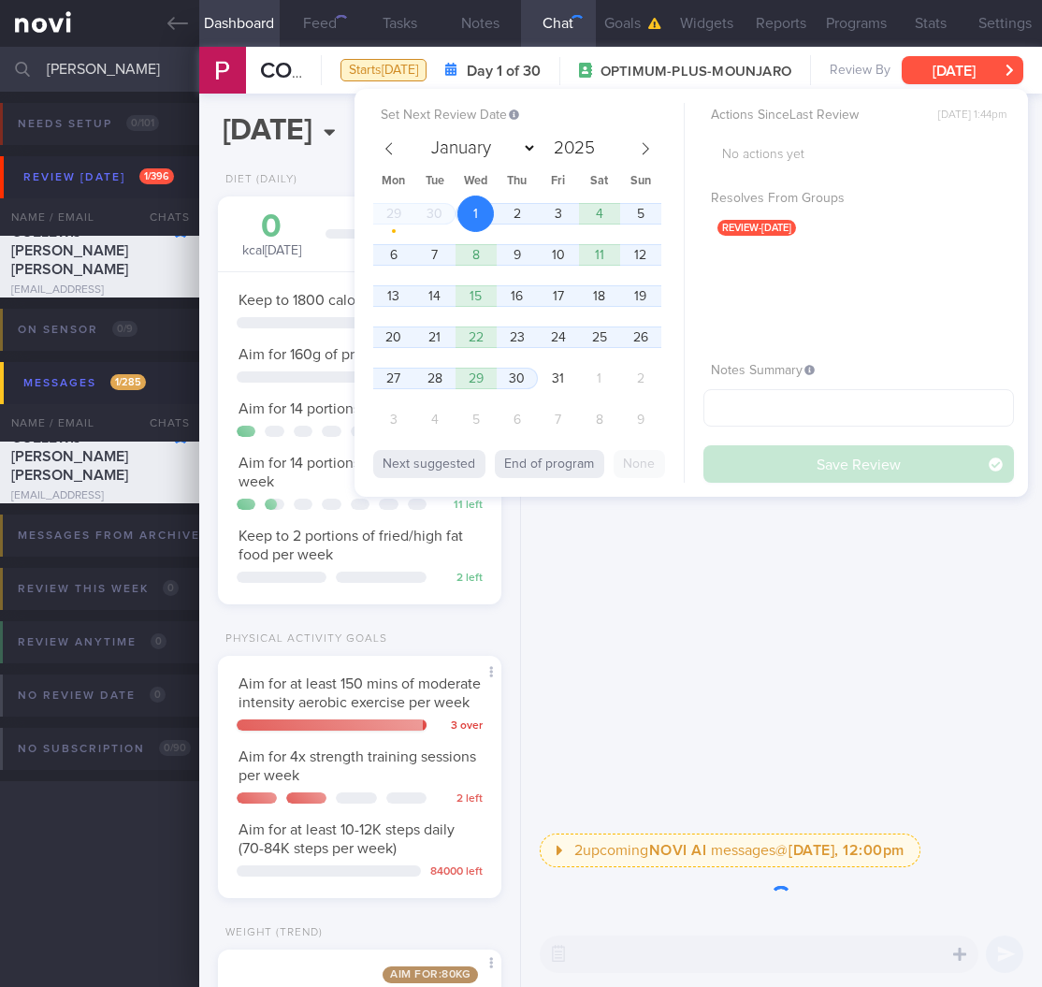
scroll to position [145, 236]
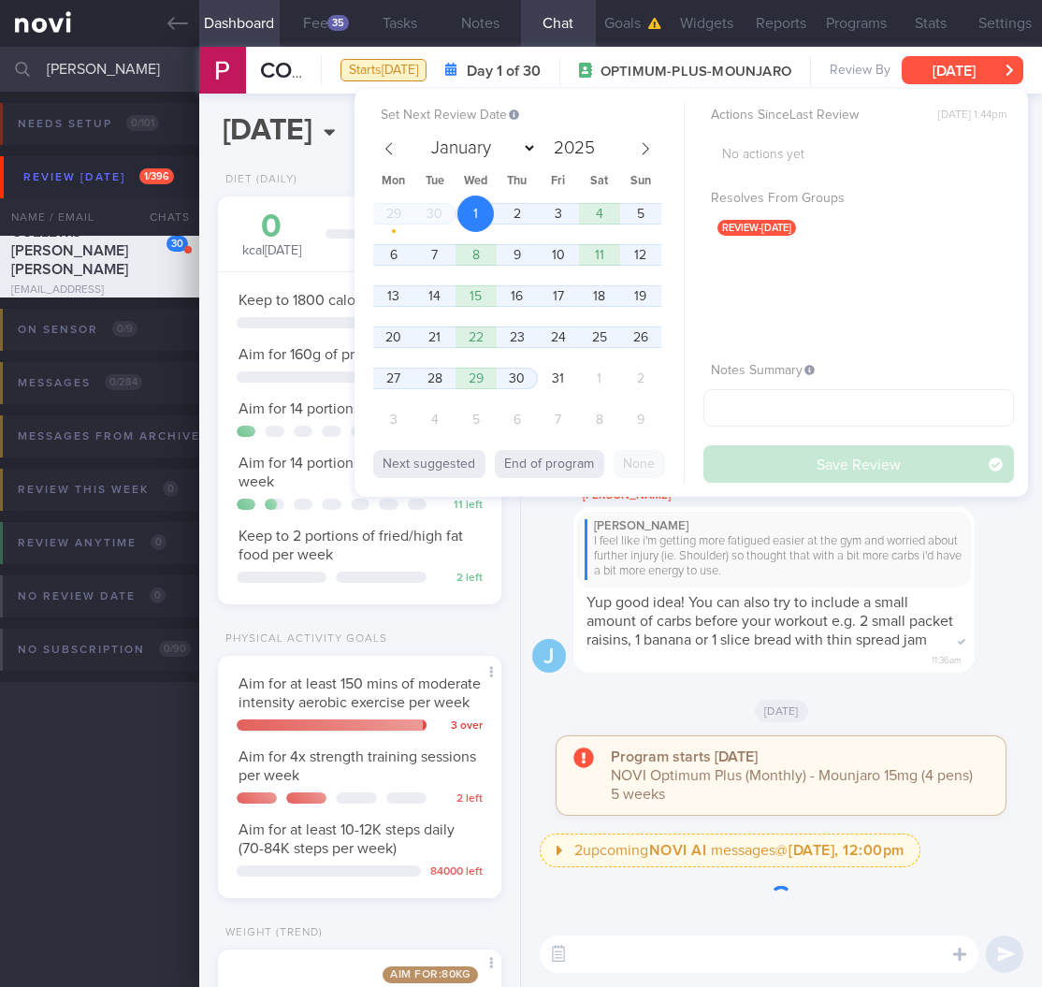
click at [969, 80] on button "[DATE]" at bounding box center [963, 70] width 122 height 28
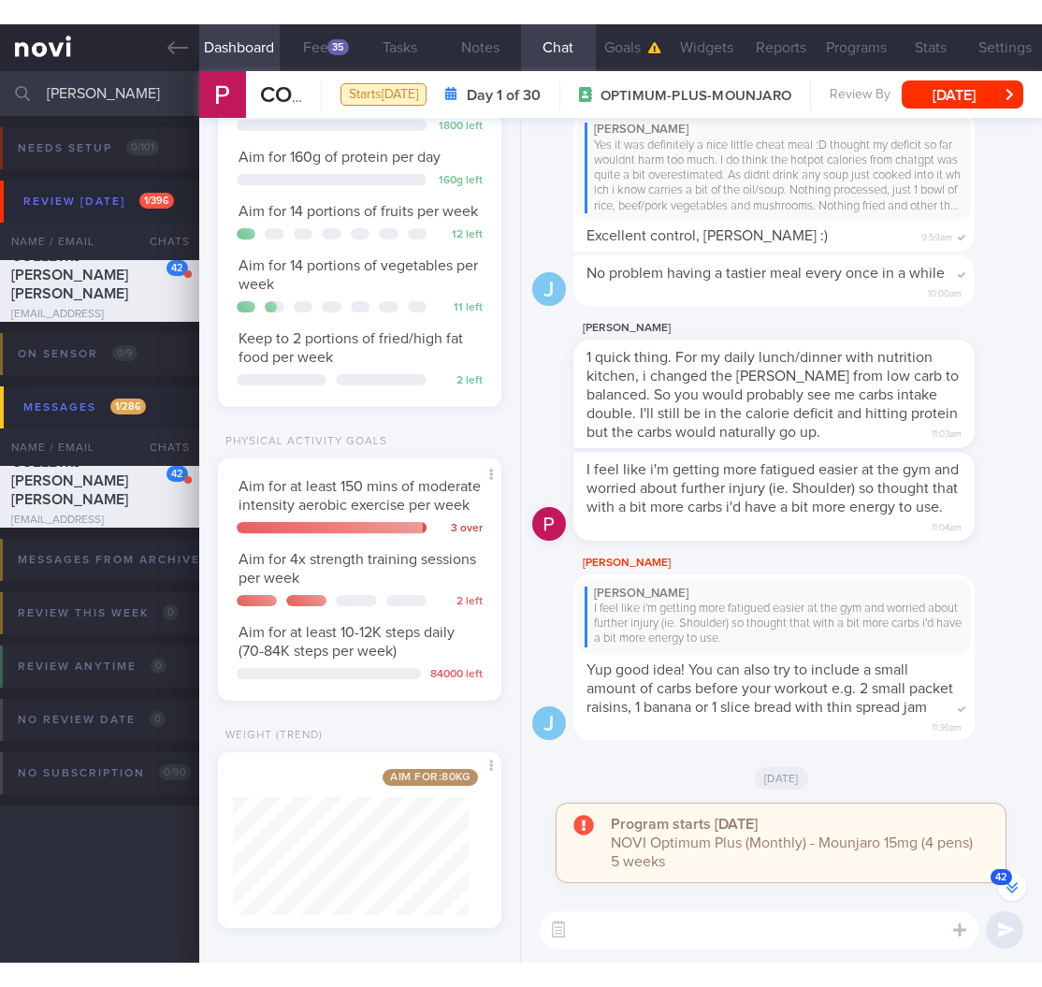
scroll to position [0, 0]
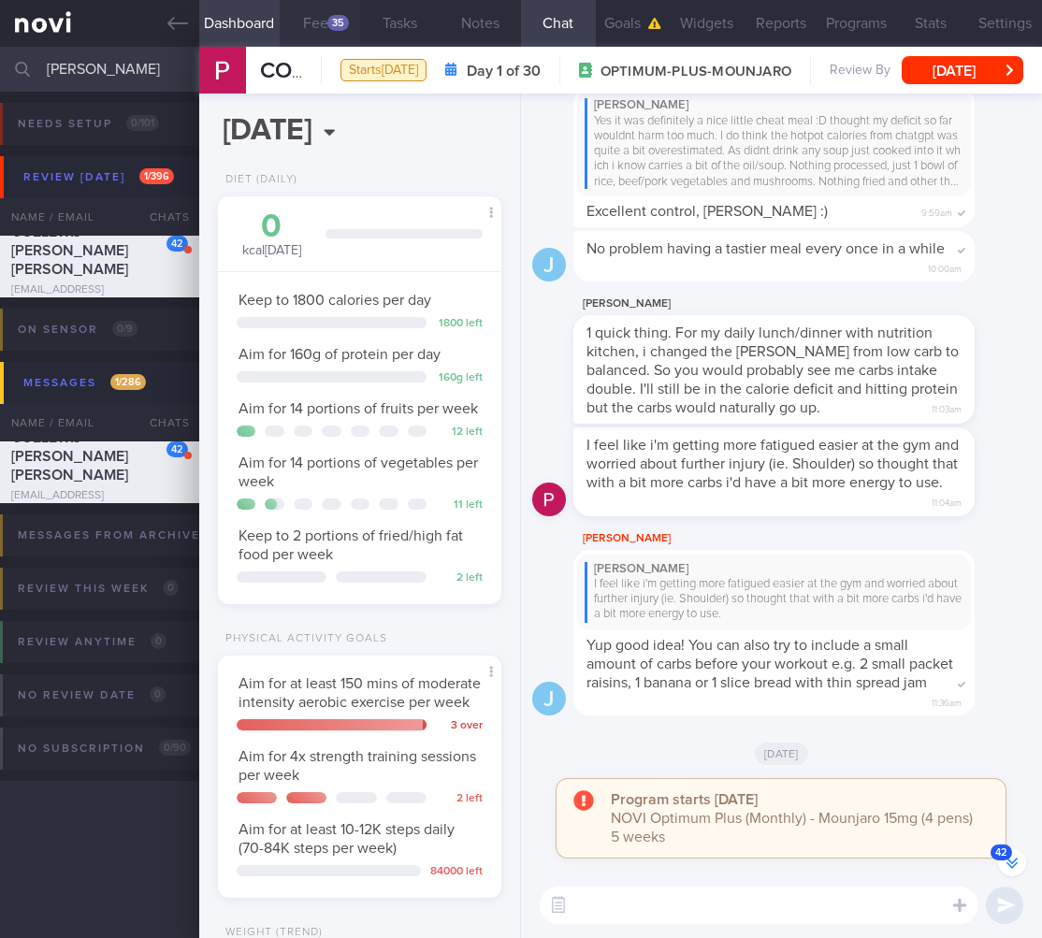
click at [298, 30] on button "Feed 35" at bounding box center [320, 23] width 80 height 47
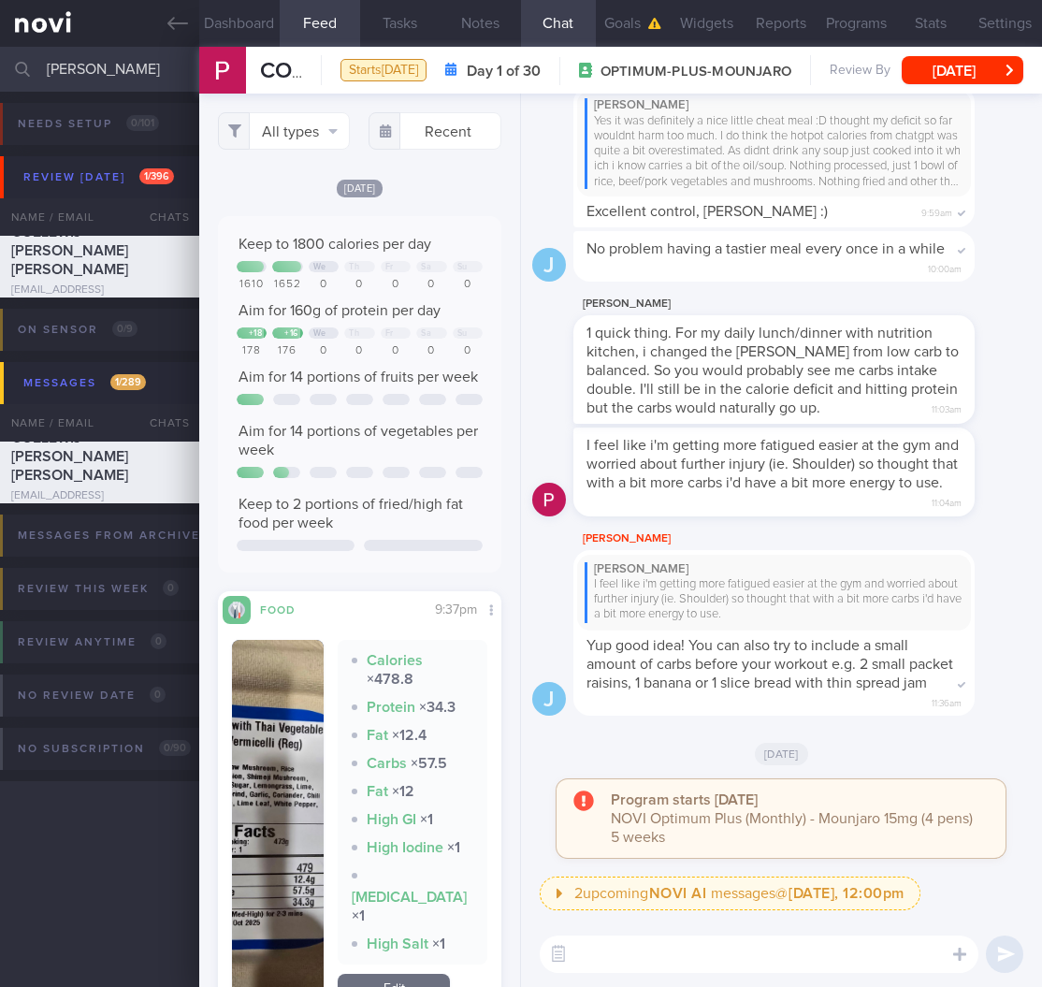
drag, startPoint x: 141, startPoint y: 79, endPoint x: -39, endPoint y: 65, distance: 181.1
click at [0, 65] on html "You are offline! Some functionality will be unavailable Patients New Users Coac…" at bounding box center [521, 493] width 1042 height 987
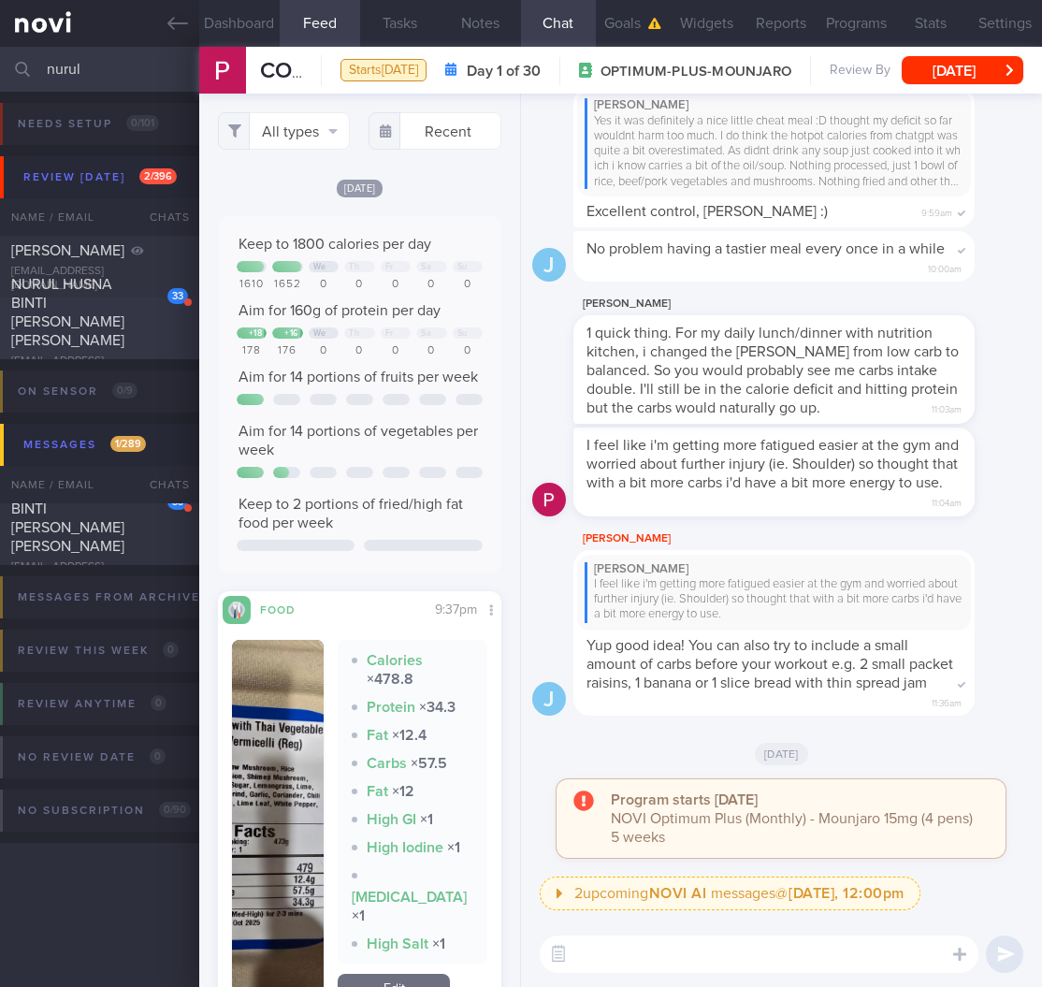
type input "nurul"
click at [113, 311] on div "NURUL HUSNA BINTI ABDUL HALIM SHAH" at bounding box center [97, 312] width 172 height 75
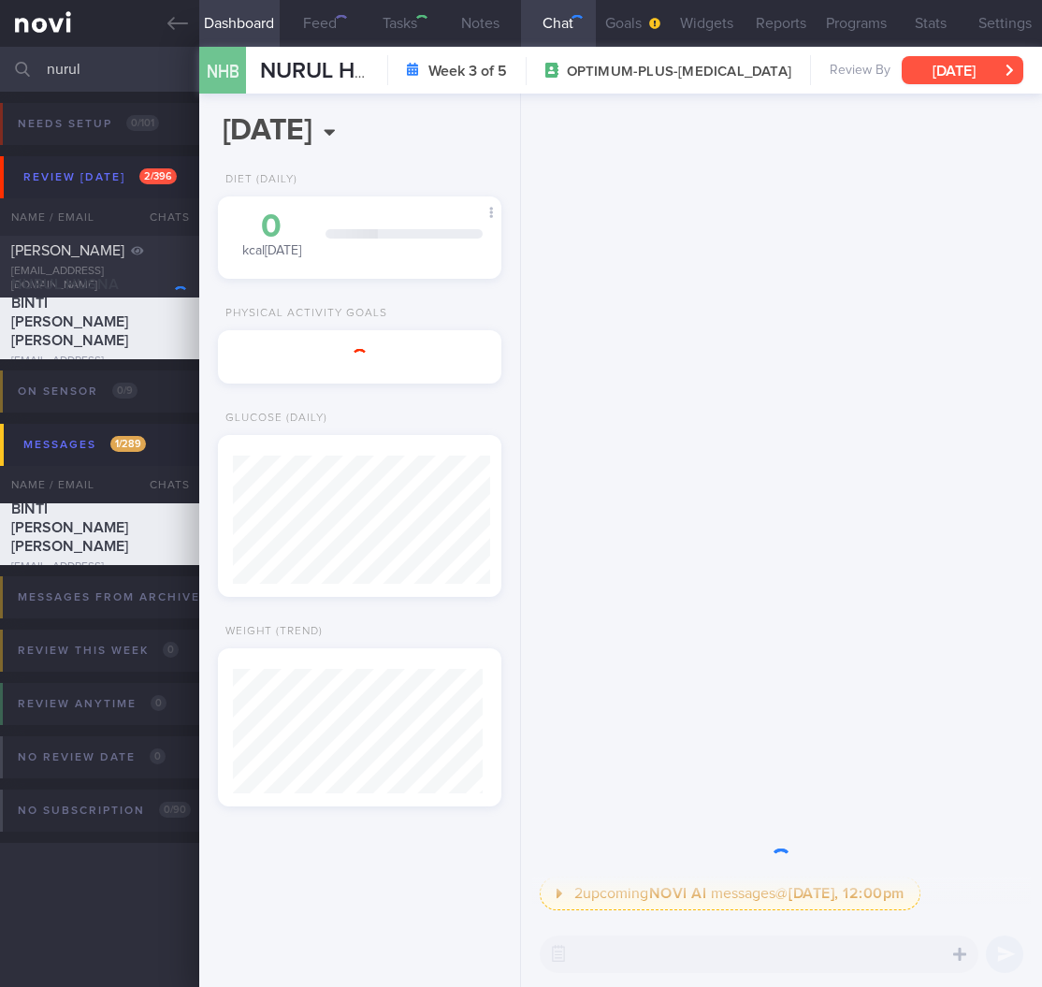
click at [942, 65] on button "Thu, 11 Sep" at bounding box center [963, 70] width 122 height 28
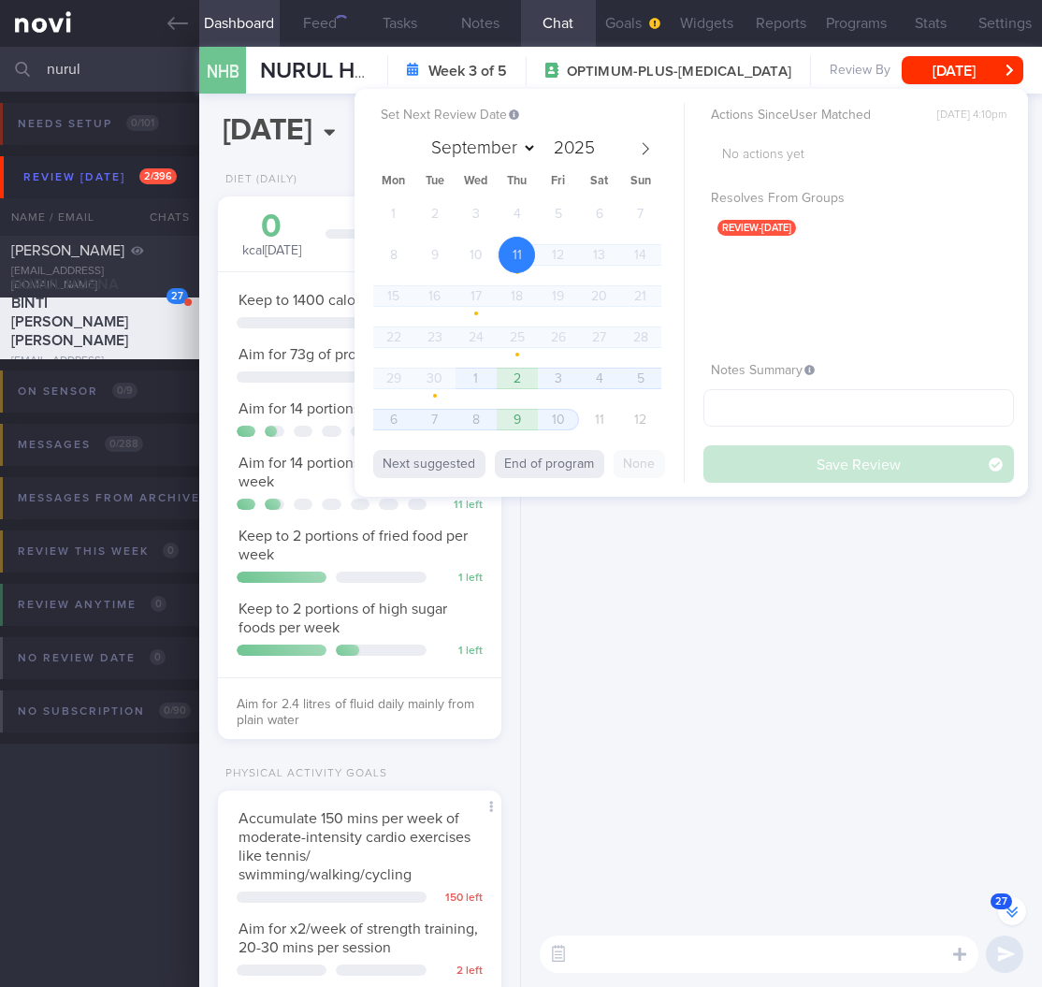
scroll to position [122, 243]
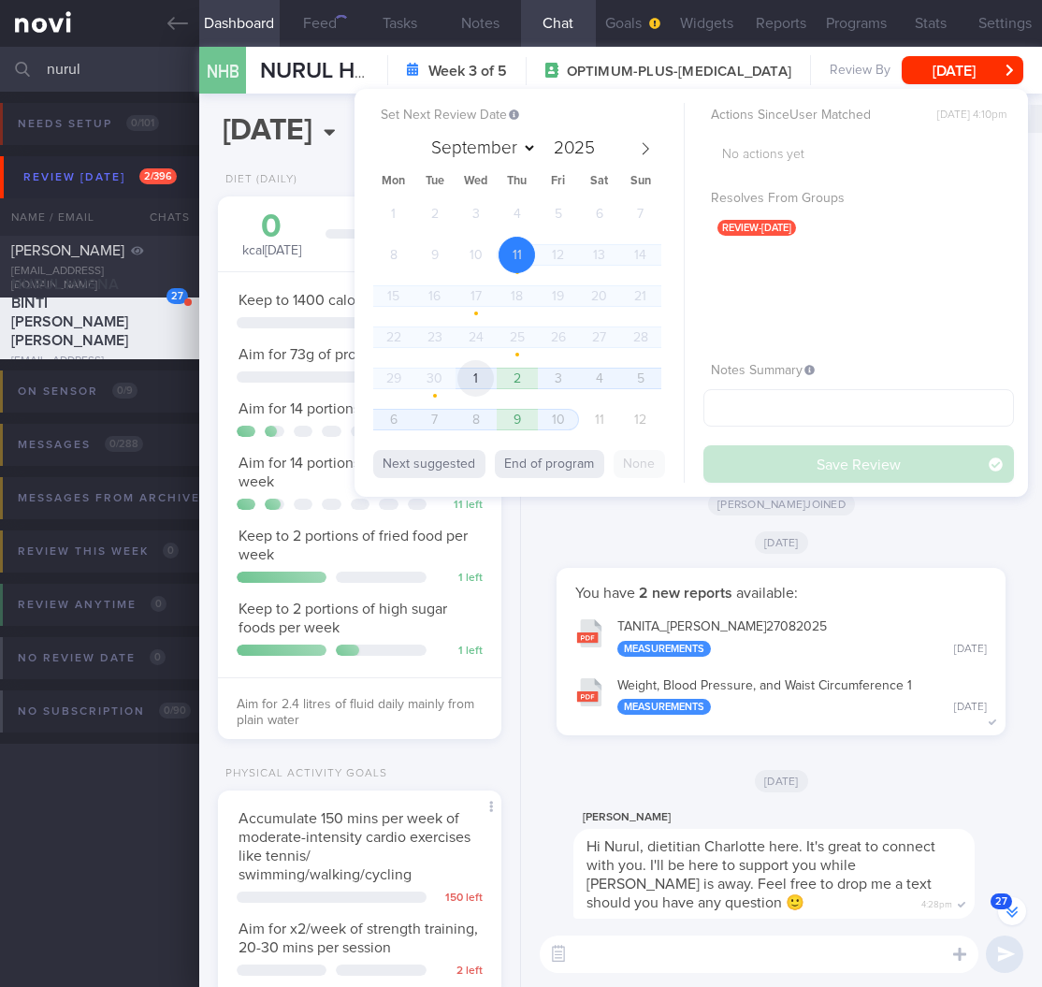
click at [479, 371] on span "1" at bounding box center [476, 378] width 36 height 36
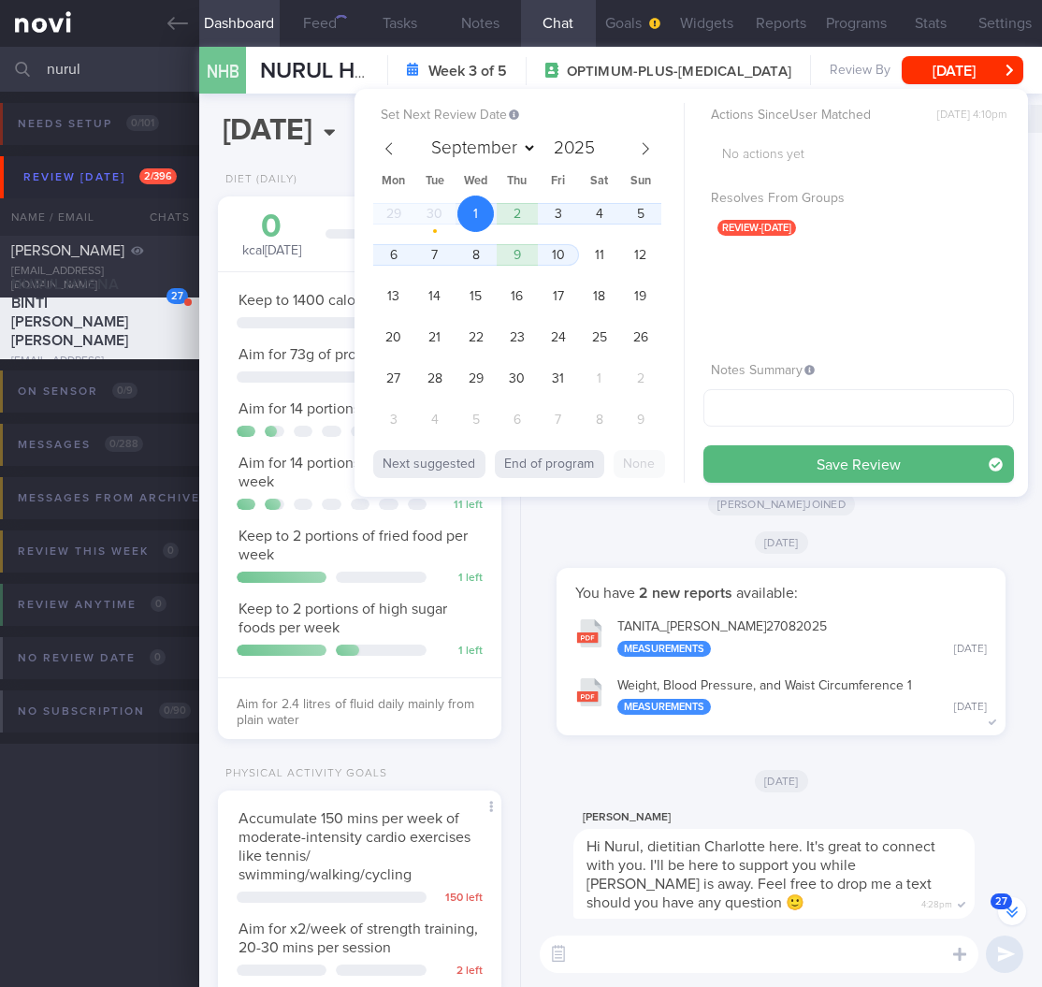
select select "9"
click at [857, 470] on button "Save Review" at bounding box center [859, 463] width 311 height 37
